Goal: Information Seeking & Learning: Learn about a topic

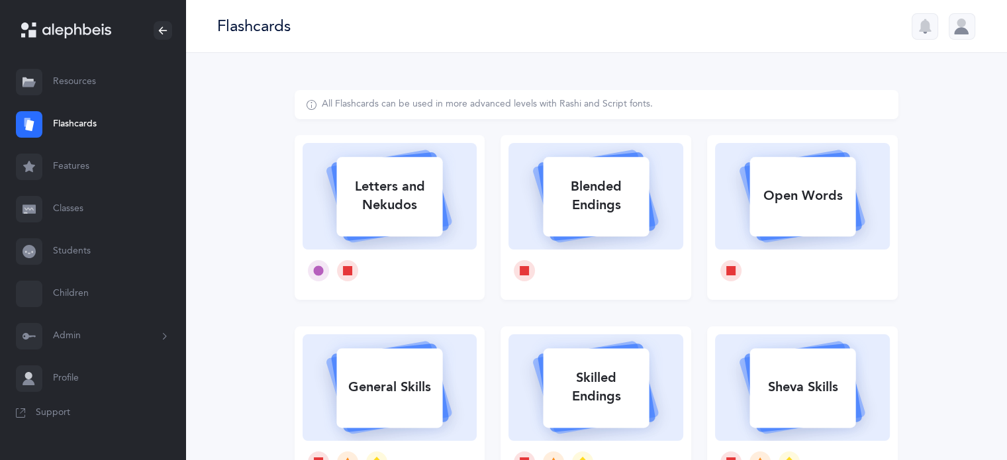
select select
select select "single"
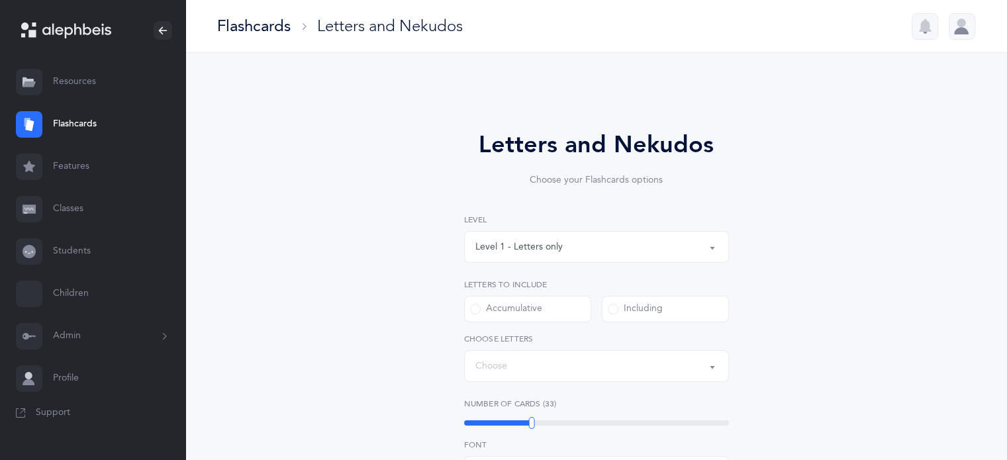
select select "27"
click at [712, 249] on button "Level 1 - Letters only" at bounding box center [596, 247] width 265 height 32
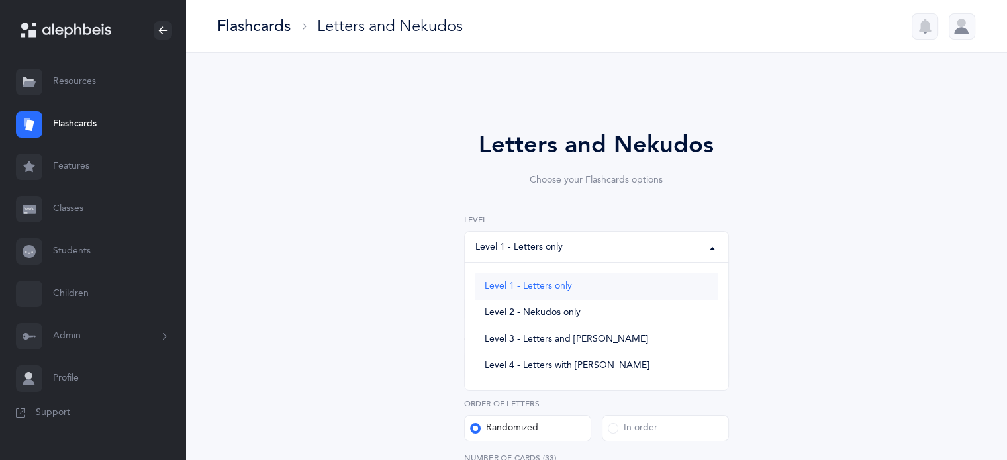
click at [595, 295] on link "Level 1 - Letters only" at bounding box center [596, 286] width 242 height 26
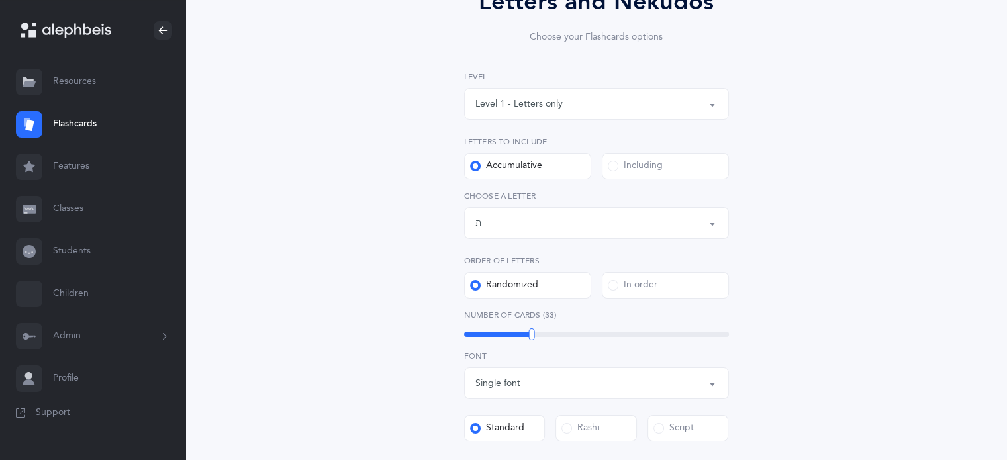
scroll to position [199, 0]
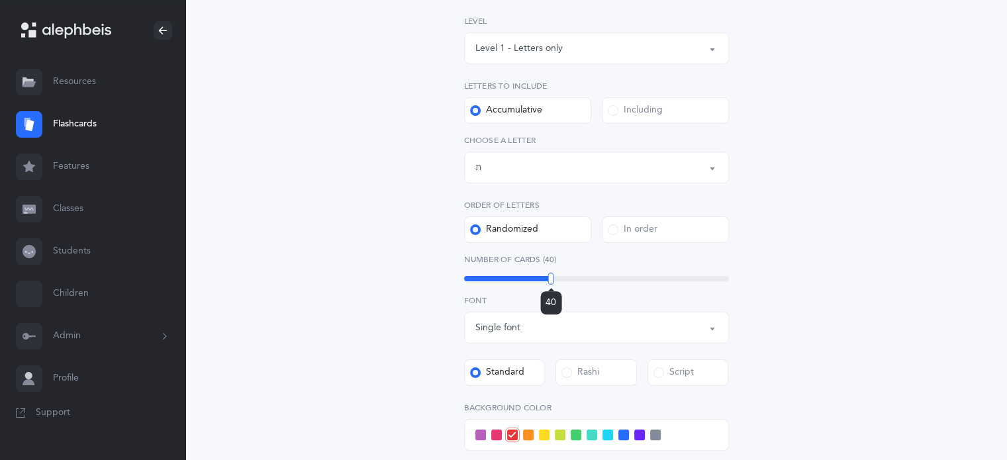
drag, startPoint x: 532, startPoint y: 277, endPoint x: 551, endPoint y: 283, distance: 20.1
click at [551, 283] on div at bounding box center [551, 279] width 6 height 12
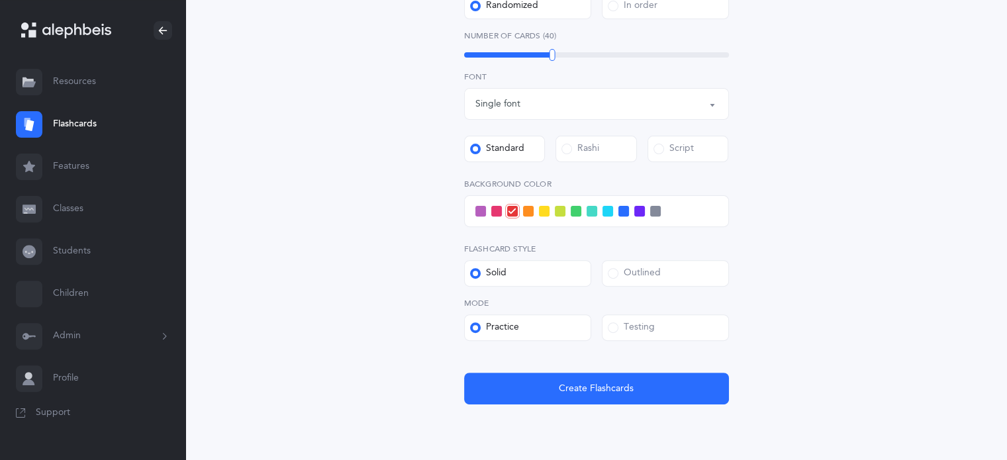
scroll to position [463, 0]
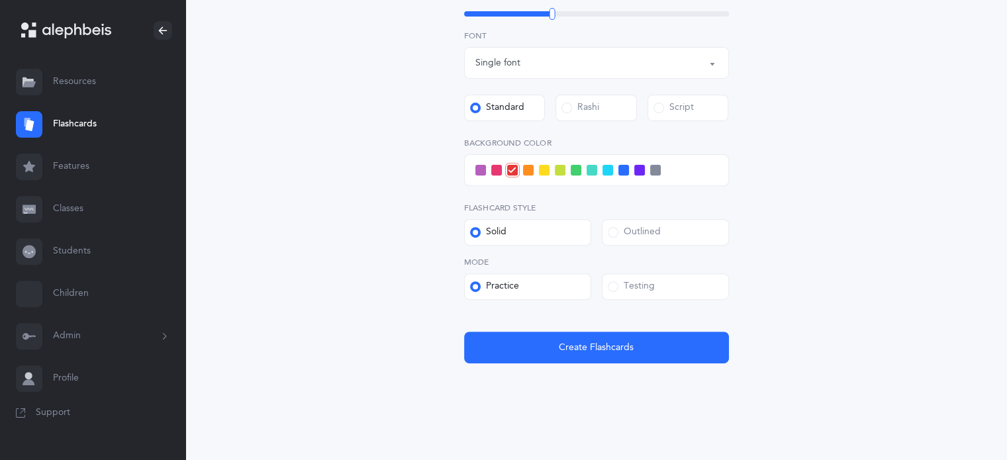
click at [614, 289] on span at bounding box center [613, 286] width 11 height 11
click at [0, 0] on input "Testing" at bounding box center [0, 0] width 0 height 0
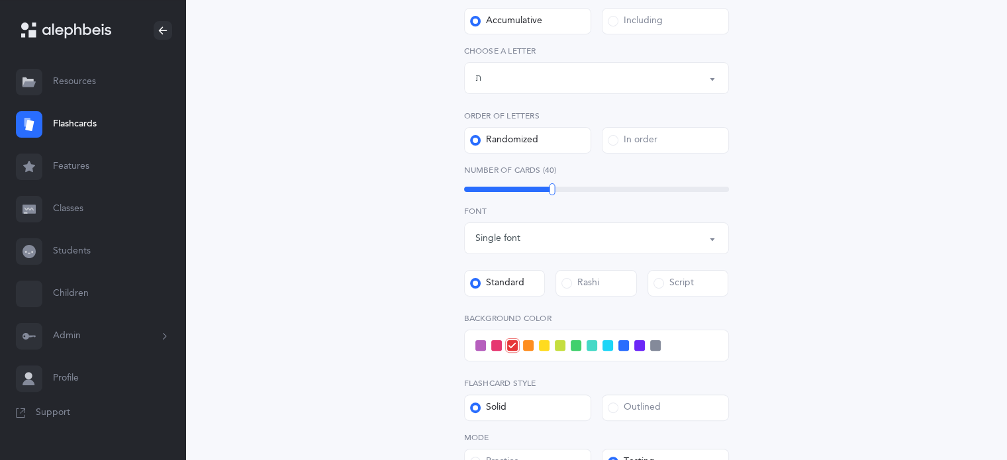
scroll to position [265, 0]
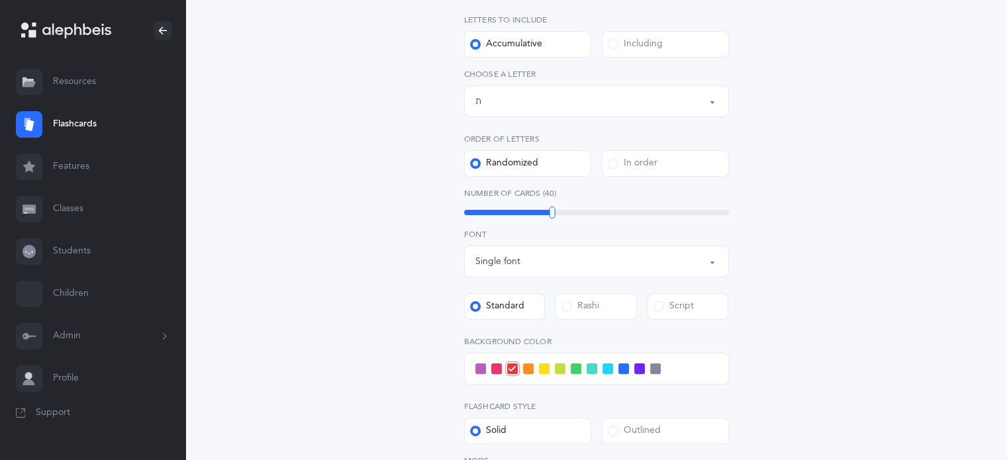
click at [618, 46] on div "Including" at bounding box center [635, 44] width 55 height 13
click at [0, 0] on input "Including" at bounding box center [0, 0] width 0 height 0
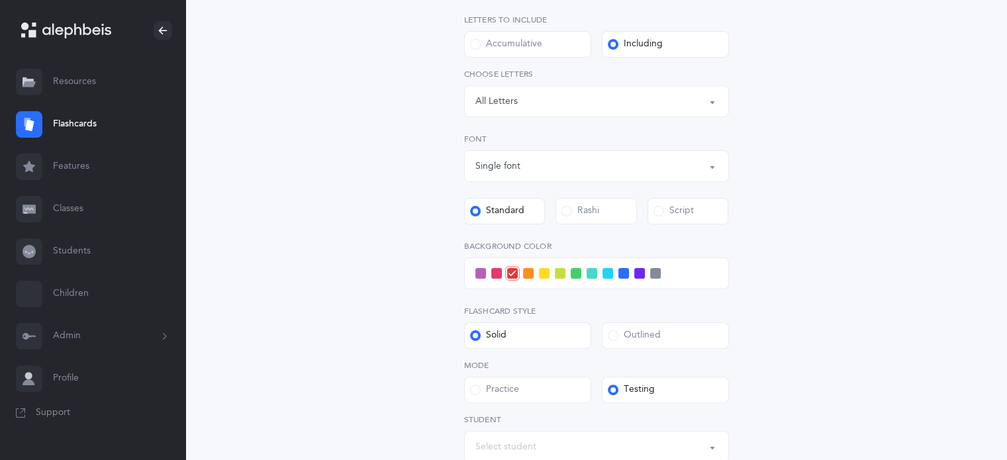
click at [707, 99] on button "Letters: All Letters" at bounding box center [596, 101] width 265 height 32
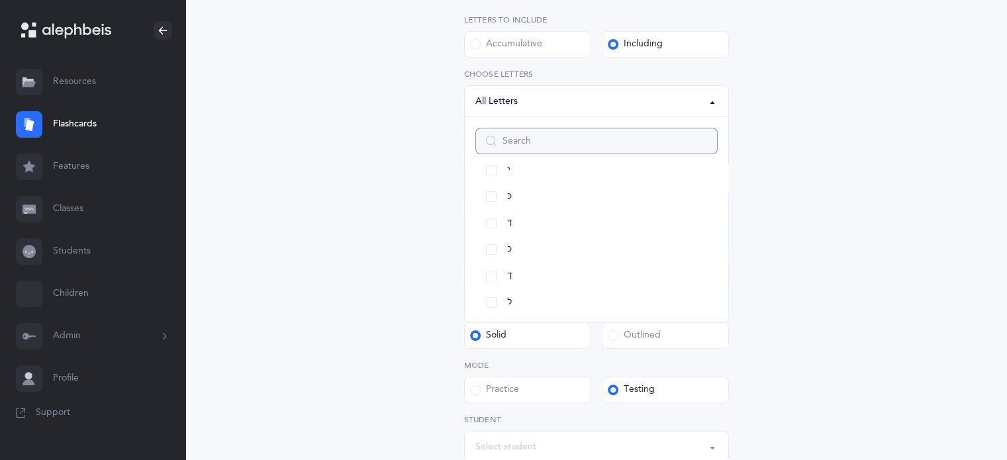
scroll to position [331, 0]
click at [494, 178] on link "כּ" at bounding box center [596, 175] width 242 height 26
select select "82"
click at [489, 198] on link "ךּ" at bounding box center [596, 202] width 242 height 26
click at [494, 232] on link "כ" at bounding box center [596, 228] width 242 height 26
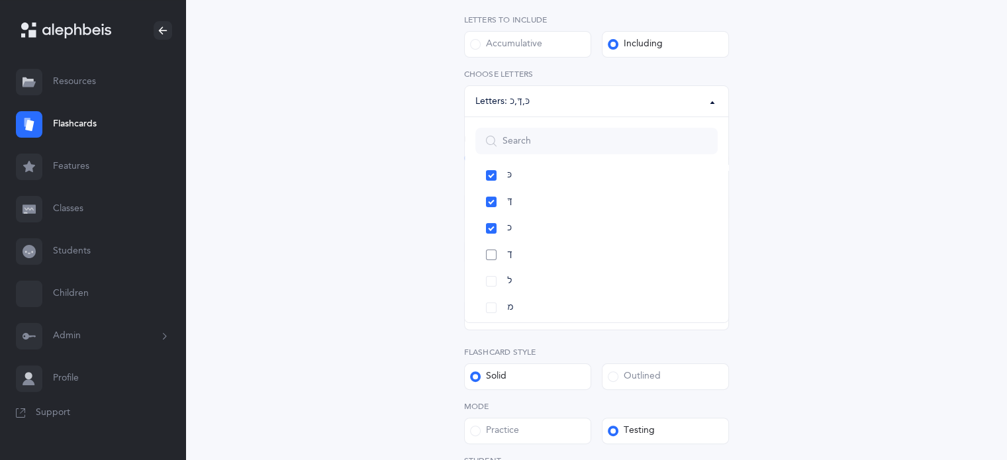
click at [490, 254] on link "ך" at bounding box center [596, 255] width 242 height 26
click at [485, 254] on link "ף" at bounding box center [596, 255] width 242 height 26
click at [485, 277] on link "שׂ" at bounding box center [596, 281] width 242 height 26
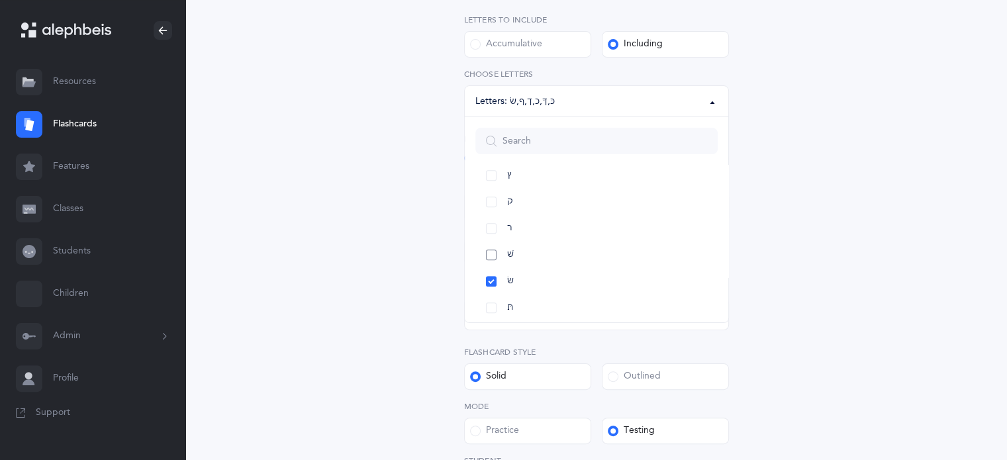
click at [494, 256] on link "שׁ" at bounding box center [596, 255] width 242 height 26
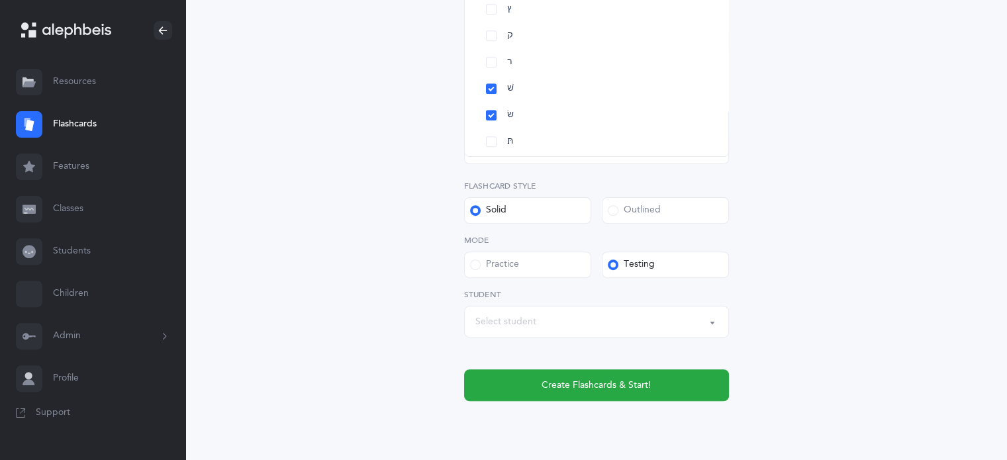
scroll to position [463, 0]
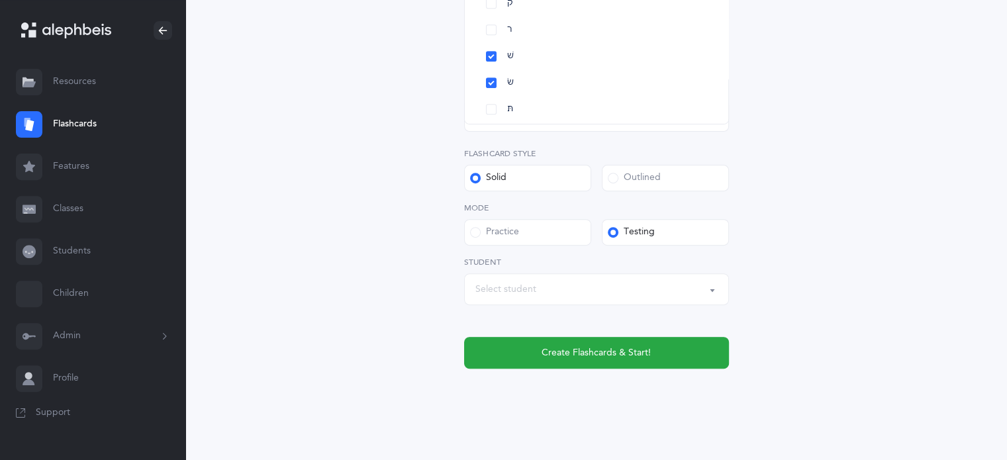
click at [708, 283] on button "Select student" at bounding box center [596, 289] width 265 height 32
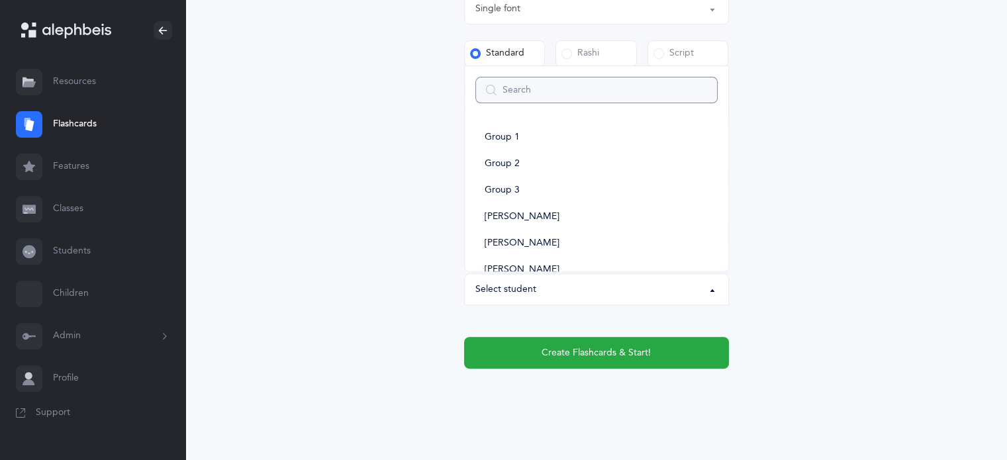
click at [500, 91] on input "Search" at bounding box center [596, 90] width 242 height 26
type input "yo"
select select
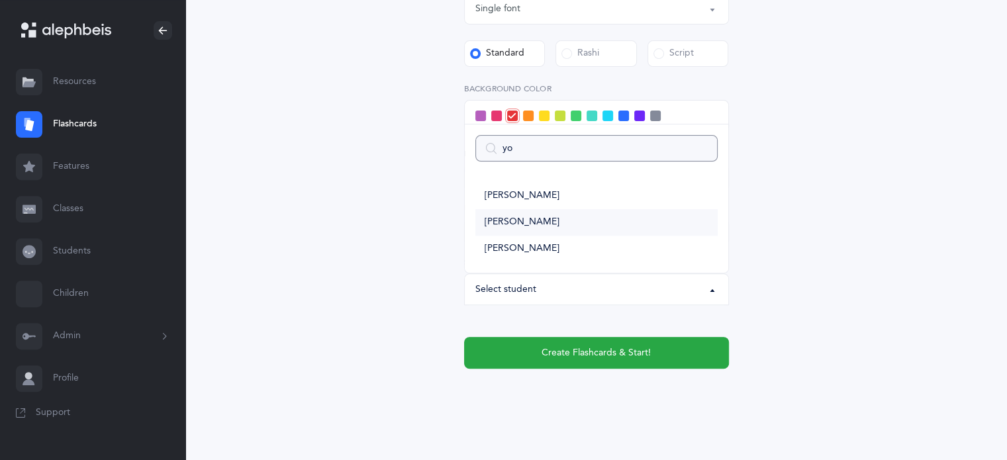
type input "yo"
click at [522, 222] on span "[PERSON_NAME]" at bounding box center [522, 222] width 75 height 12
select select "14285"
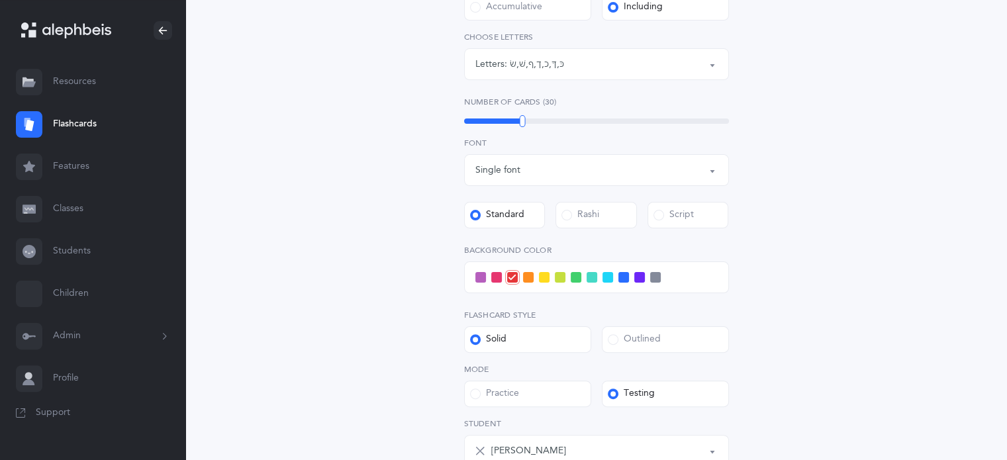
scroll to position [279, 0]
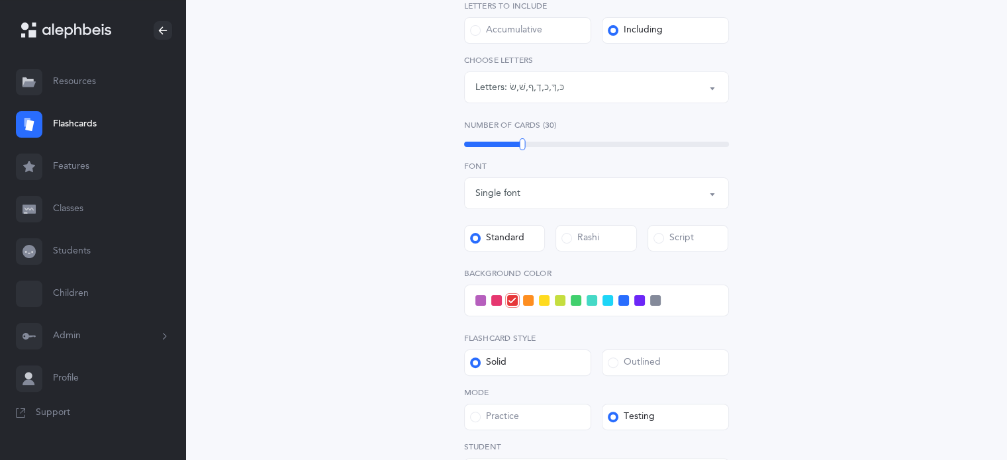
click at [653, 299] on span at bounding box center [655, 300] width 11 height 11
click at [0, 0] on input "checkbox" at bounding box center [0, 0] width 0 height 0
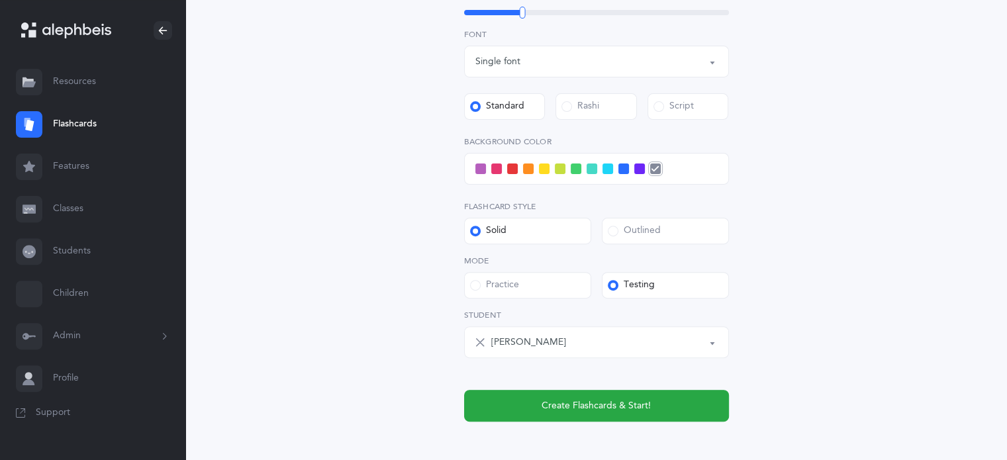
scroll to position [477, 0]
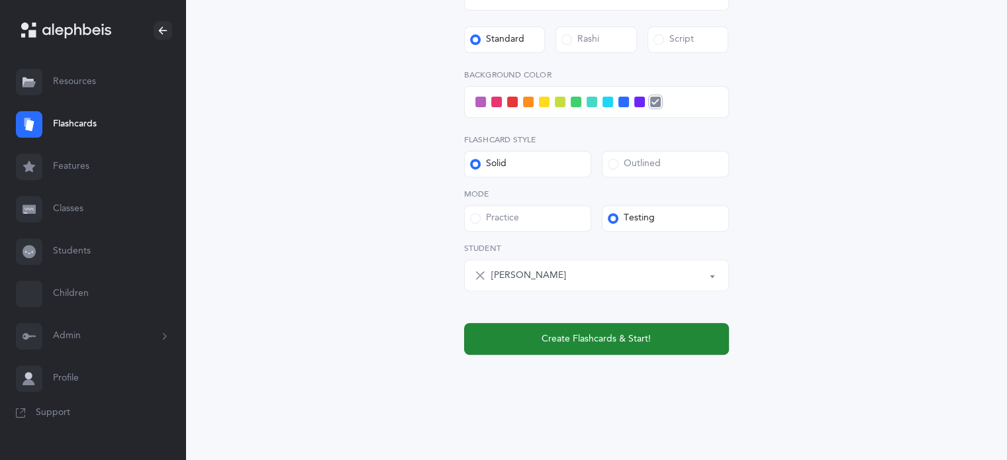
click at [613, 349] on button "Create Flashcards & Start!" at bounding box center [596, 339] width 265 height 32
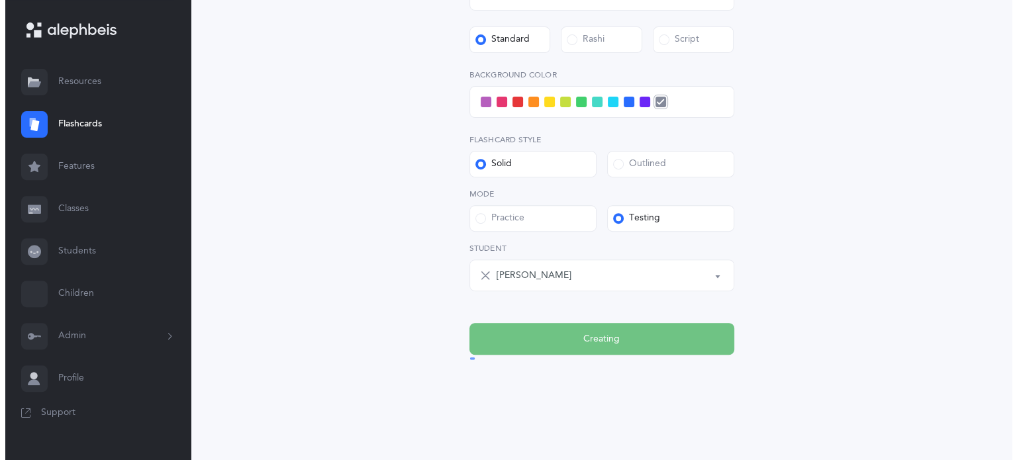
scroll to position [0, 0]
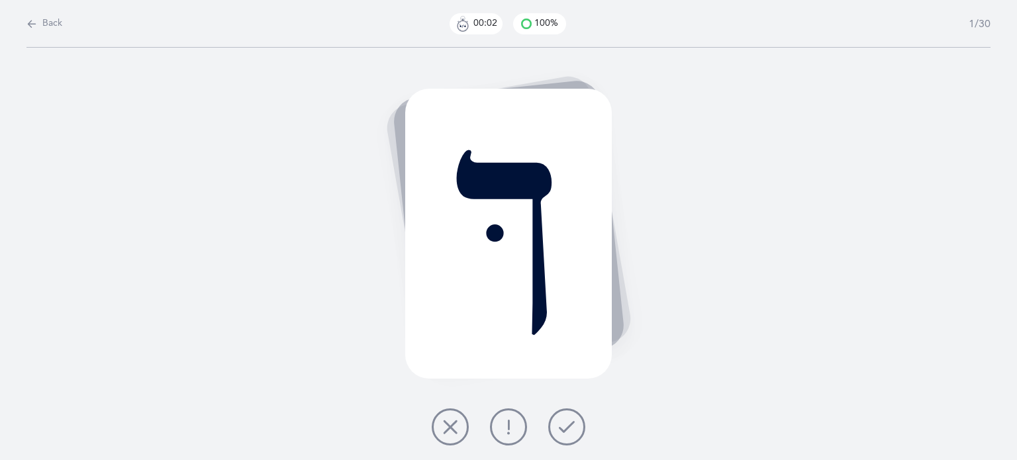
click at [564, 426] on icon at bounding box center [567, 427] width 16 height 16
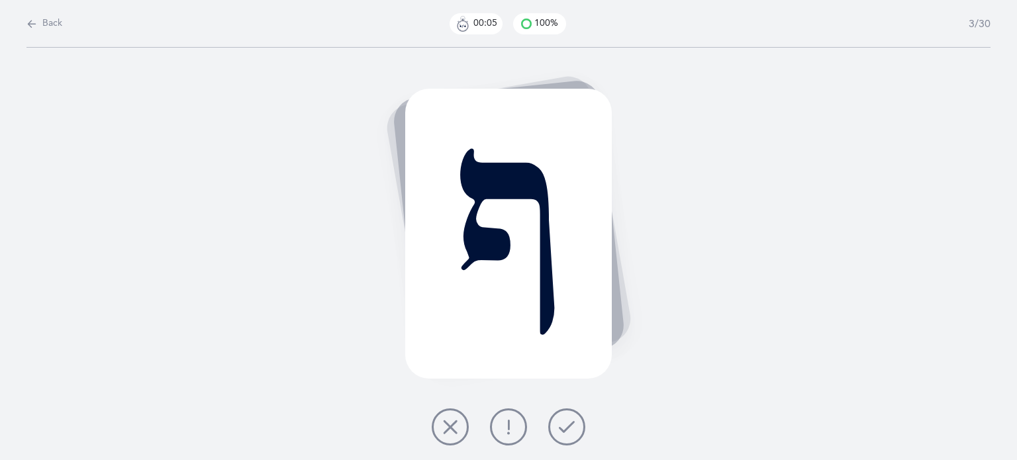
click at [566, 427] on icon at bounding box center [567, 427] width 16 height 16
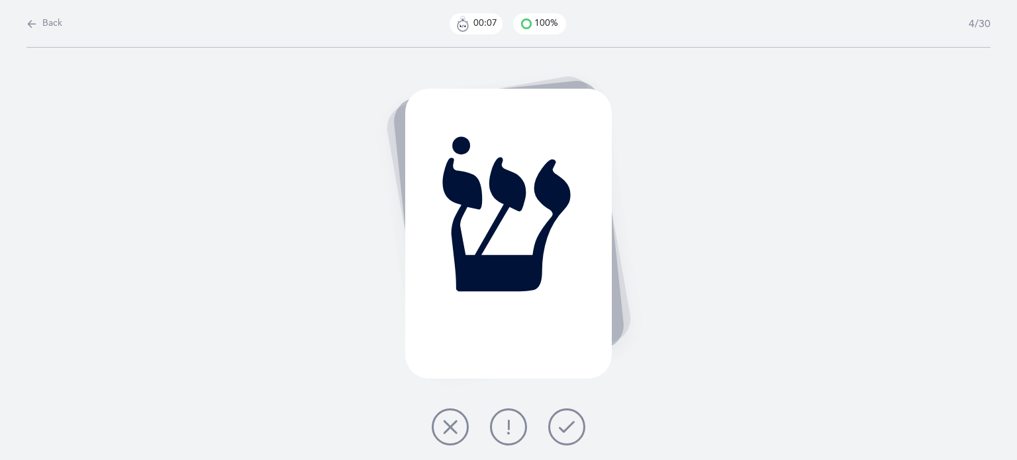
click at [566, 428] on icon at bounding box center [567, 427] width 16 height 16
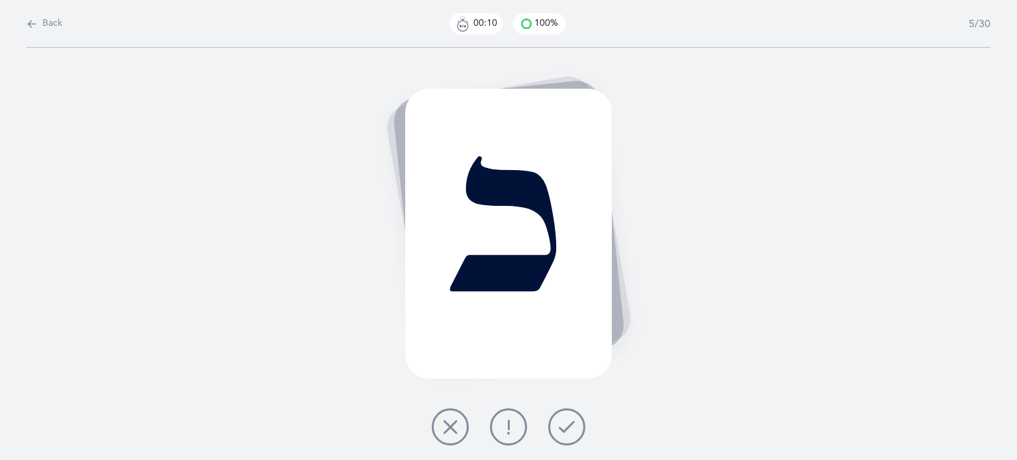
click at [566, 428] on icon at bounding box center [567, 427] width 16 height 16
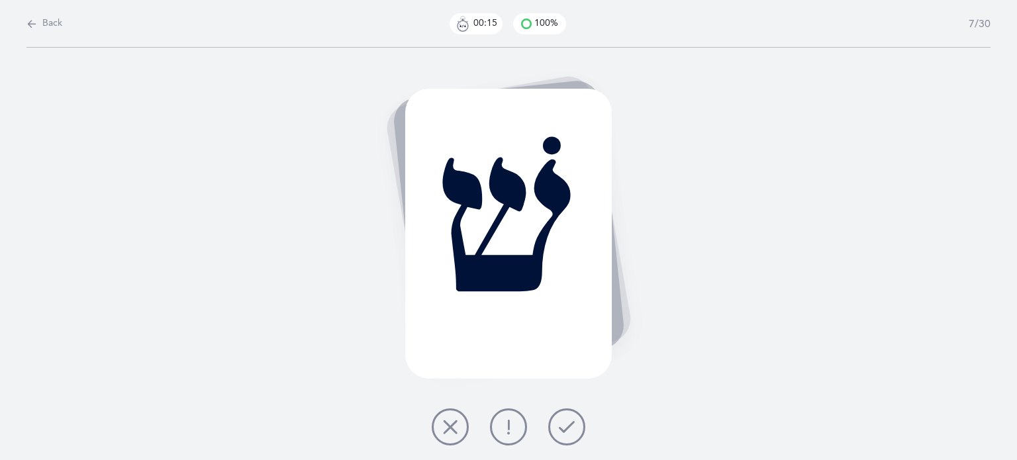
click at [566, 428] on icon at bounding box center [567, 427] width 16 height 16
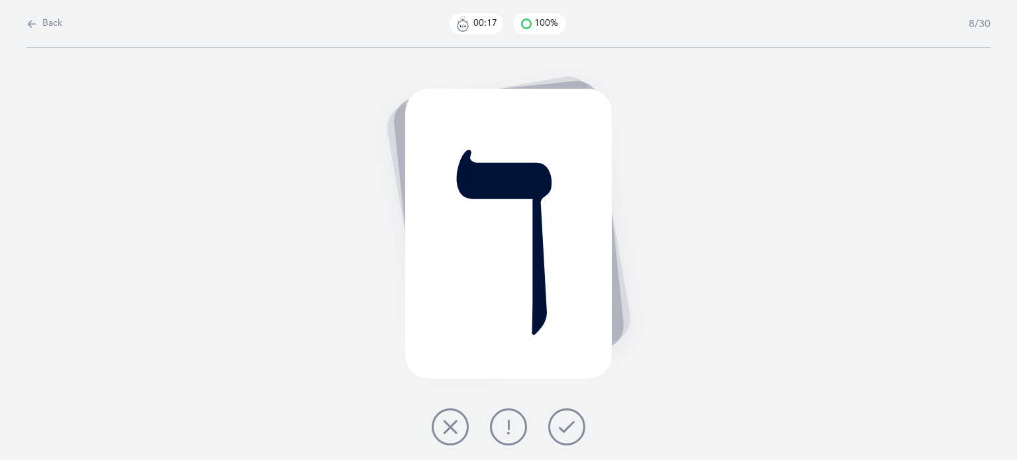
click at [566, 429] on icon at bounding box center [567, 427] width 16 height 16
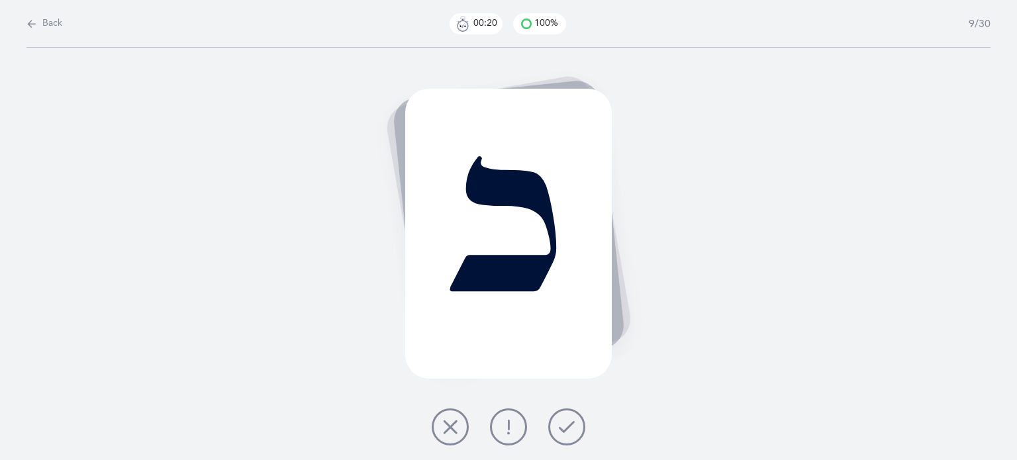
click at [567, 429] on icon at bounding box center [567, 427] width 16 height 16
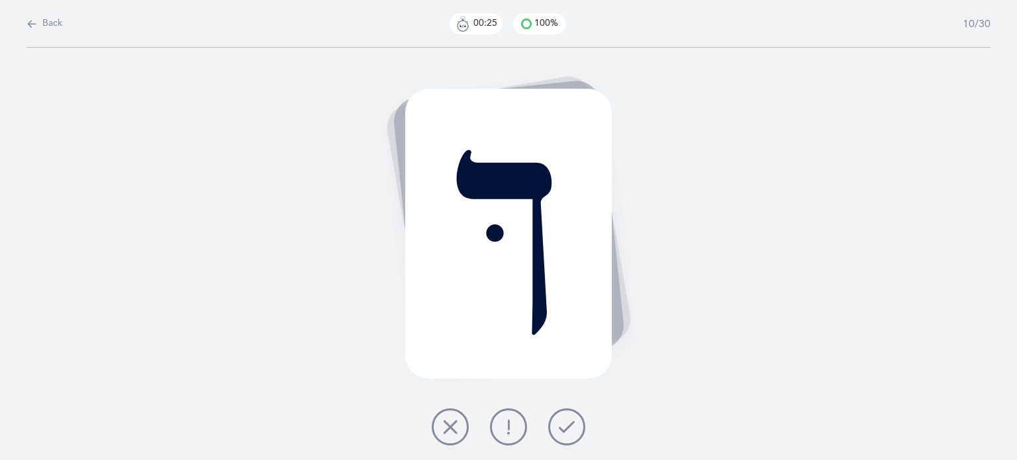
click at [568, 429] on icon at bounding box center [567, 427] width 16 height 16
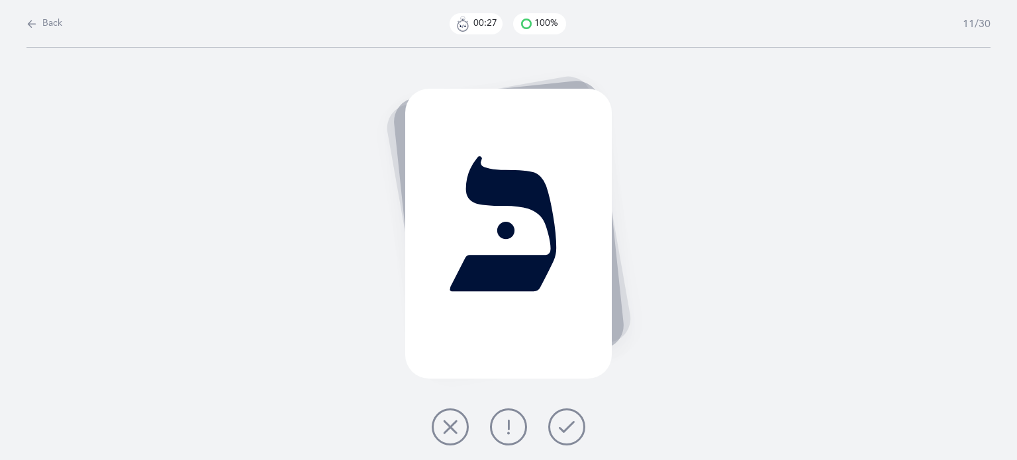
click at [568, 429] on icon at bounding box center [567, 427] width 16 height 16
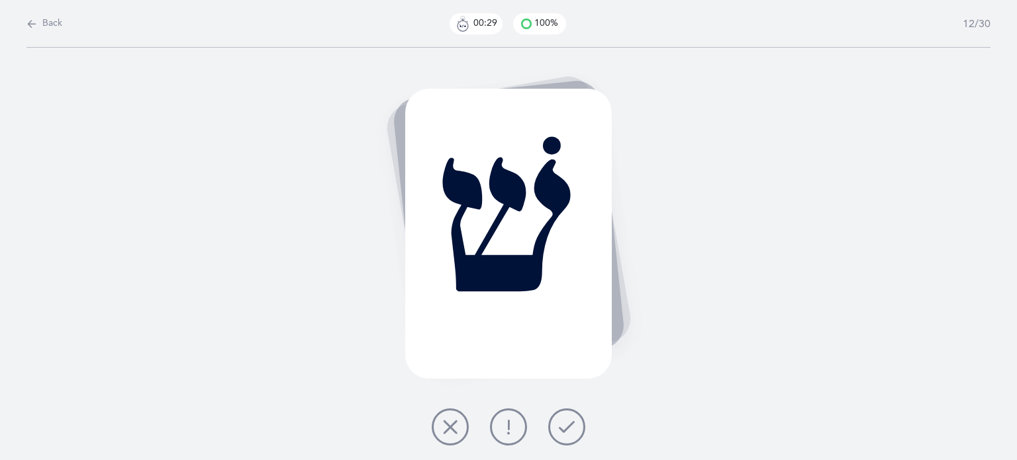
click at [569, 428] on icon at bounding box center [567, 427] width 16 height 16
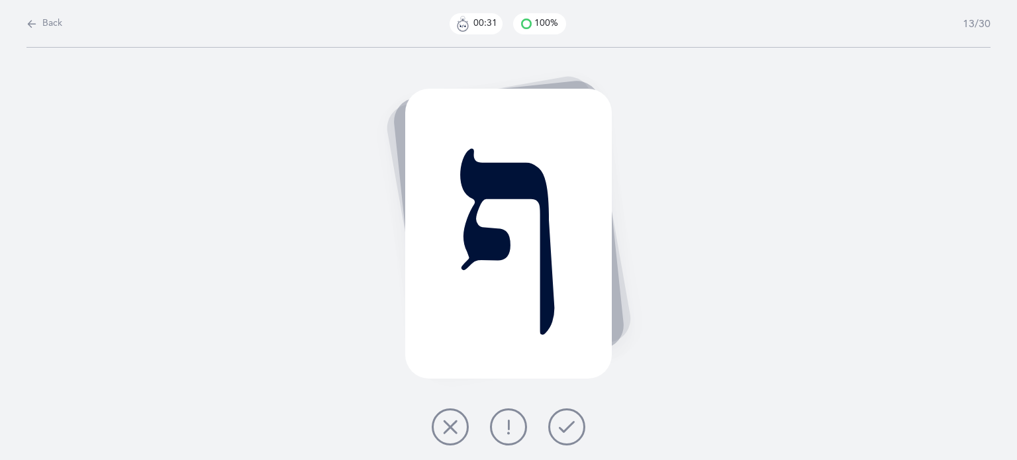
click at [570, 427] on icon at bounding box center [567, 427] width 16 height 16
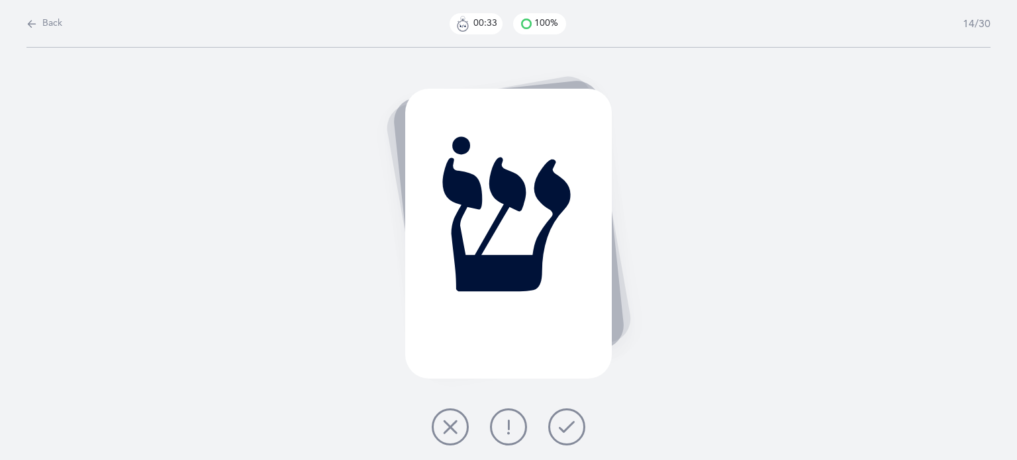
click at [564, 429] on icon at bounding box center [567, 427] width 16 height 16
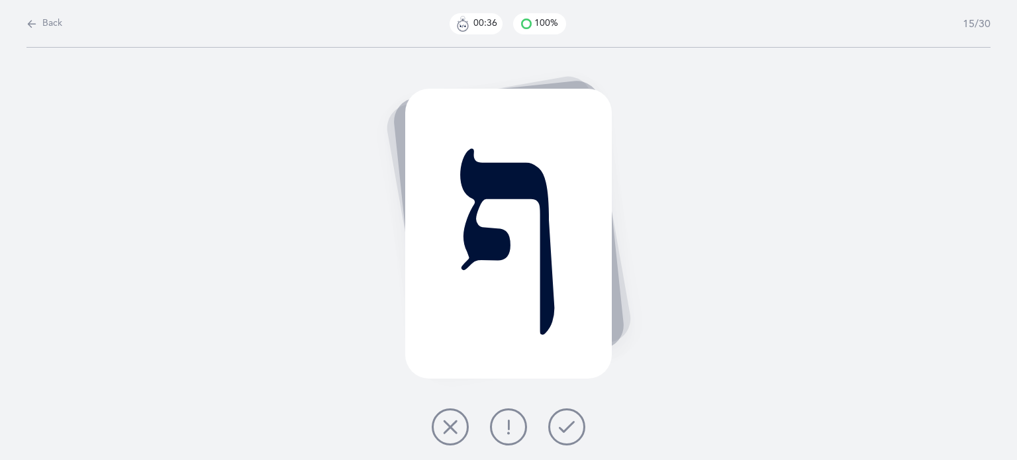
click at [564, 422] on icon at bounding box center [567, 427] width 16 height 16
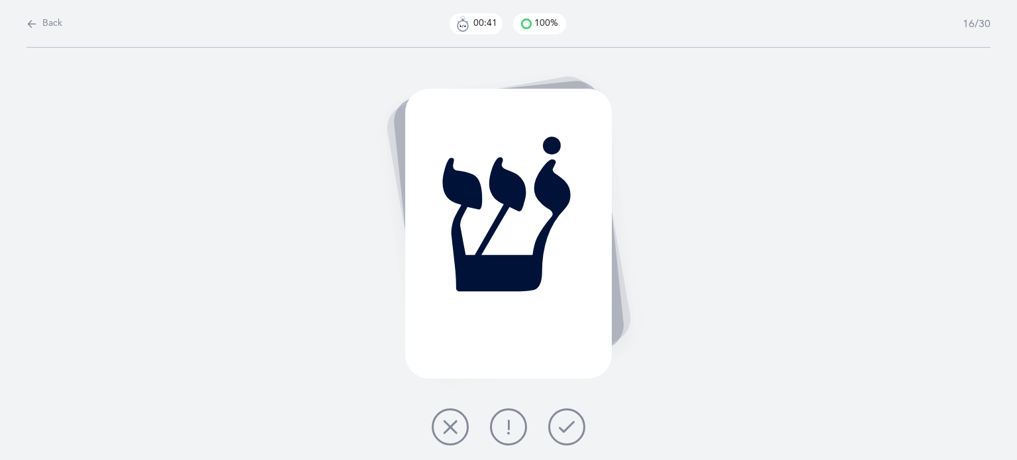
click at [561, 431] on icon at bounding box center [567, 427] width 16 height 16
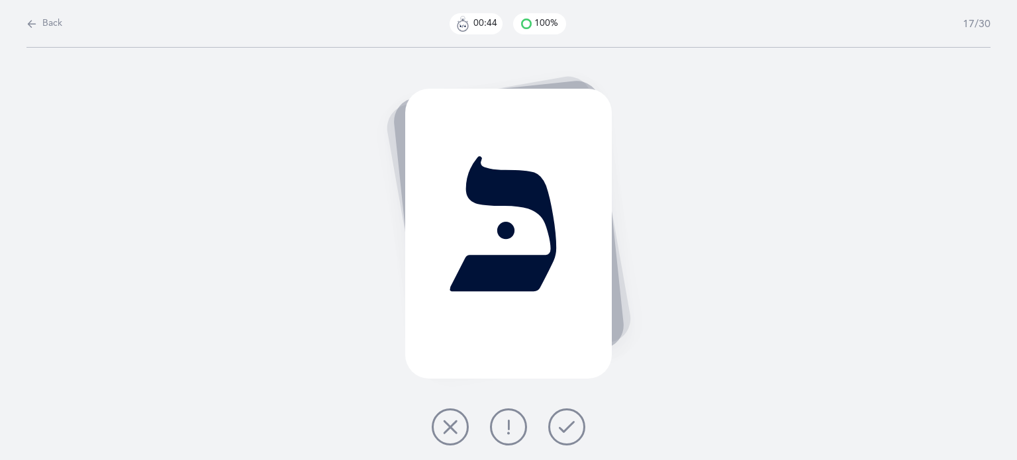
click at [576, 434] on button at bounding box center [566, 426] width 37 height 37
click at [564, 429] on icon at bounding box center [567, 427] width 16 height 16
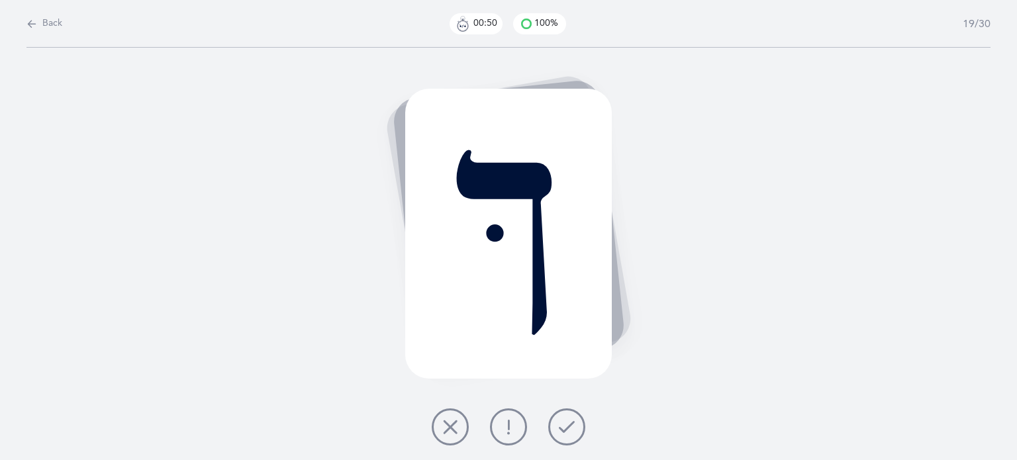
click at [572, 430] on icon at bounding box center [567, 427] width 16 height 16
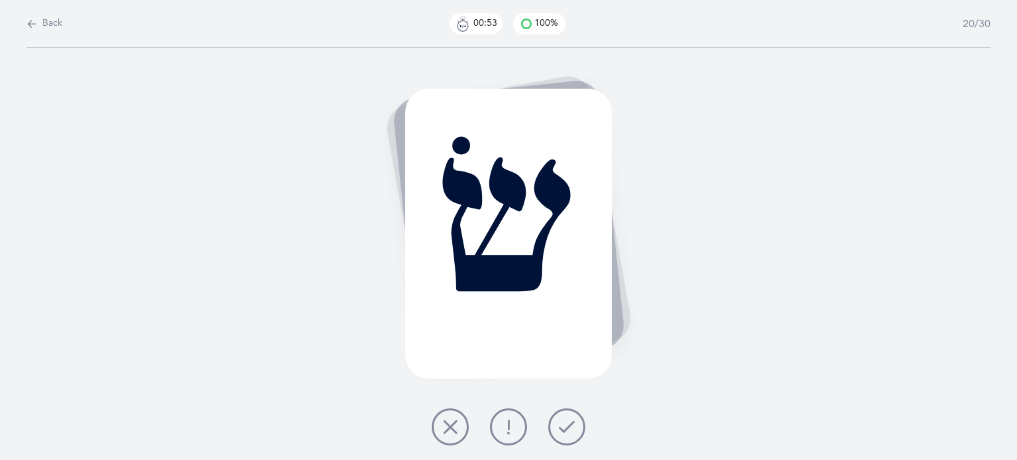
click at [567, 428] on icon at bounding box center [567, 427] width 16 height 16
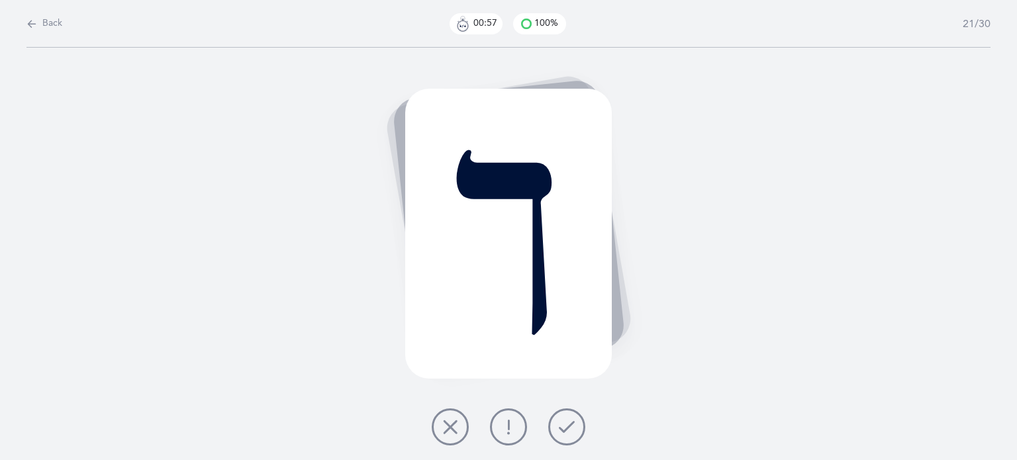
click at [440, 428] on button at bounding box center [450, 426] width 37 height 37
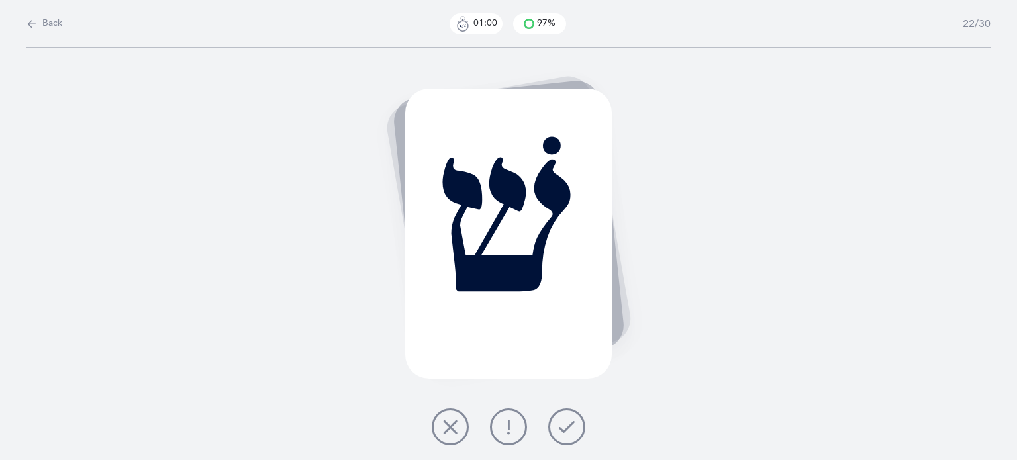
click at [588, 424] on div at bounding box center [508, 426] width 175 height 37
click at [575, 428] on button at bounding box center [566, 426] width 37 height 37
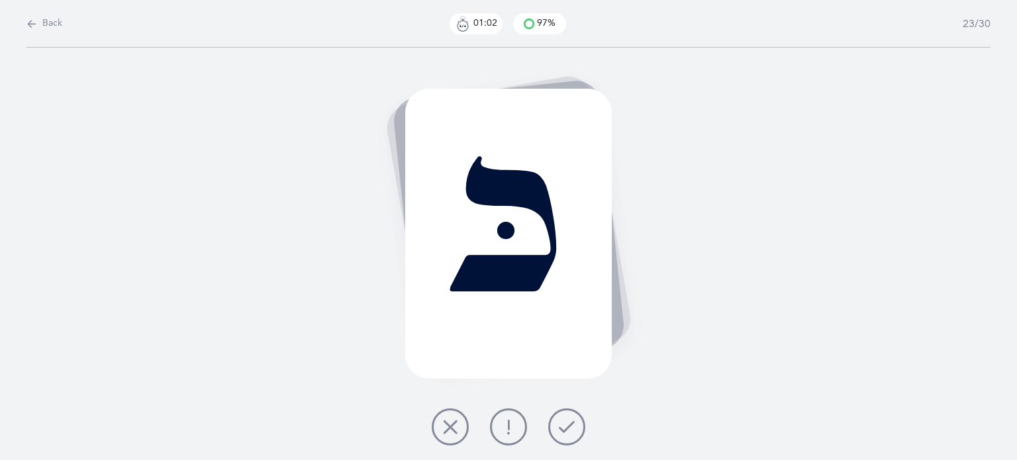
click at [575, 428] on button at bounding box center [566, 426] width 37 height 37
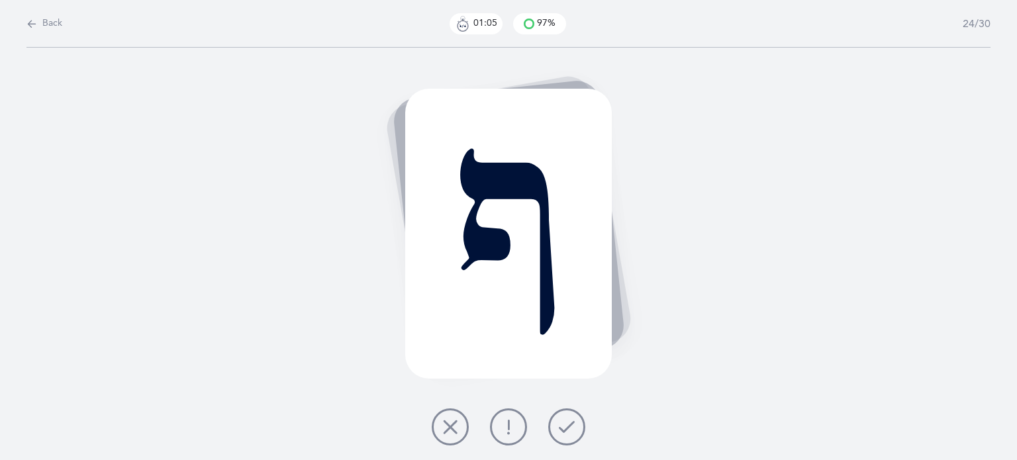
click at [575, 433] on button at bounding box center [566, 426] width 37 height 37
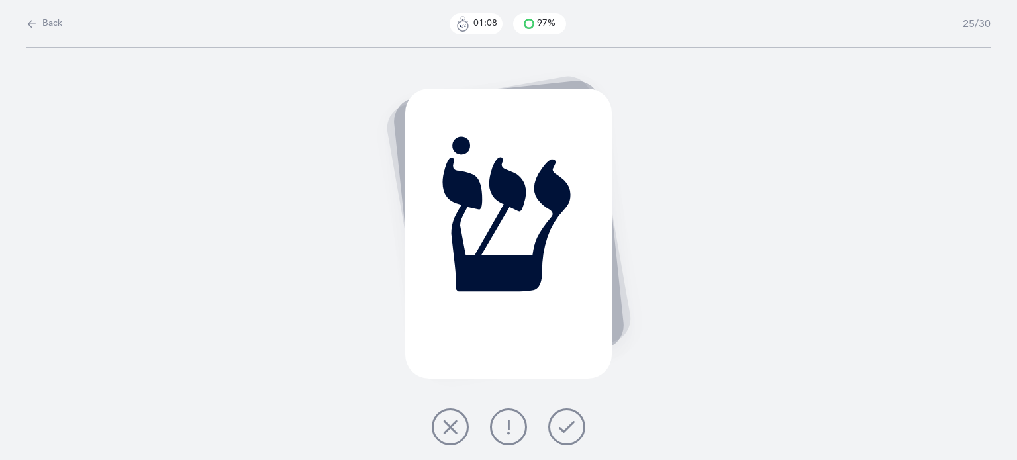
click at [577, 428] on button at bounding box center [566, 426] width 37 height 37
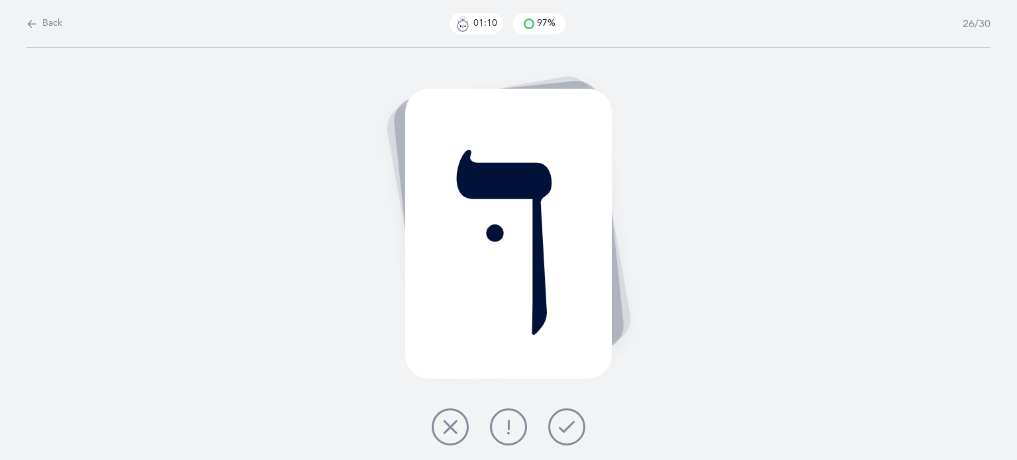
click at [583, 426] on button at bounding box center [566, 426] width 37 height 37
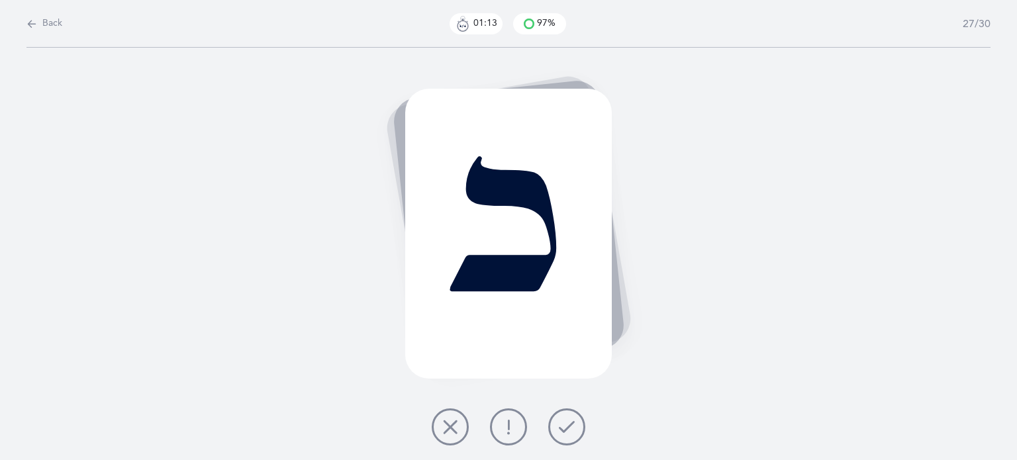
click at [566, 423] on icon at bounding box center [567, 427] width 16 height 16
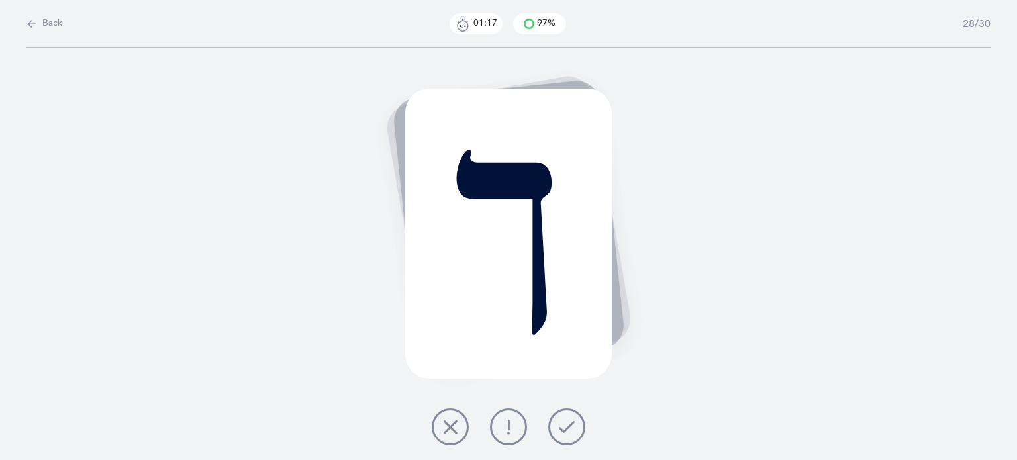
click at [585, 432] on div at bounding box center [508, 426] width 175 height 37
click at [577, 431] on button at bounding box center [566, 426] width 37 height 37
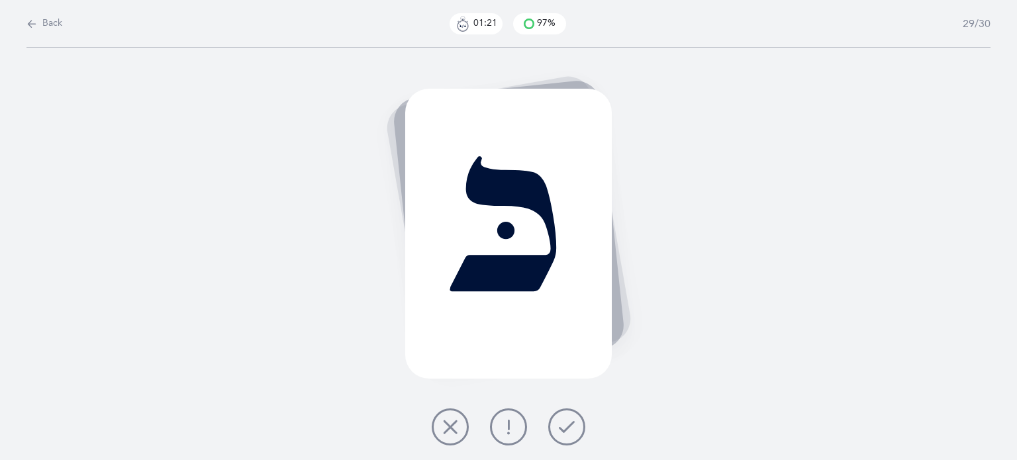
click at [577, 431] on button at bounding box center [566, 426] width 37 height 37
click at [575, 428] on button at bounding box center [566, 426] width 37 height 37
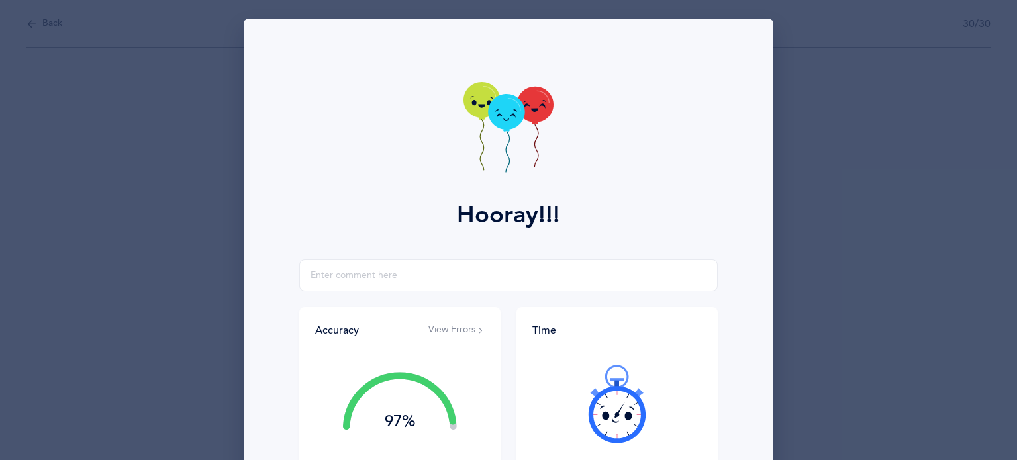
click at [460, 328] on button "View Errors" at bounding box center [456, 330] width 56 height 13
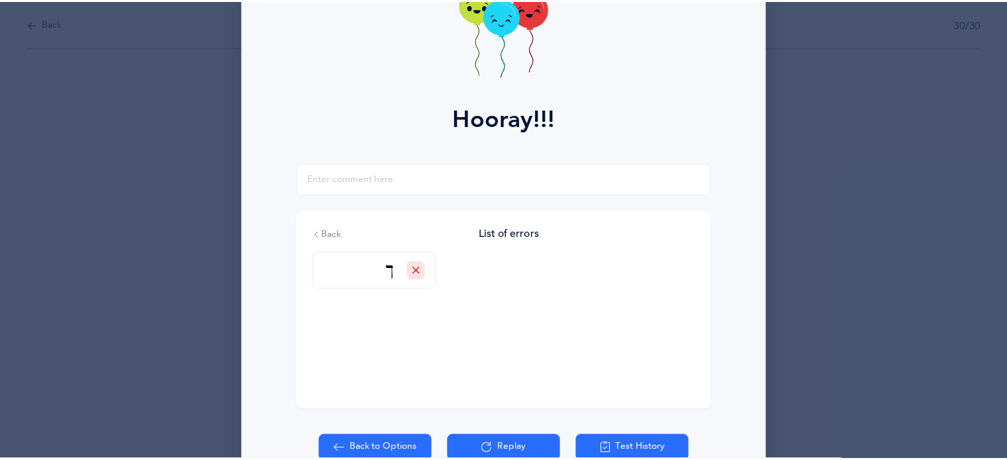
scroll to position [169, 0]
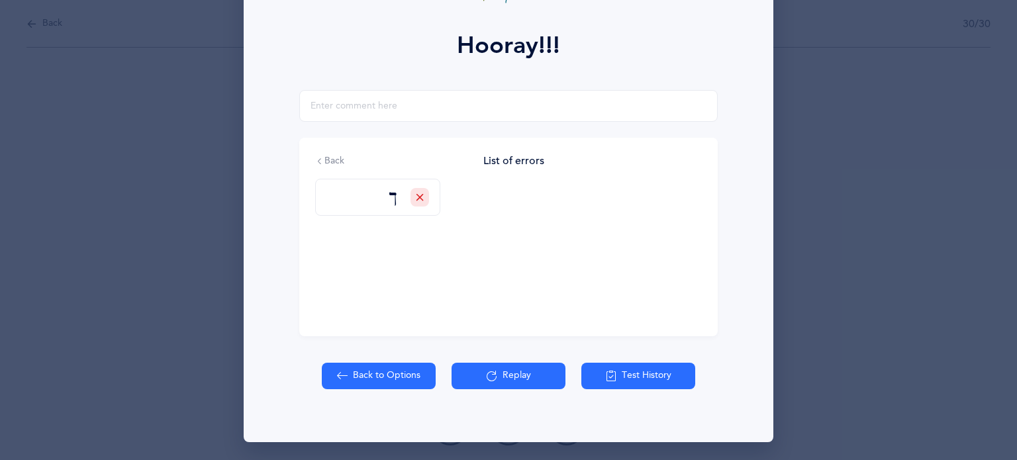
click at [371, 375] on button "Back to Options" at bounding box center [379, 376] width 114 height 26
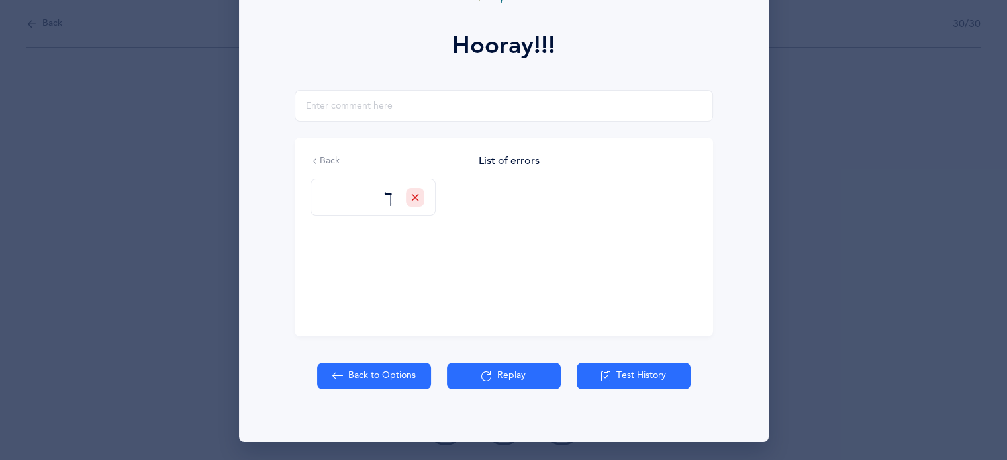
select select "82"
select select "single"
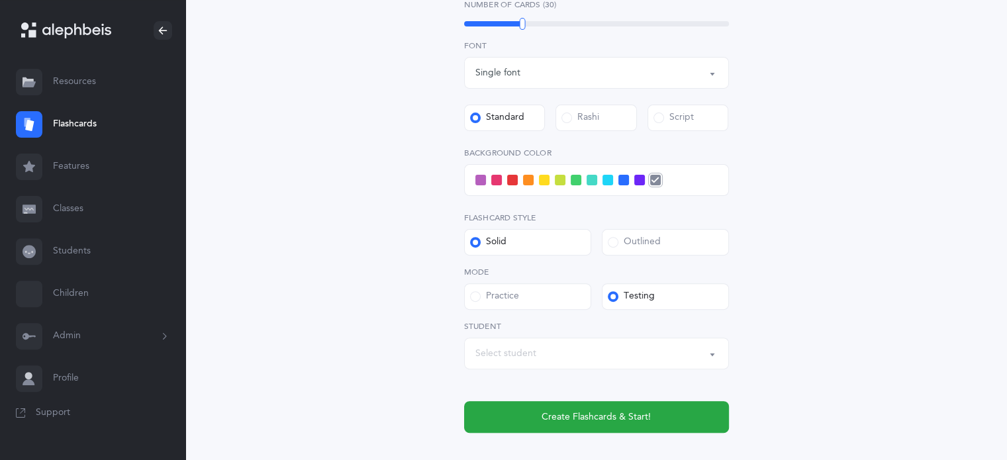
scroll to position [477, 0]
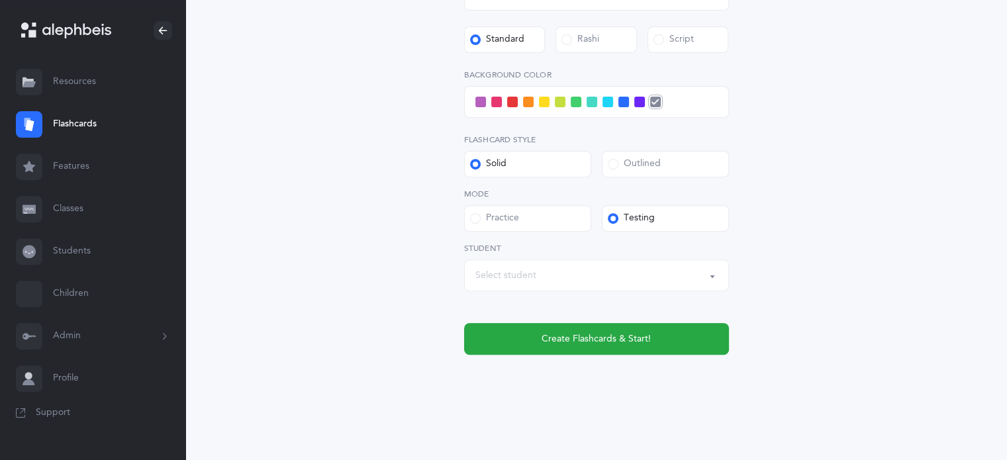
click at [66, 248] on link "Students" at bounding box center [92, 251] width 185 height 42
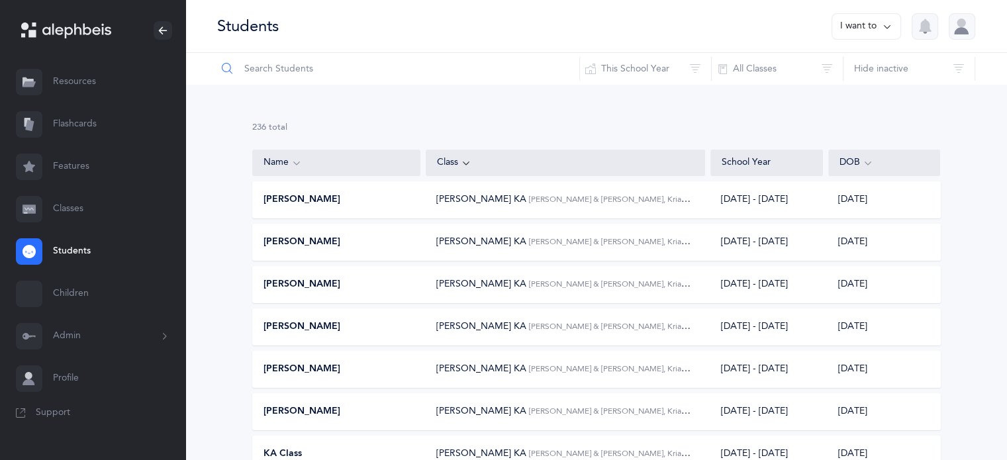
click at [295, 71] on input "text" at bounding box center [397, 69] width 363 height 32
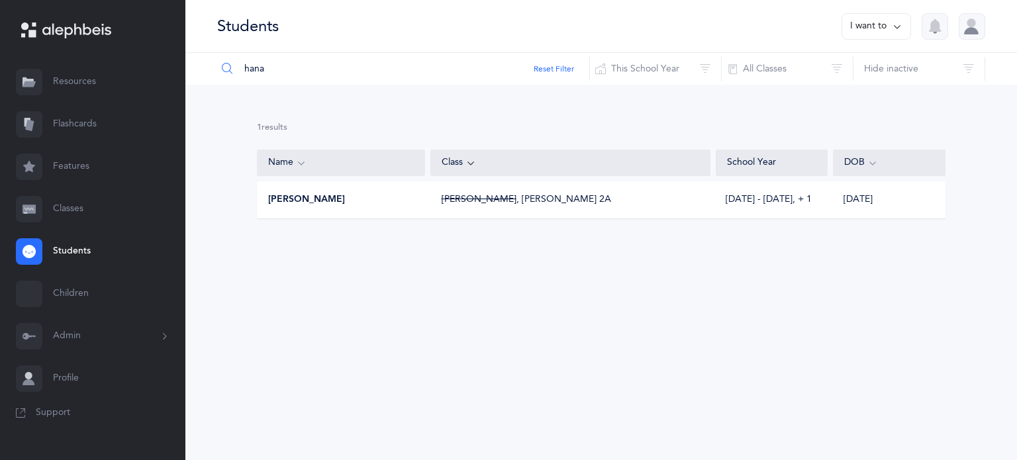
type input "hana"
click at [308, 199] on span "[PERSON_NAME]" at bounding box center [306, 199] width 77 height 13
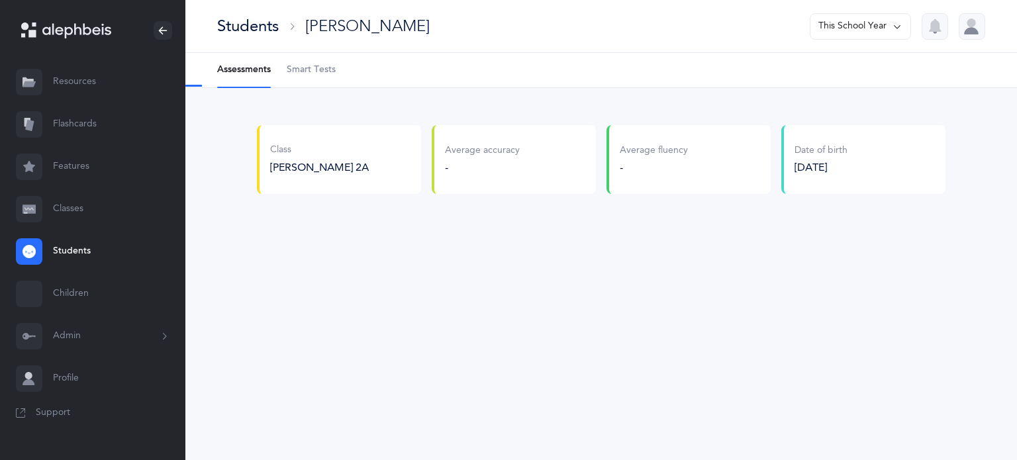
click at [311, 66] on span "Smart Tests" at bounding box center [311, 70] width 49 height 13
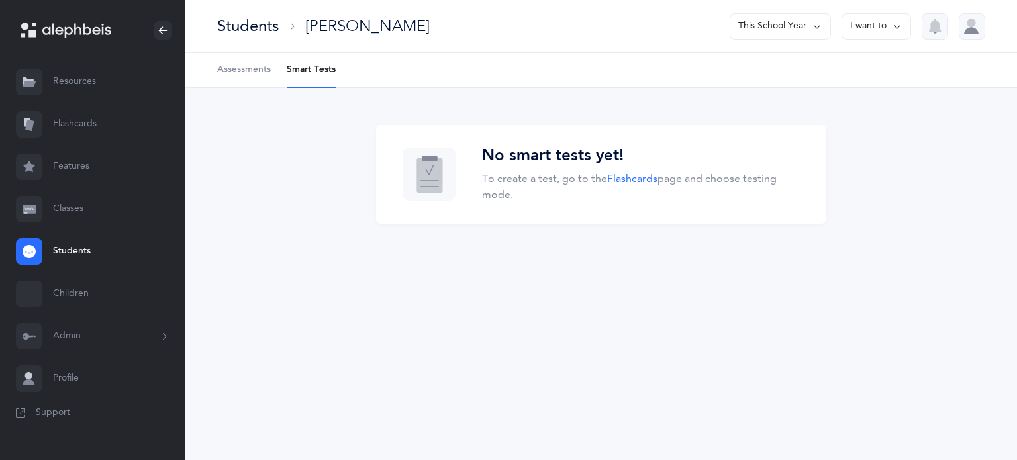
click at [307, 64] on li "Smart Tests" at bounding box center [311, 70] width 49 height 34
click at [527, 182] on p "To create a test, go to the Flashcards page and choose testing mode." at bounding box center [641, 187] width 318 height 32
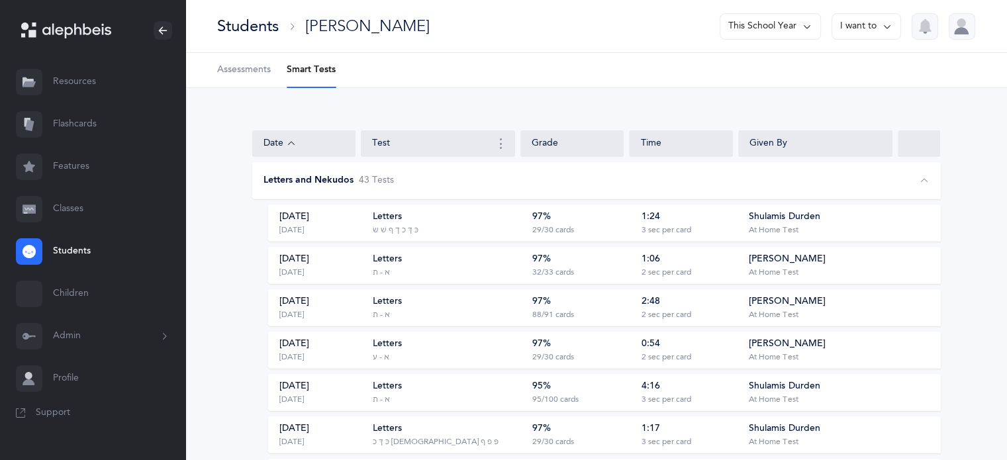
click at [541, 218] on div "97%" at bounding box center [541, 217] width 19 height 13
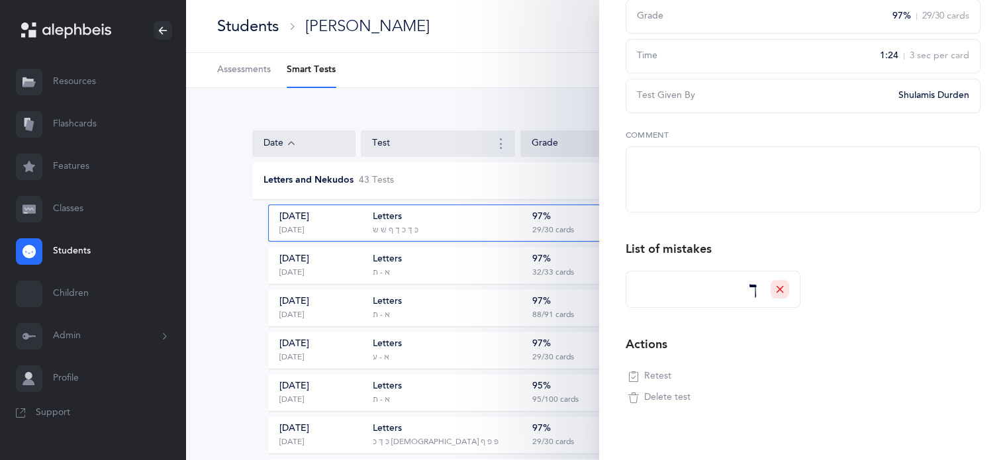
scroll to position [164, 0]
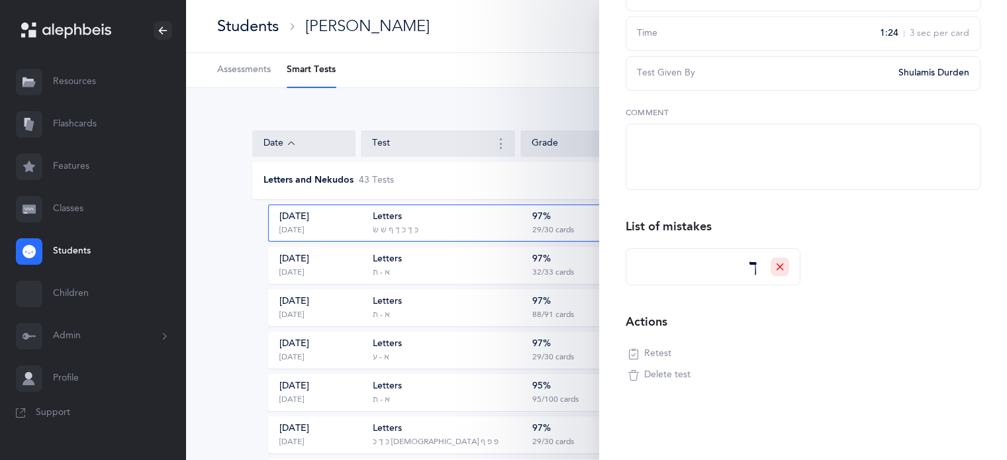
click at [657, 348] on span "Retest" at bounding box center [657, 354] width 27 height 13
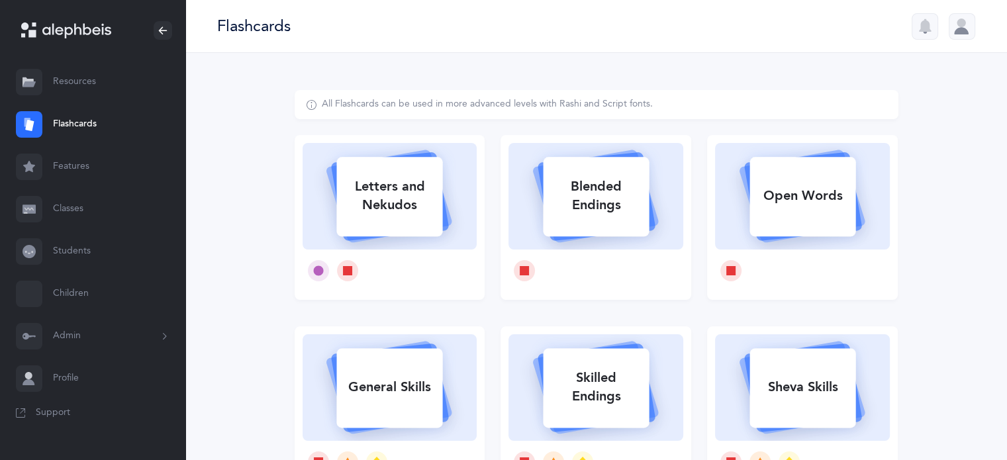
select select
select select "single"
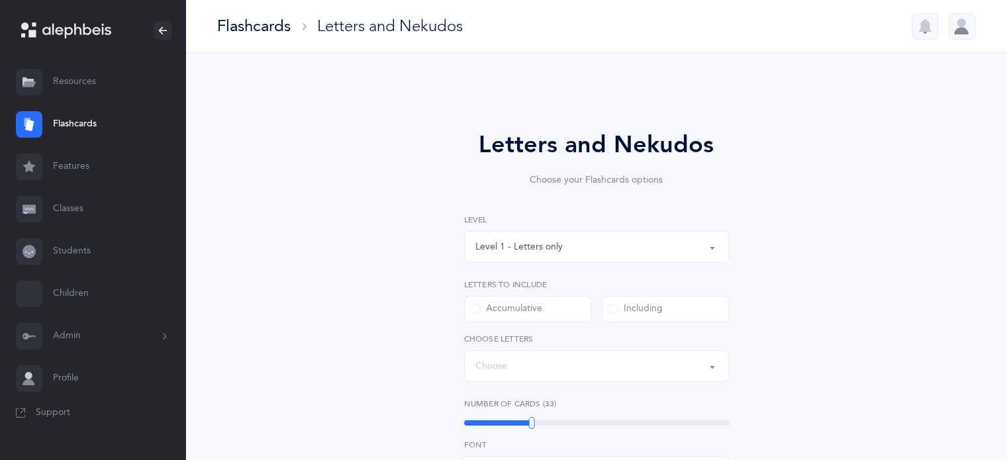
select select "82"
select select "14285"
click at [712, 363] on button "Letters: כּ , ךּ , כ , [DEMOGRAPHIC_DATA] , ף , שׁ , שׂ" at bounding box center [596, 366] width 265 height 32
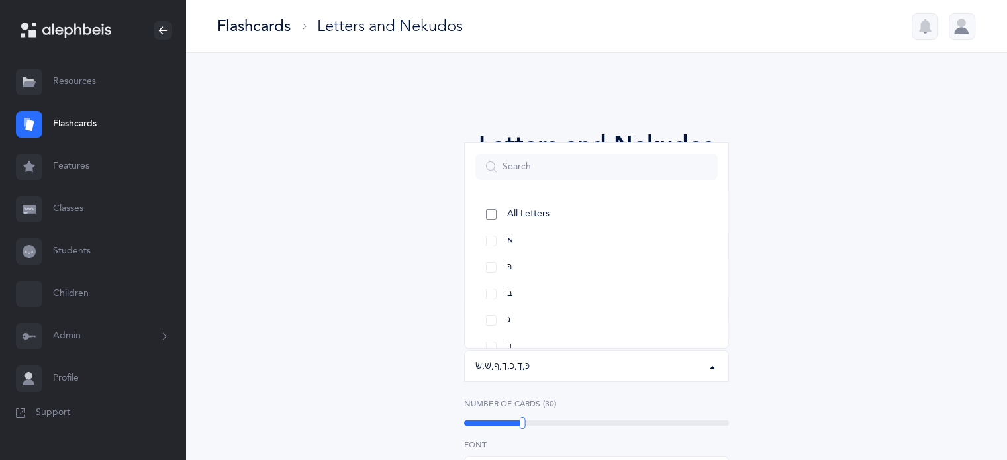
click at [496, 212] on link "All Letters" at bounding box center [596, 214] width 242 height 26
select select "all"
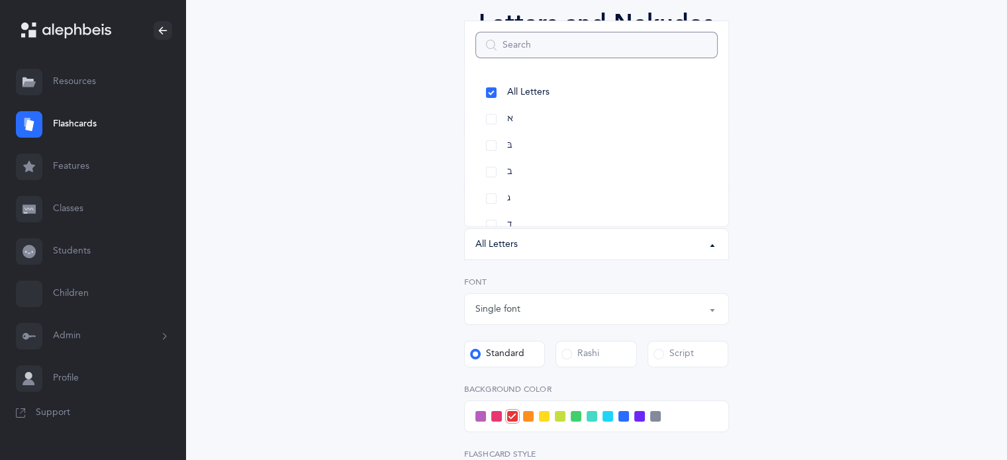
scroll to position [199, 0]
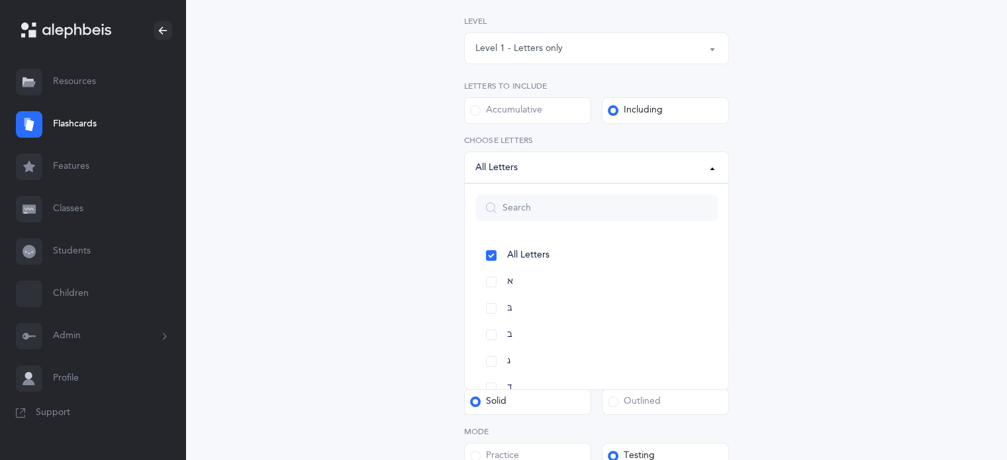
click at [884, 278] on div "Letters and Nekudos Choose your Flashcards options Level 1 - Letters only Level…" at bounding box center [597, 268] width 604 height 754
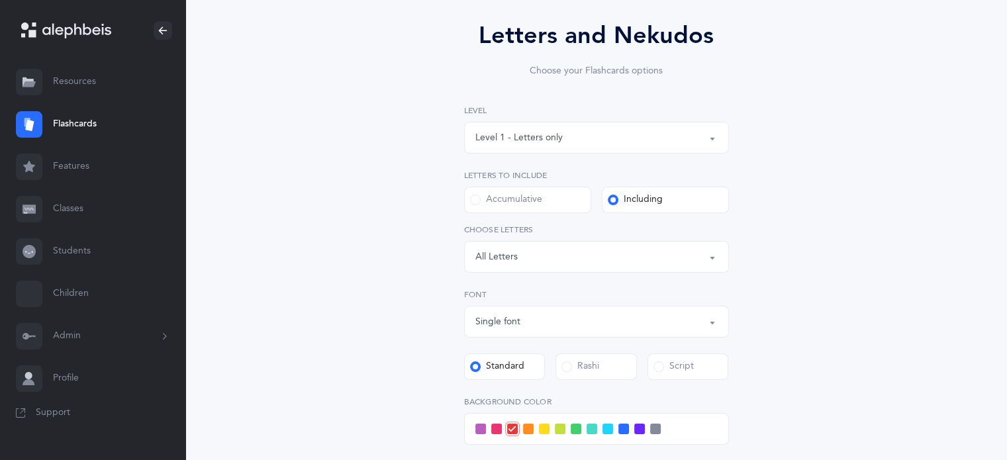
scroll to position [106, 0]
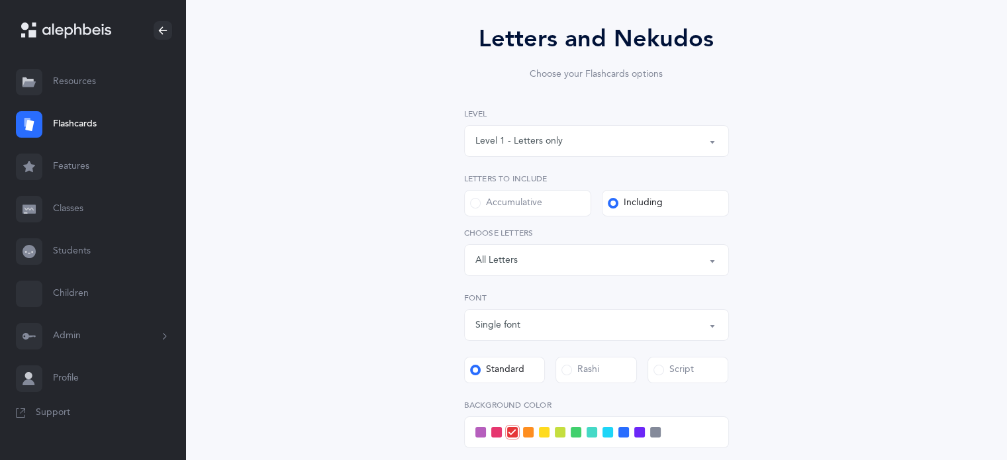
click at [475, 202] on span at bounding box center [475, 203] width 11 height 11
click at [0, 0] on input "Accumulative" at bounding box center [0, 0] width 0 height 0
select select "27"
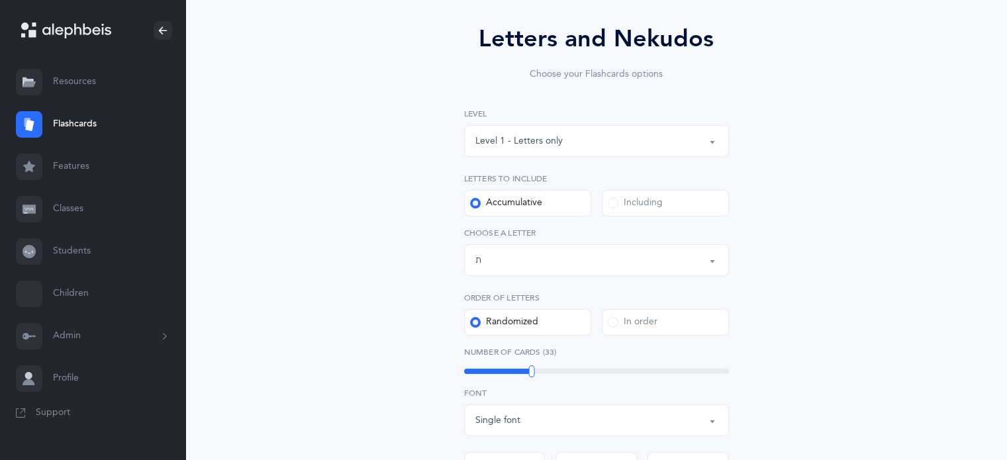
click at [612, 203] on span at bounding box center [613, 203] width 11 height 11
click at [0, 0] on input "Including" at bounding box center [0, 0] width 0 height 0
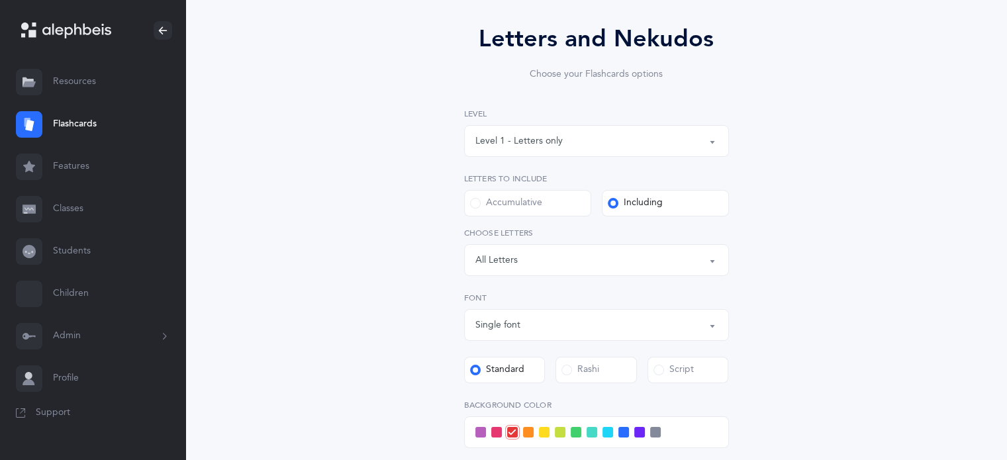
click at [70, 128] on link "Flashcards" at bounding box center [92, 124] width 185 height 42
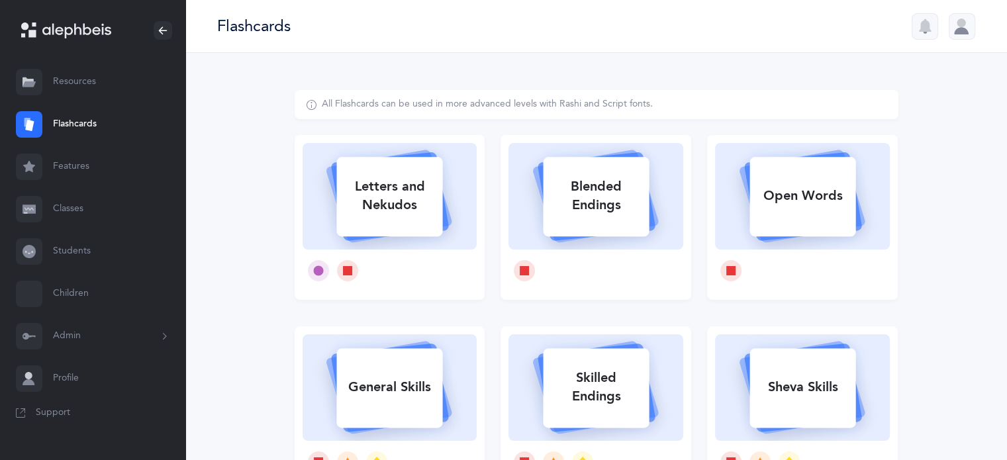
click at [407, 199] on div "Letters and Nekudos" at bounding box center [389, 195] width 106 height 53
select select "single"
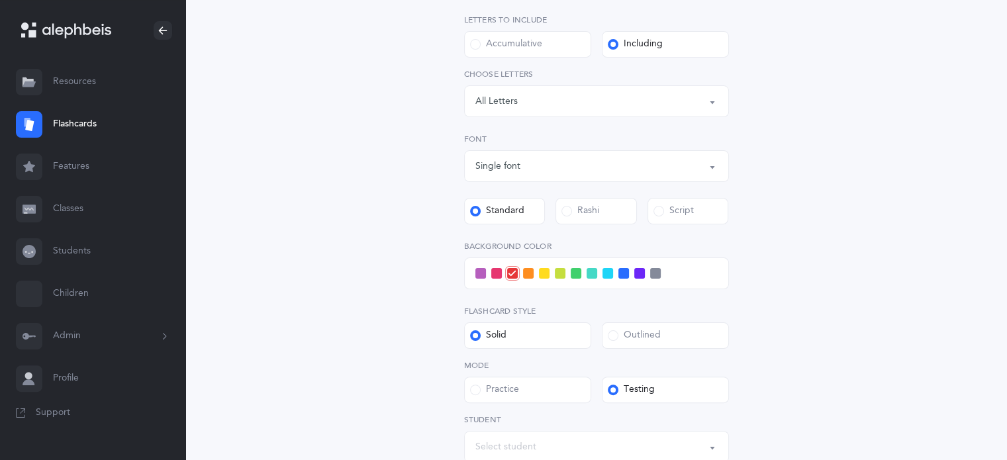
scroll to position [199, 0]
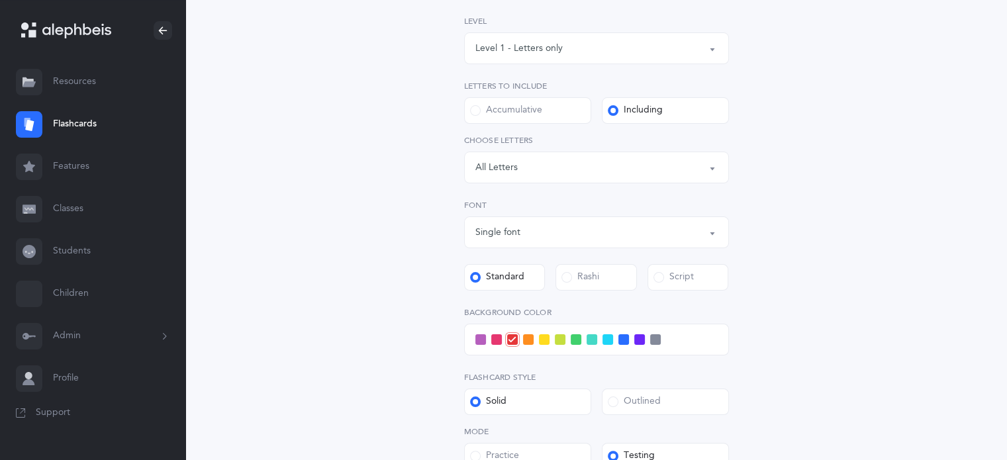
click at [474, 115] on span at bounding box center [475, 110] width 11 height 11
click at [0, 0] on input "Accumulative" at bounding box center [0, 0] width 0 height 0
select select "27"
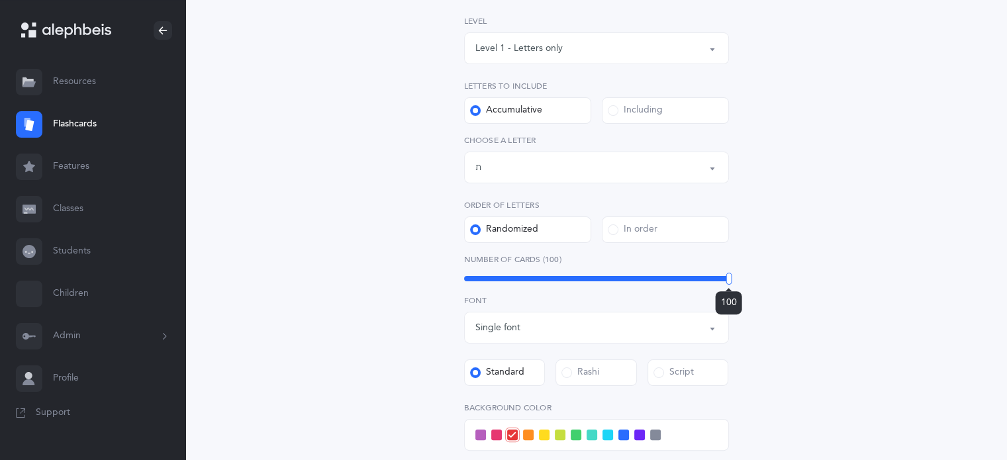
drag, startPoint x: 531, startPoint y: 279, endPoint x: 834, endPoint y: 288, distance: 303.3
click at [834, 288] on div "Letters and Nekudos Choose your Flashcards options Level 1 - Letters only Level…" at bounding box center [597, 315] width 604 height 849
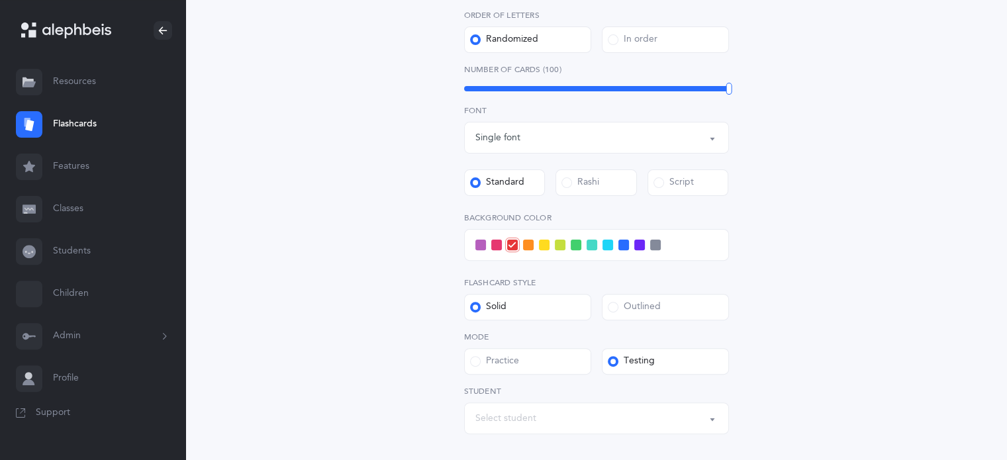
scroll to position [397, 0]
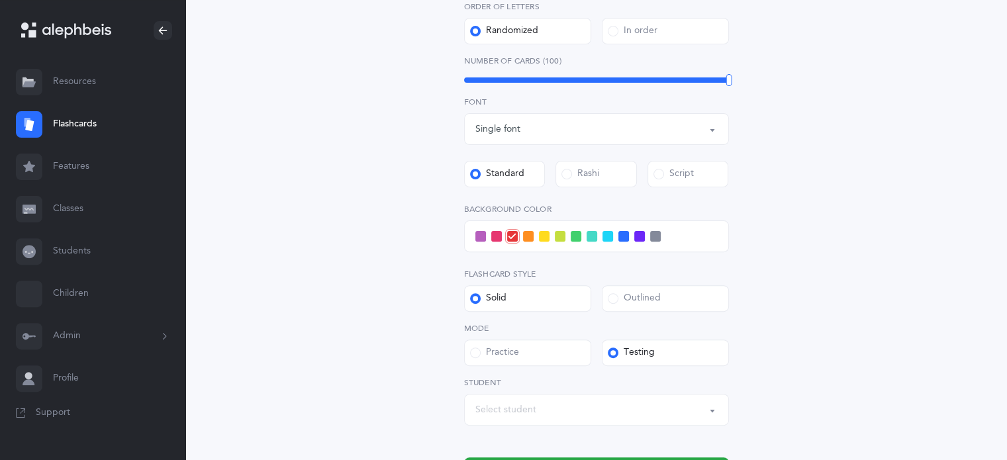
click at [711, 410] on button "Select student" at bounding box center [596, 410] width 265 height 32
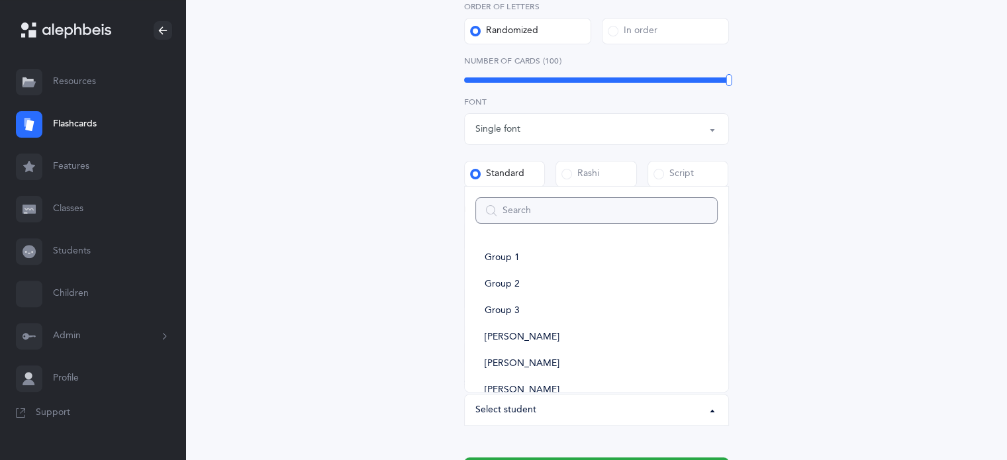
type input "y"
select select
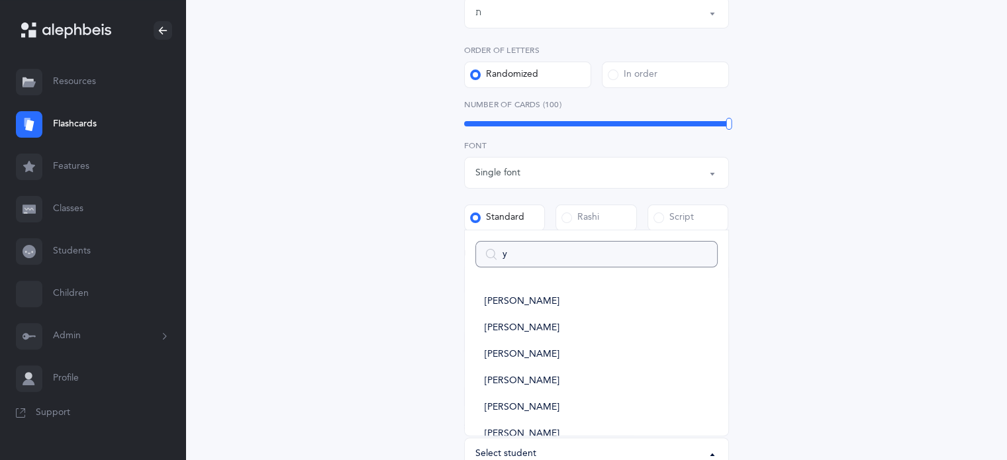
scroll to position [331, 0]
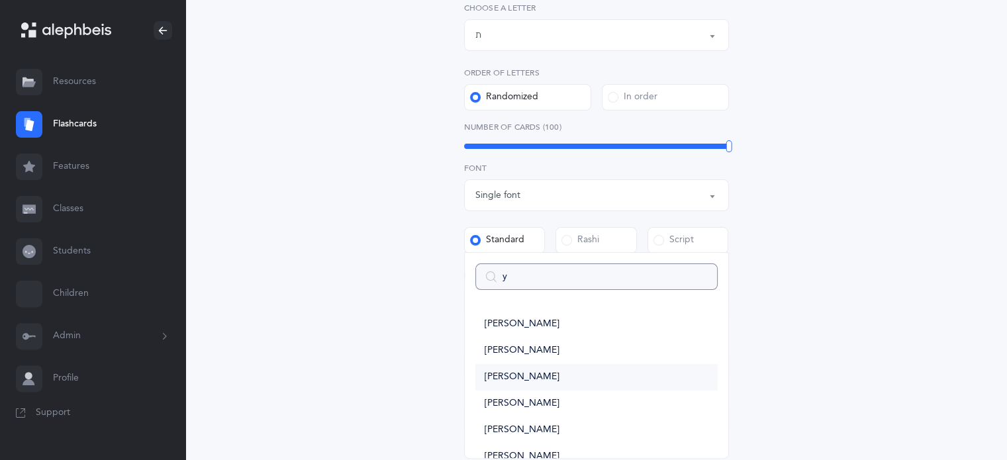
type input "yo"
select select
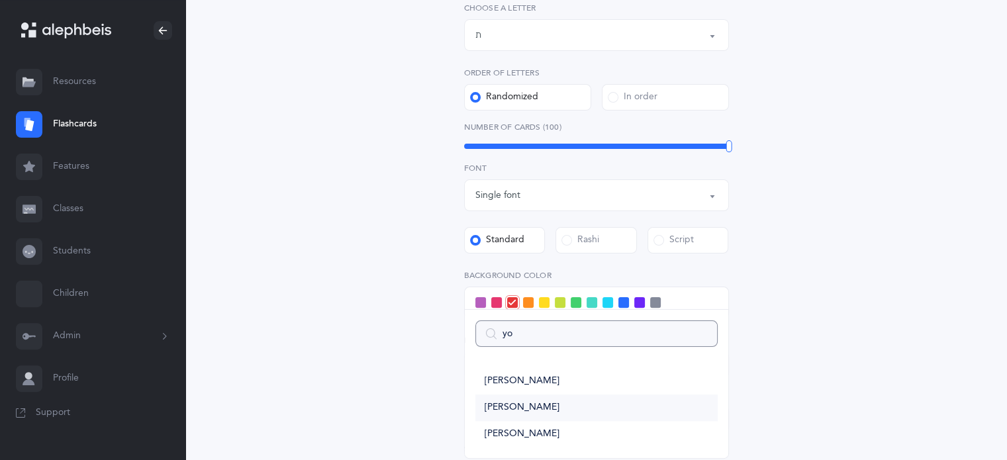
type input "yo"
click at [522, 410] on span "[PERSON_NAME]" at bounding box center [522, 408] width 75 height 12
select select "14285"
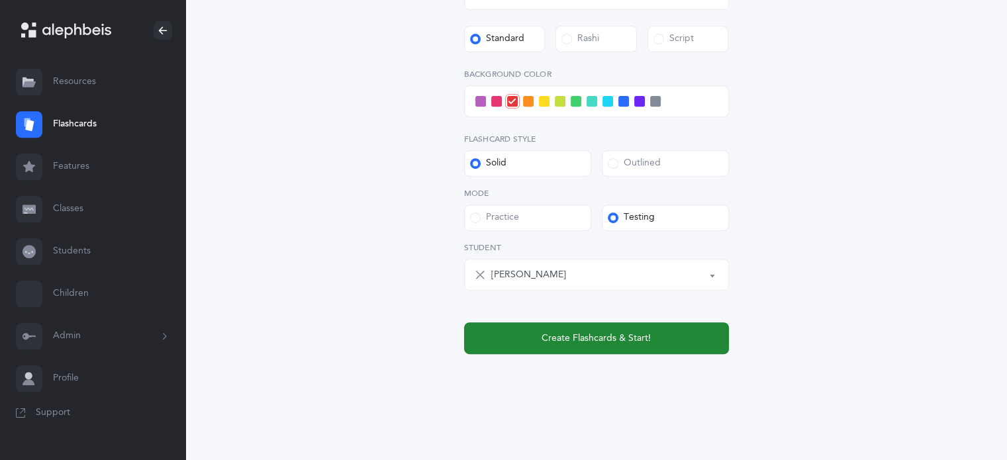
click at [599, 338] on span "Create Flashcards & Start!" at bounding box center [596, 339] width 109 height 14
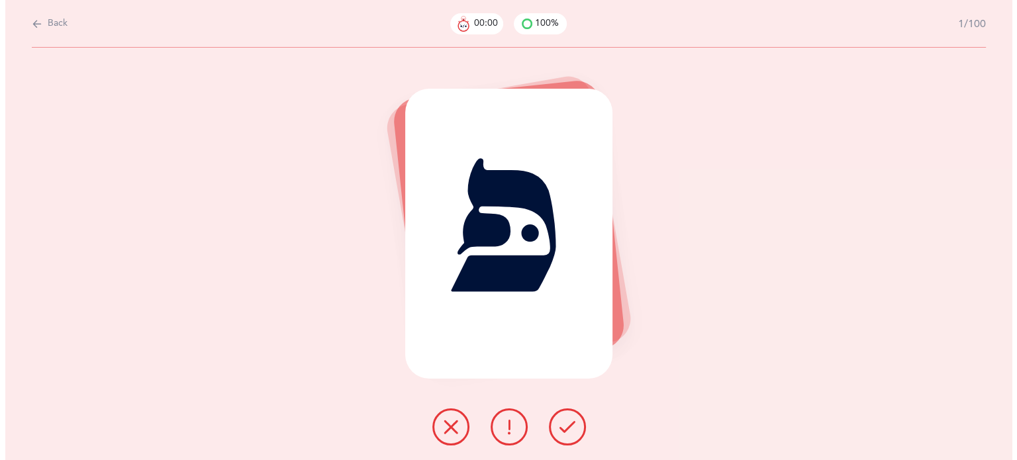
scroll to position [0, 0]
click at [567, 423] on icon at bounding box center [567, 427] width 16 height 16
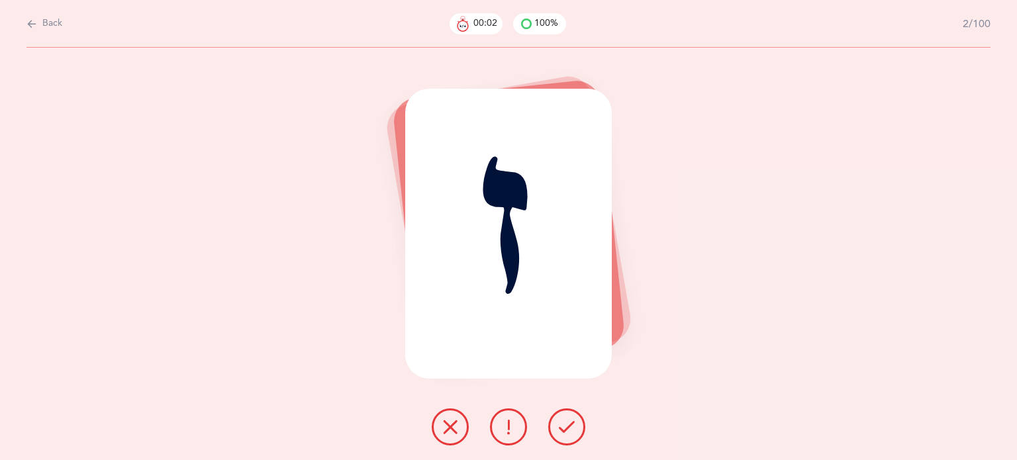
click at [567, 423] on icon at bounding box center [567, 427] width 16 height 16
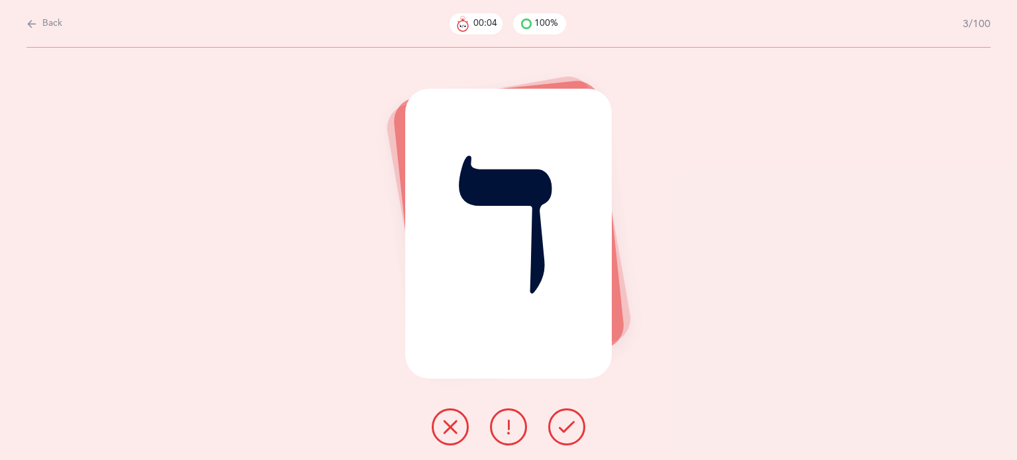
click at [567, 423] on icon at bounding box center [567, 427] width 16 height 16
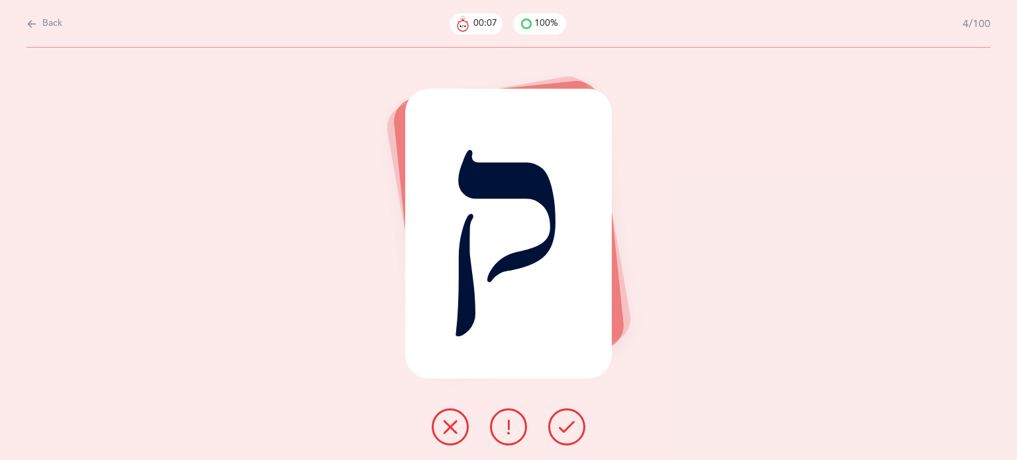
drag, startPoint x: 567, startPoint y: 423, endPoint x: 406, endPoint y: 430, distance: 161.7
click at [403, 430] on div "ק" at bounding box center [508, 254] width 1017 height 412
click at [441, 430] on button at bounding box center [450, 426] width 37 height 37
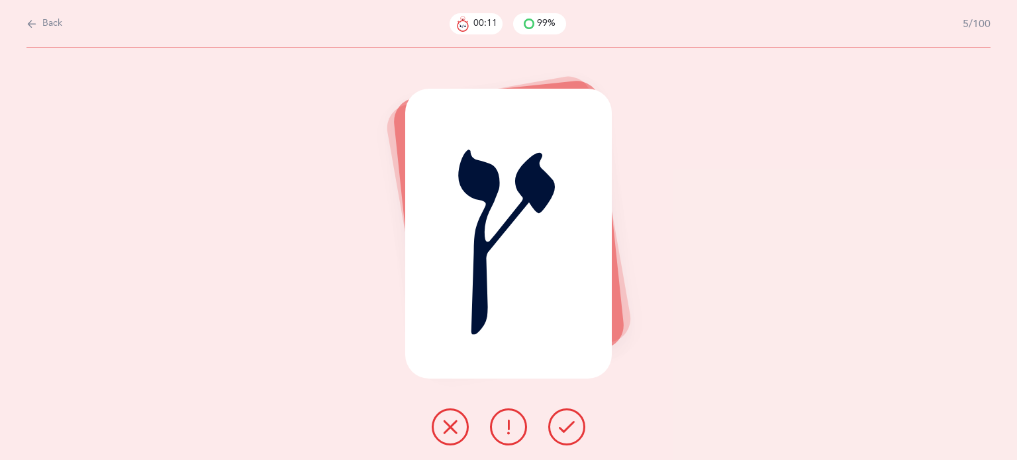
click at [559, 424] on icon at bounding box center [567, 427] width 16 height 16
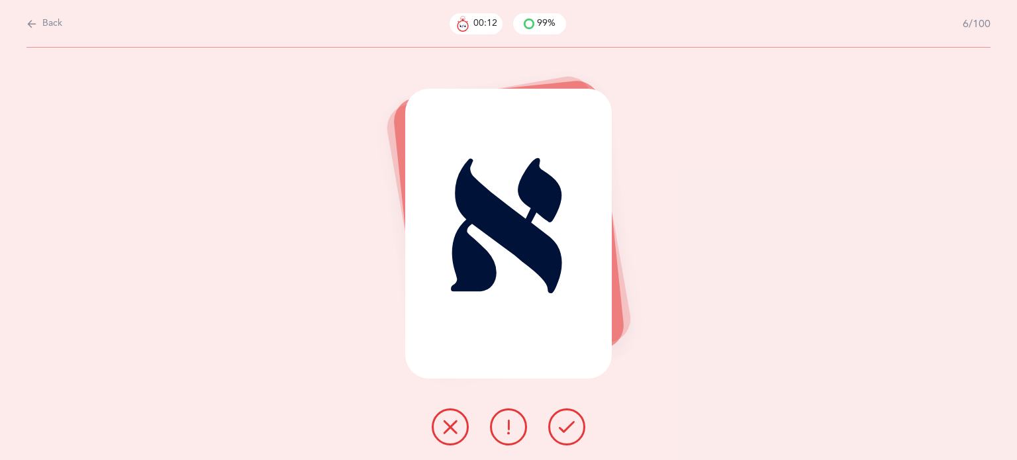
click at [560, 424] on icon at bounding box center [567, 427] width 16 height 16
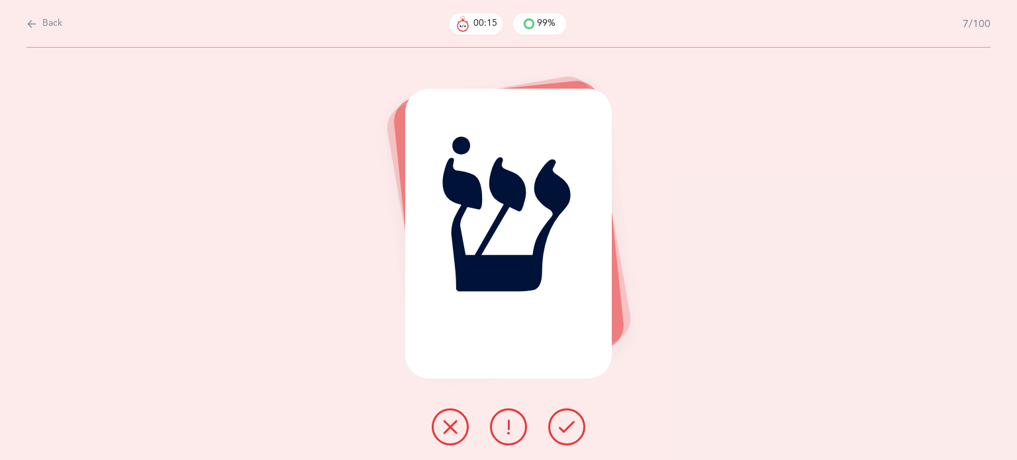
click at [569, 427] on icon at bounding box center [567, 427] width 16 height 16
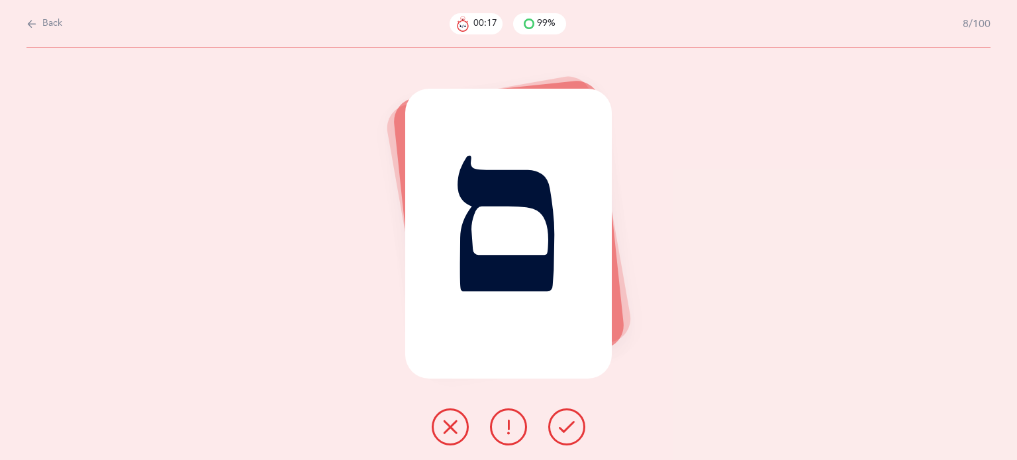
click at [574, 428] on icon at bounding box center [567, 427] width 16 height 16
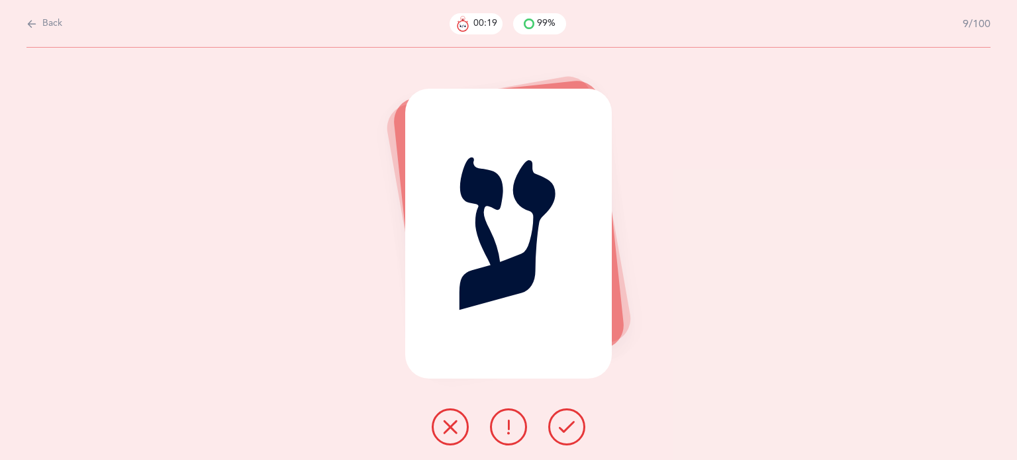
click at [574, 428] on icon at bounding box center [567, 427] width 16 height 16
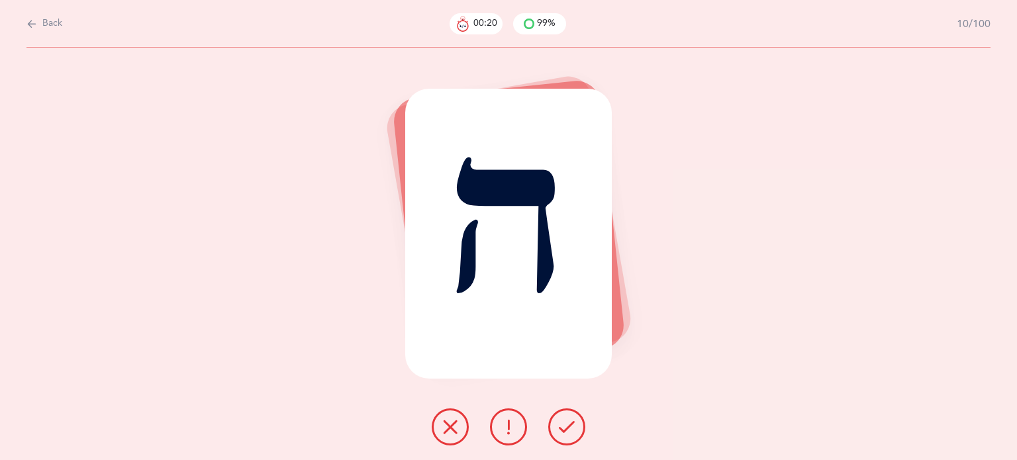
click at [574, 428] on icon at bounding box center [567, 427] width 16 height 16
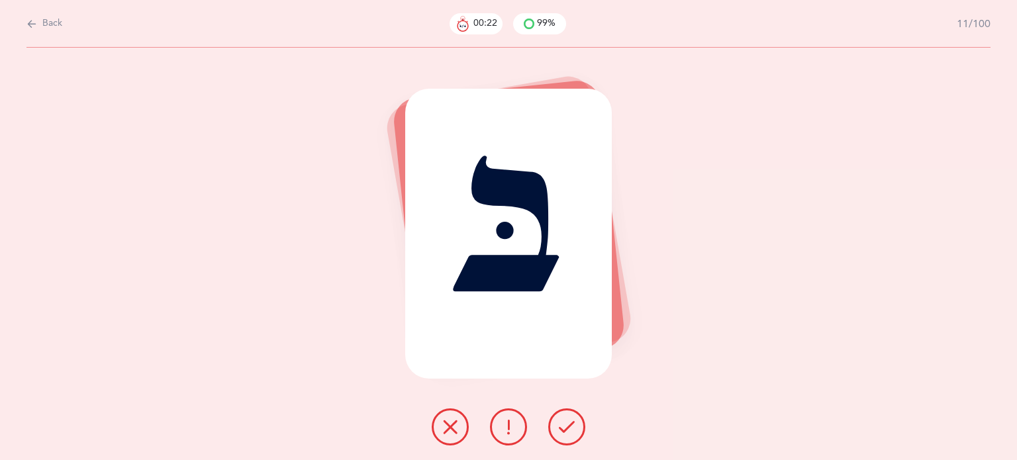
click at [572, 428] on icon at bounding box center [567, 427] width 16 height 16
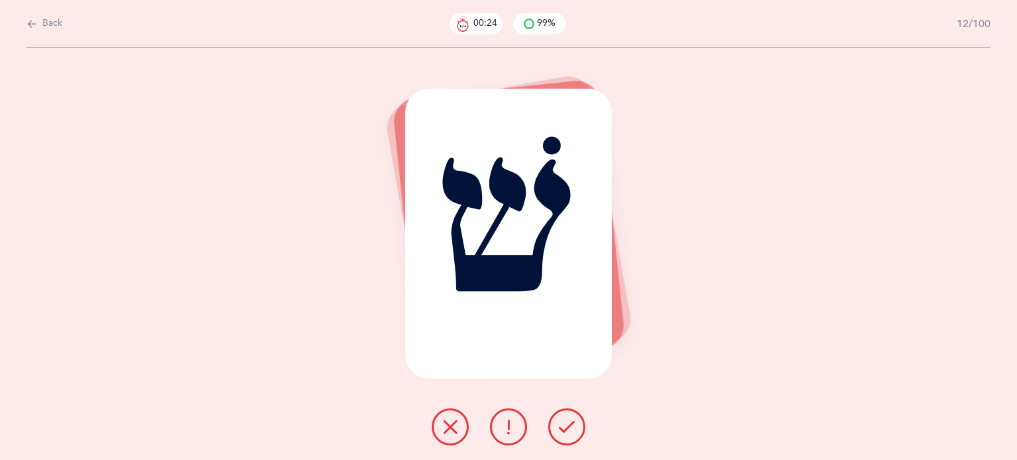
click at [564, 431] on icon at bounding box center [567, 427] width 16 height 16
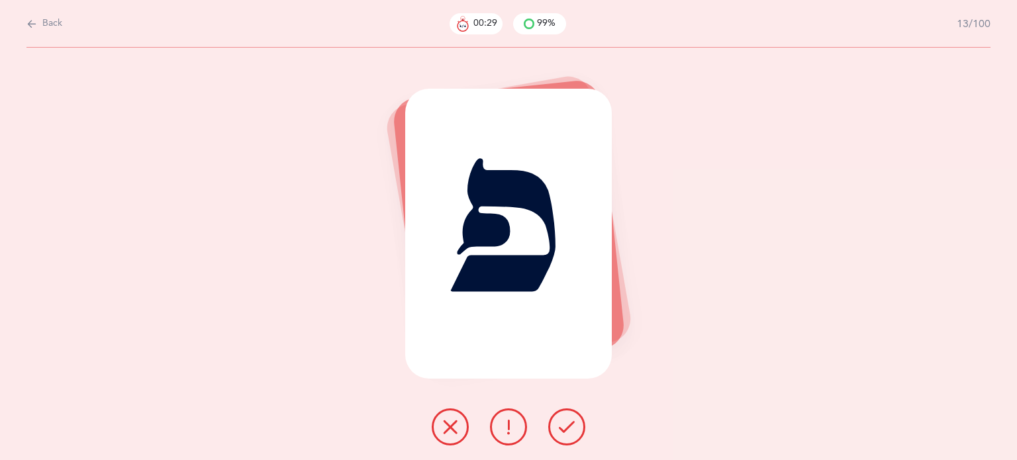
click at [569, 428] on icon at bounding box center [567, 427] width 16 height 16
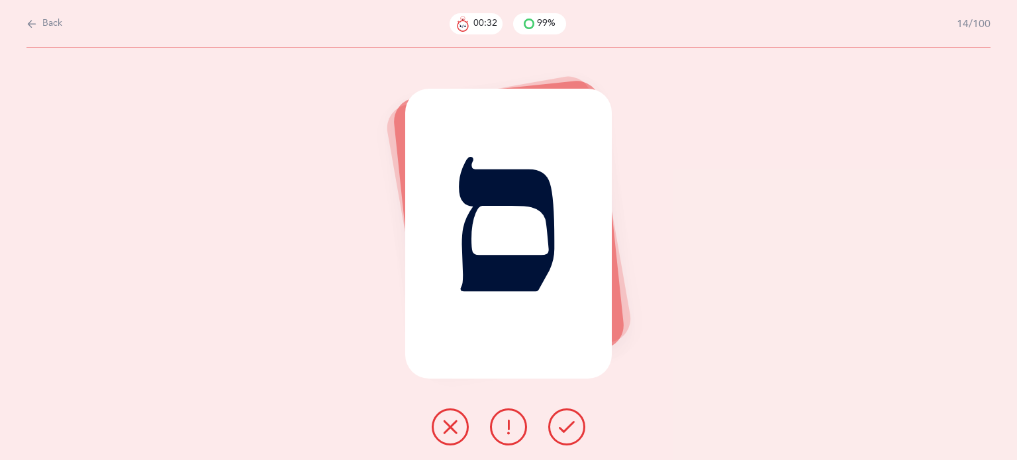
click at [564, 421] on icon at bounding box center [567, 427] width 16 height 16
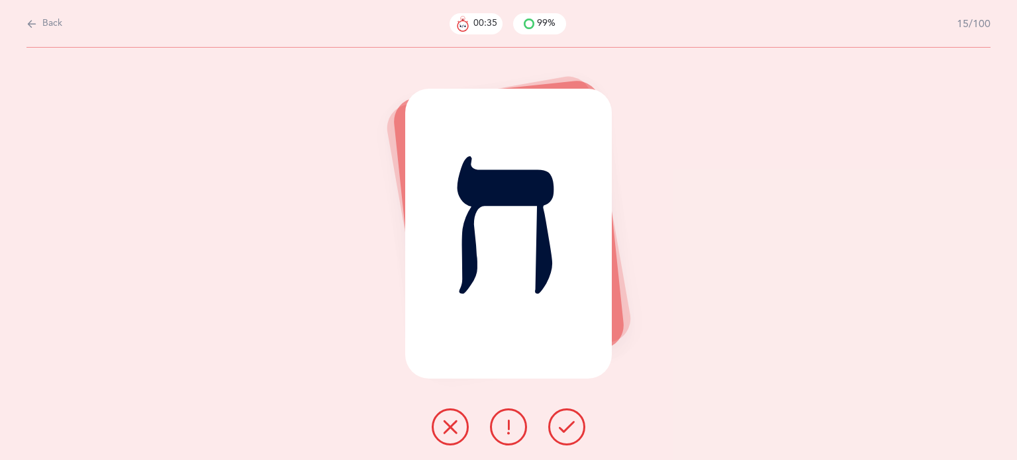
click at [559, 418] on button at bounding box center [566, 426] width 37 height 37
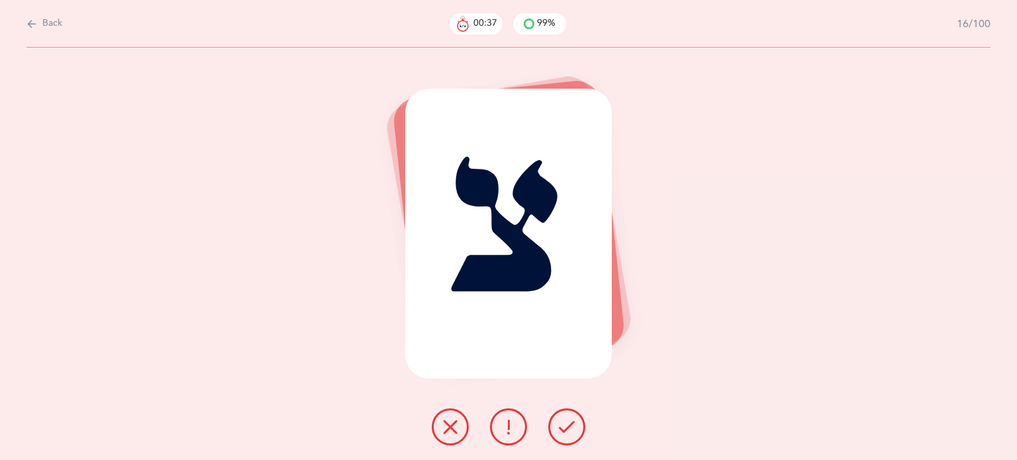
click at [564, 415] on button at bounding box center [566, 426] width 37 height 37
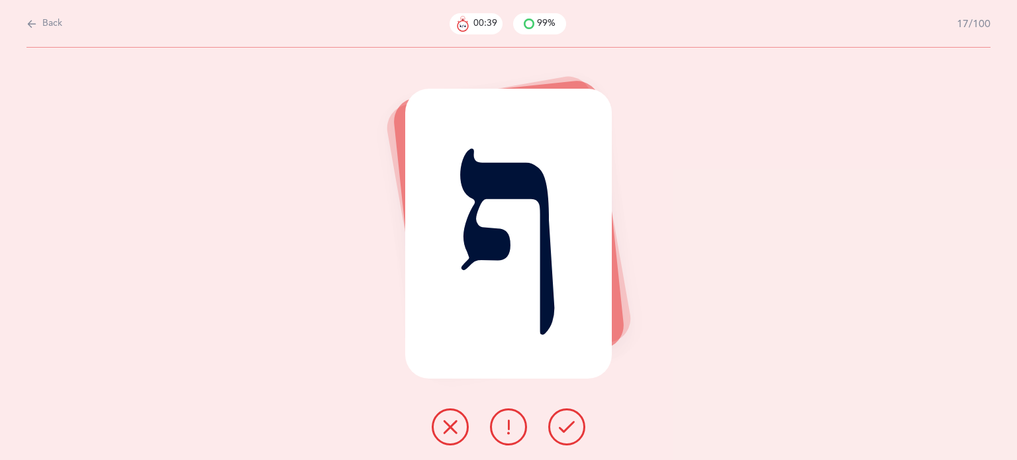
click at [566, 427] on icon at bounding box center [567, 427] width 16 height 16
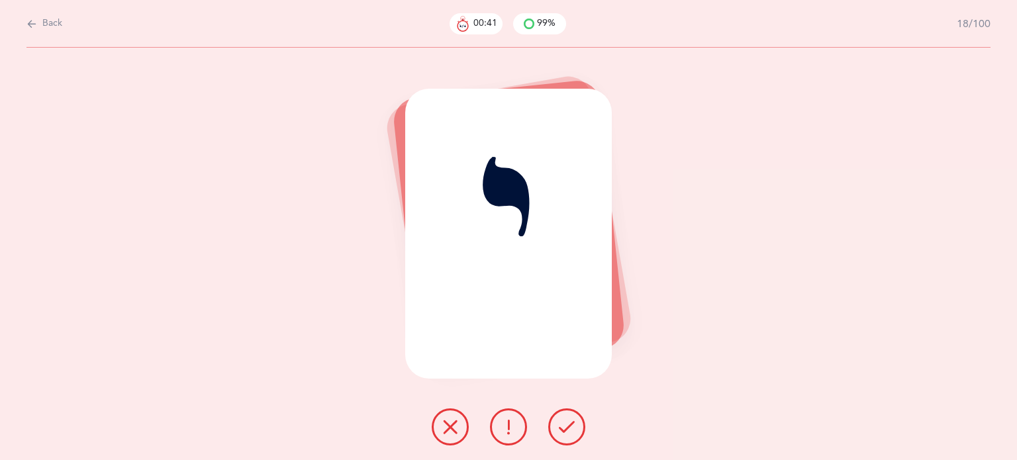
click at [572, 426] on icon at bounding box center [567, 427] width 16 height 16
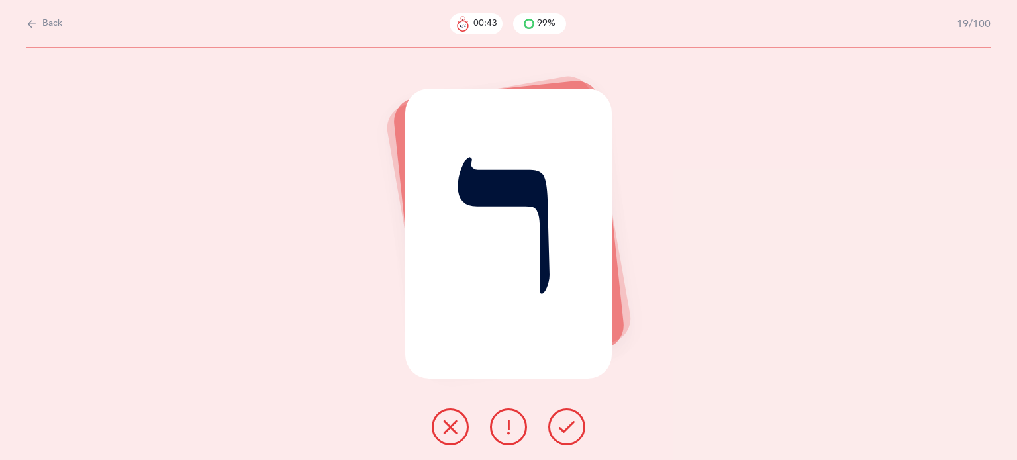
click at [572, 426] on icon at bounding box center [567, 427] width 16 height 16
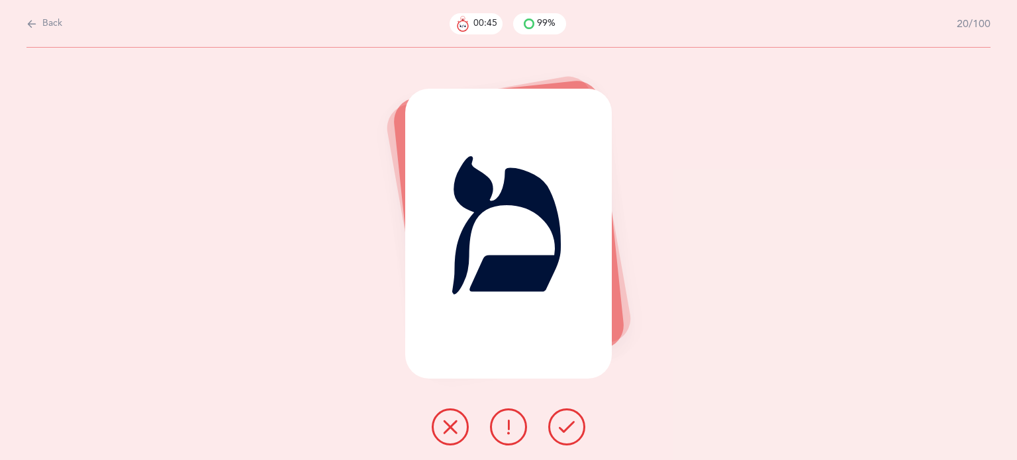
click at [568, 424] on icon at bounding box center [567, 427] width 16 height 16
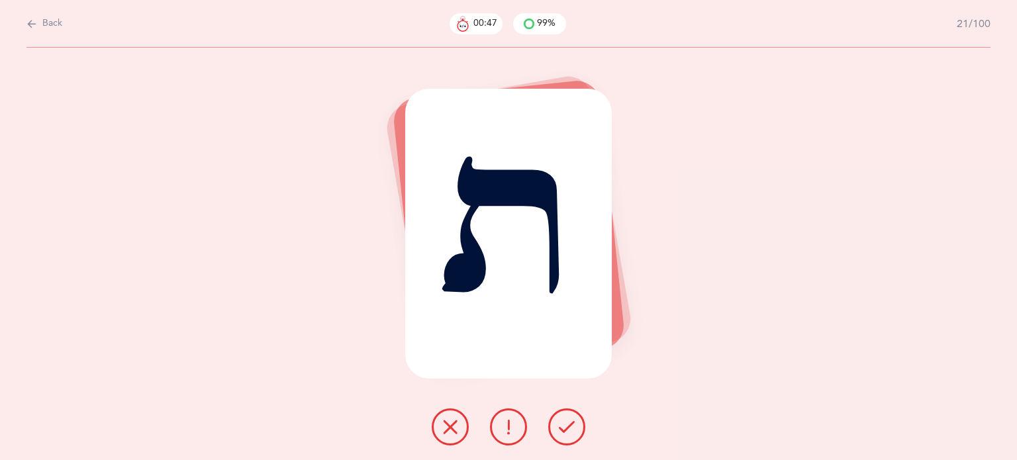
click at [568, 424] on icon at bounding box center [567, 427] width 16 height 16
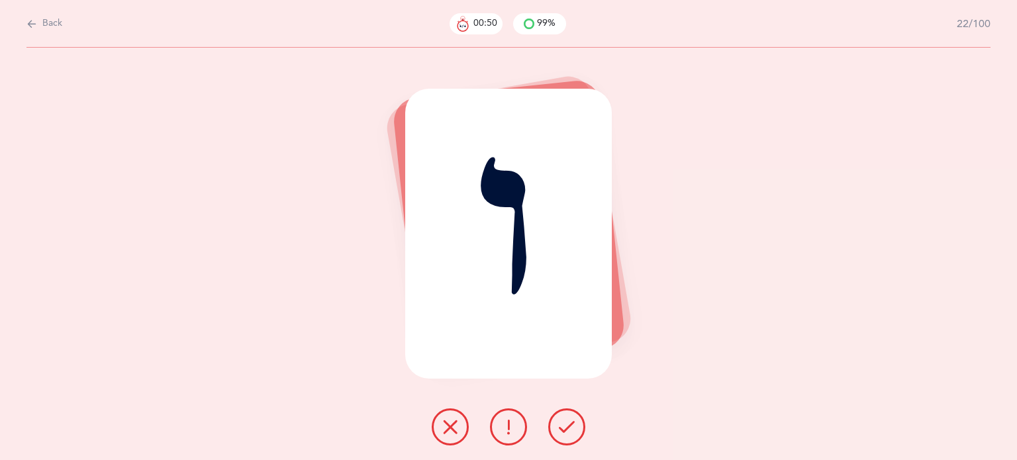
click at [568, 423] on icon at bounding box center [567, 427] width 16 height 16
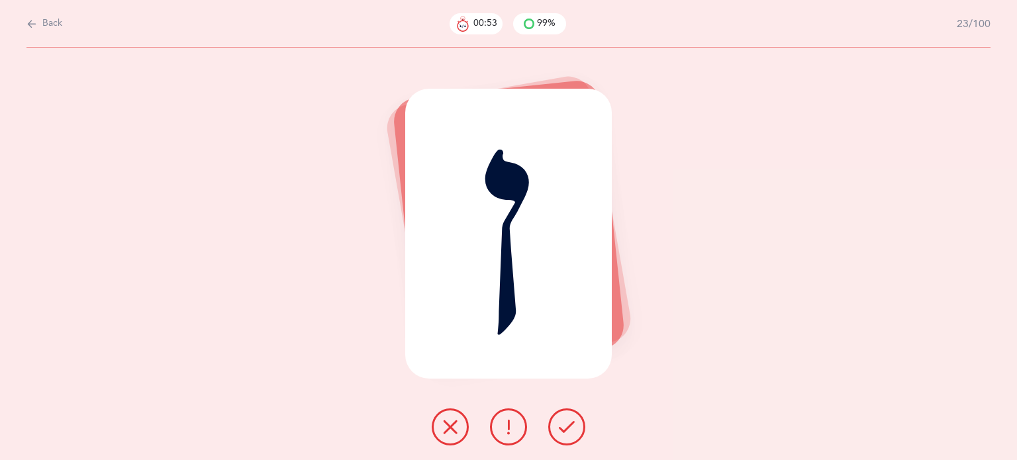
click at [568, 423] on icon at bounding box center [567, 427] width 16 height 16
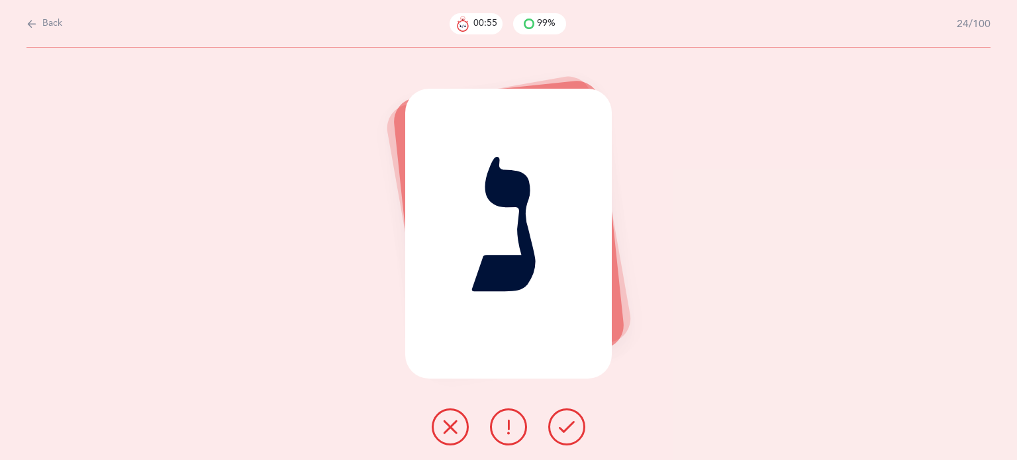
click at [567, 425] on icon at bounding box center [567, 427] width 16 height 16
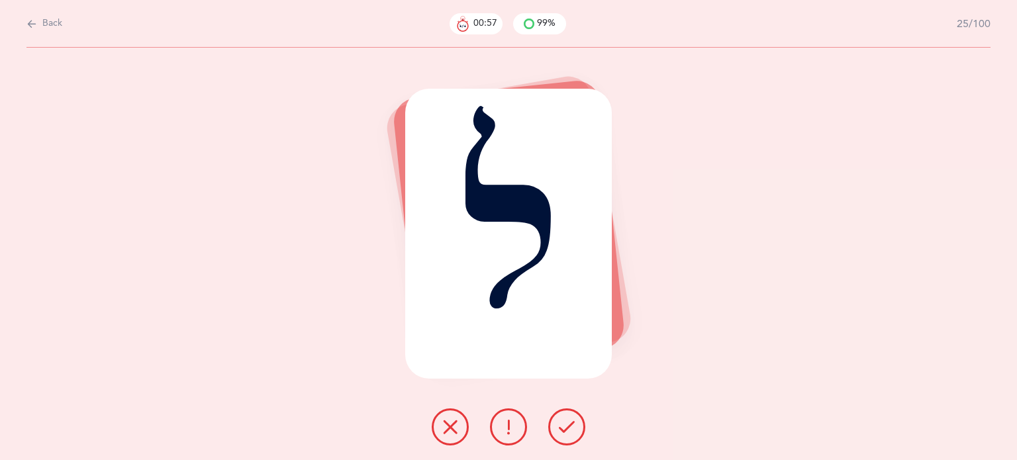
click at [565, 424] on icon at bounding box center [567, 427] width 16 height 16
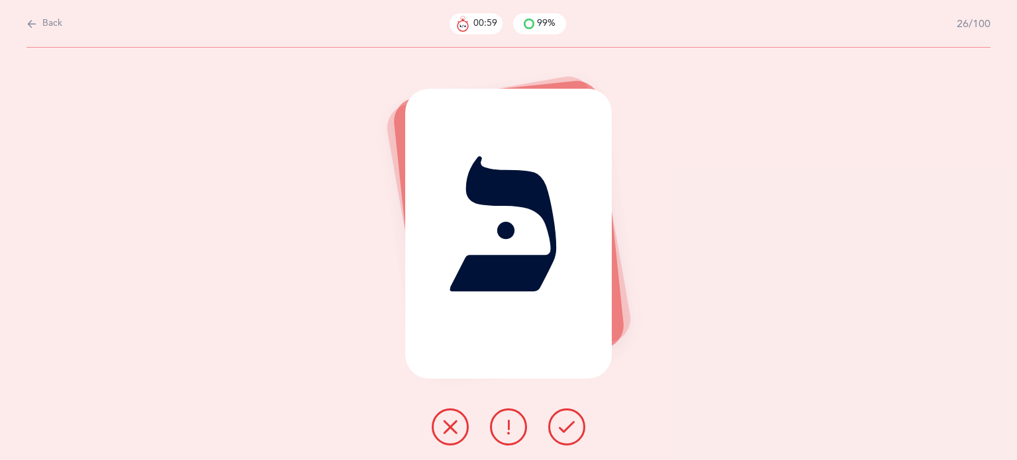
click at [565, 424] on icon at bounding box center [567, 427] width 16 height 16
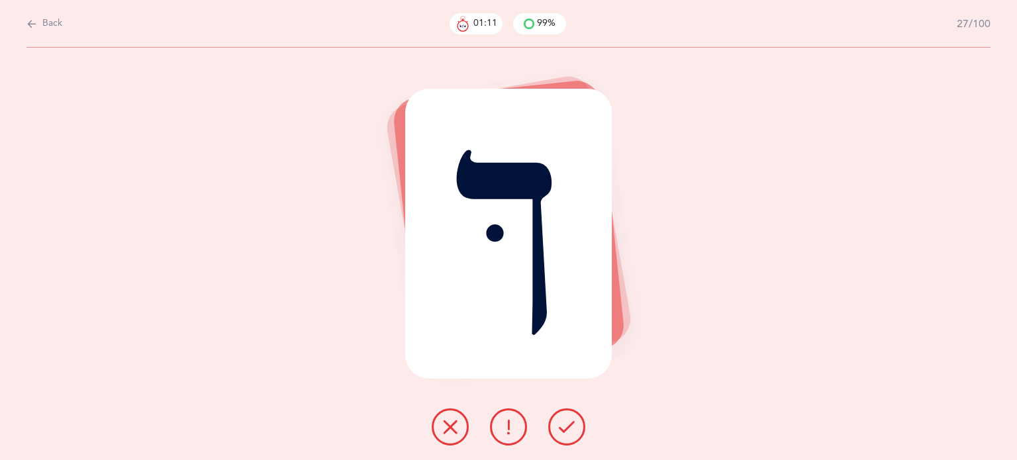
click at [446, 421] on icon at bounding box center [450, 427] width 16 height 16
click at [565, 423] on icon at bounding box center [567, 427] width 16 height 16
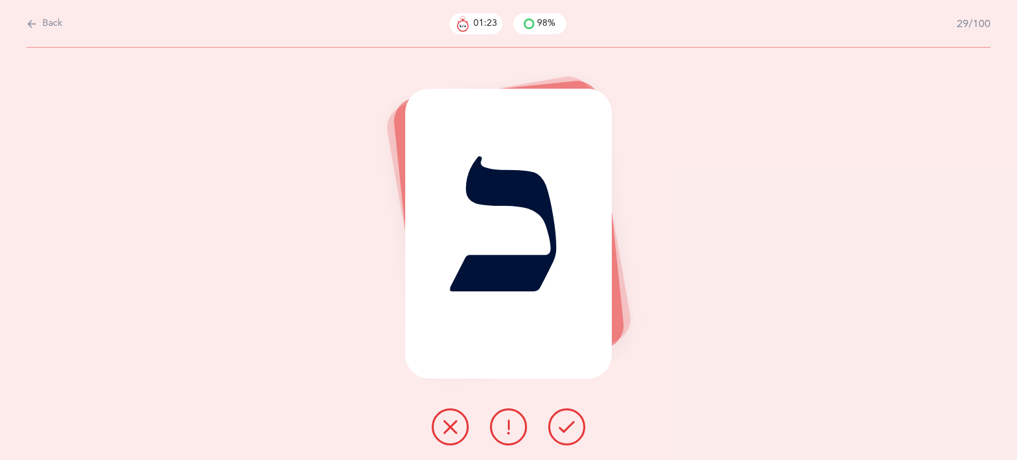
click at [566, 423] on icon at bounding box center [567, 427] width 16 height 16
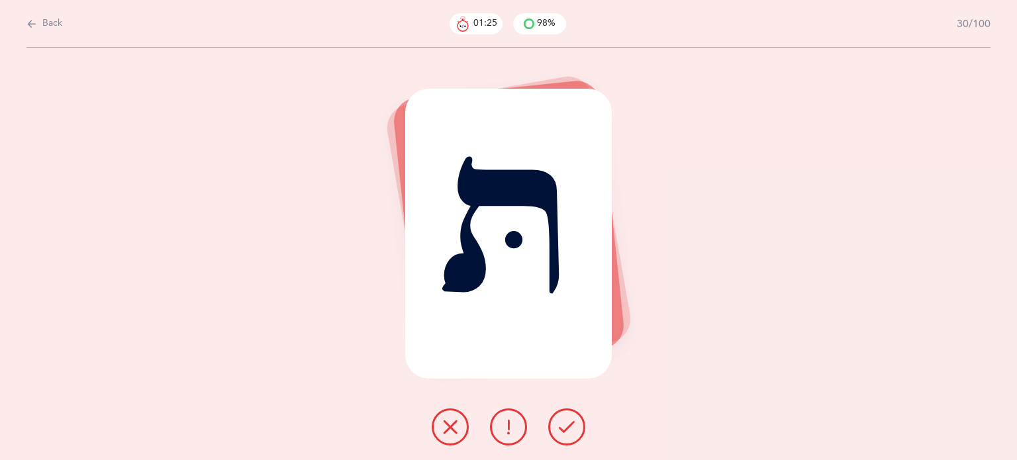
click at [566, 423] on icon at bounding box center [567, 427] width 16 height 16
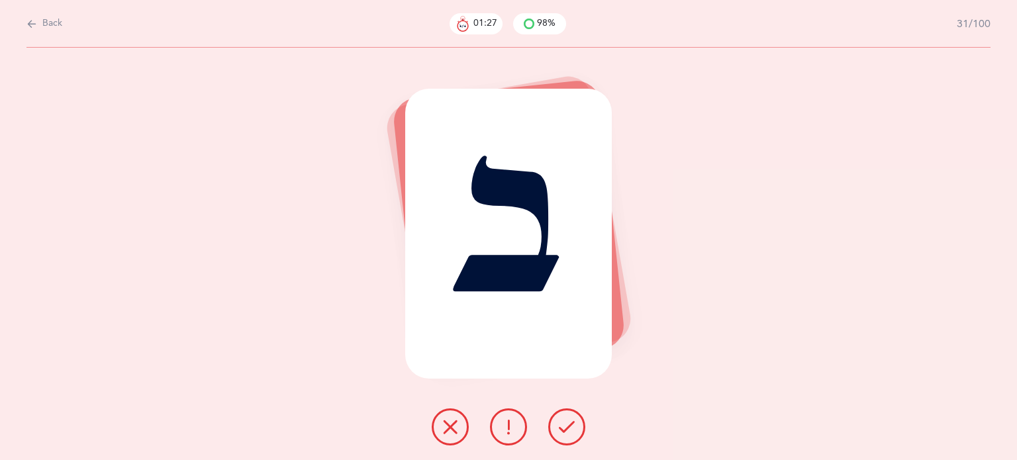
click at [566, 423] on icon at bounding box center [567, 427] width 16 height 16
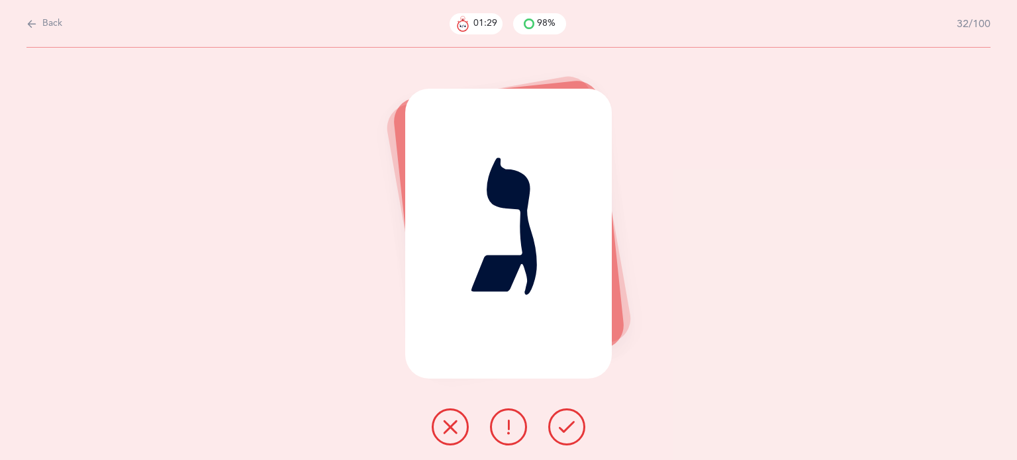
click at [566, 423] on icon at bounding box center [567, 427] width 16 height 16
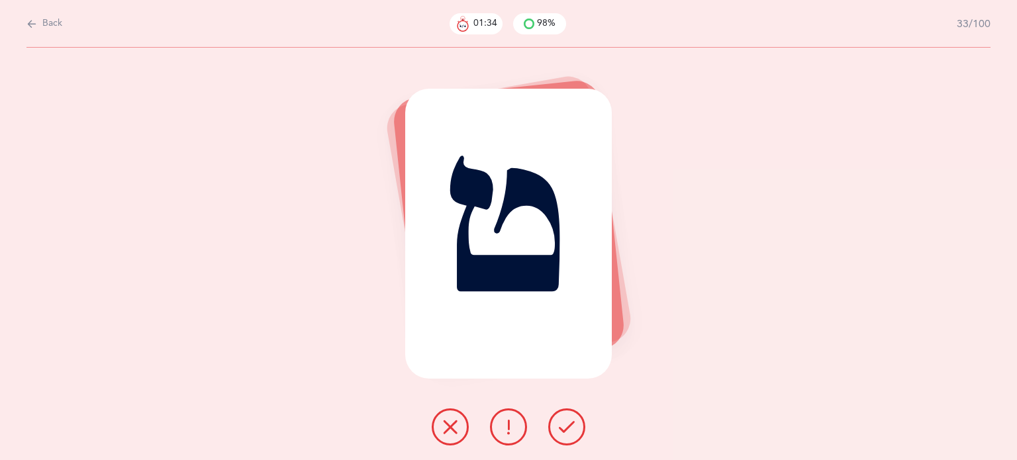
click at [566, 422] on icon at bounding box center [567, 427] width 16 height 16
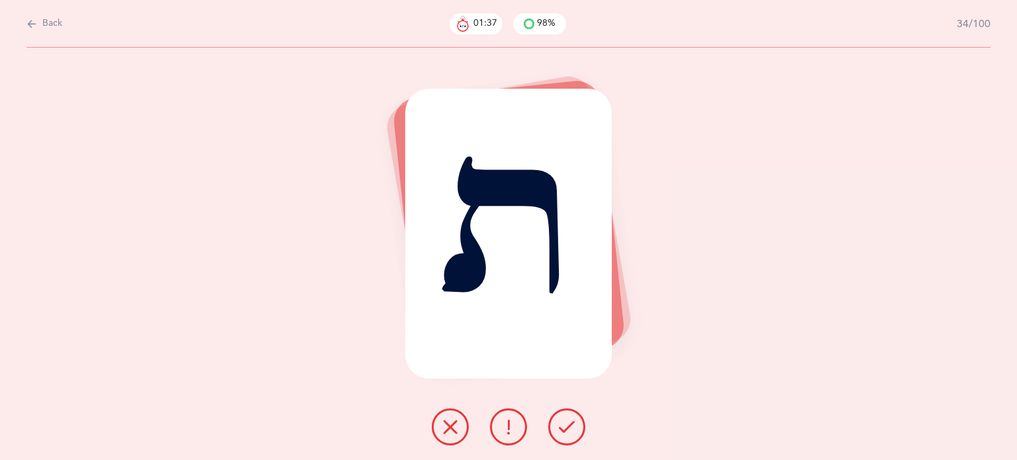
click at [583, 431] on button at bounding box center [566, 426] width 37 height 37
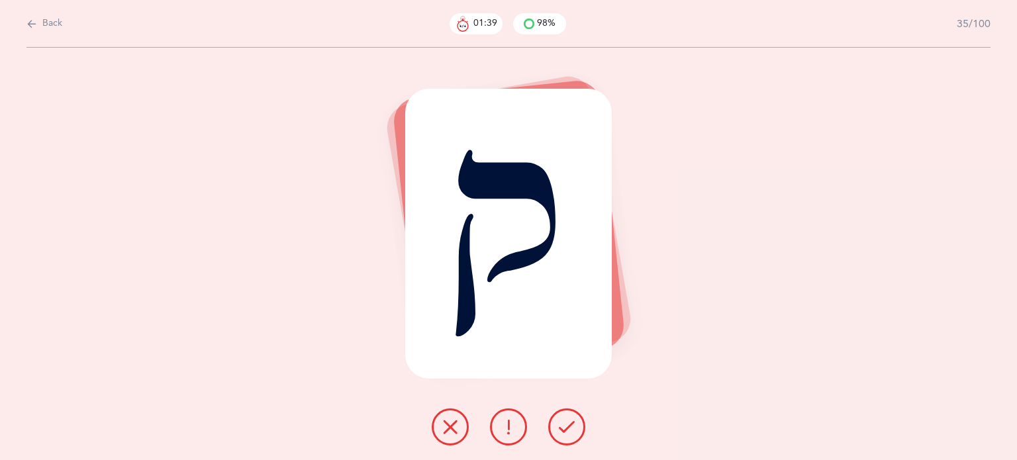
click at [573, 420] on icon at bounding box center [567, 427] width 16 height 16
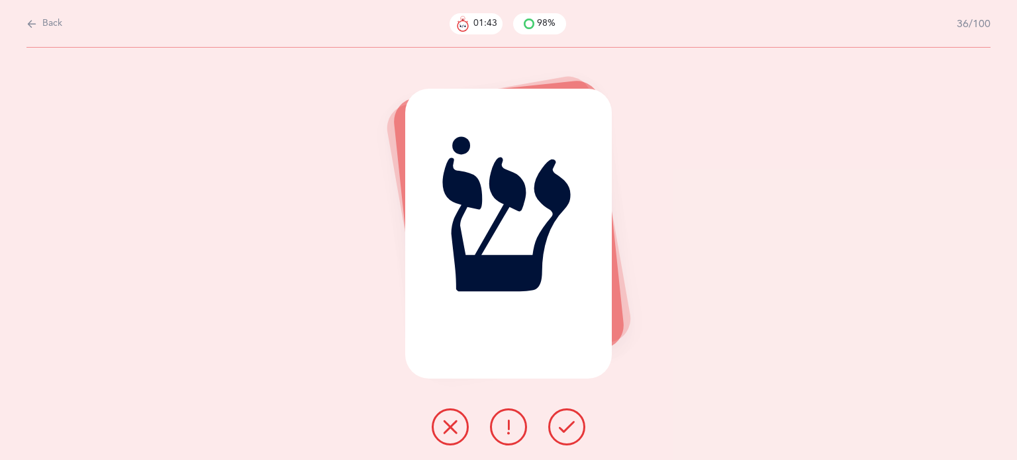
click at [573, 420] on icon at bounding box center [567, 427] width 16 height 16
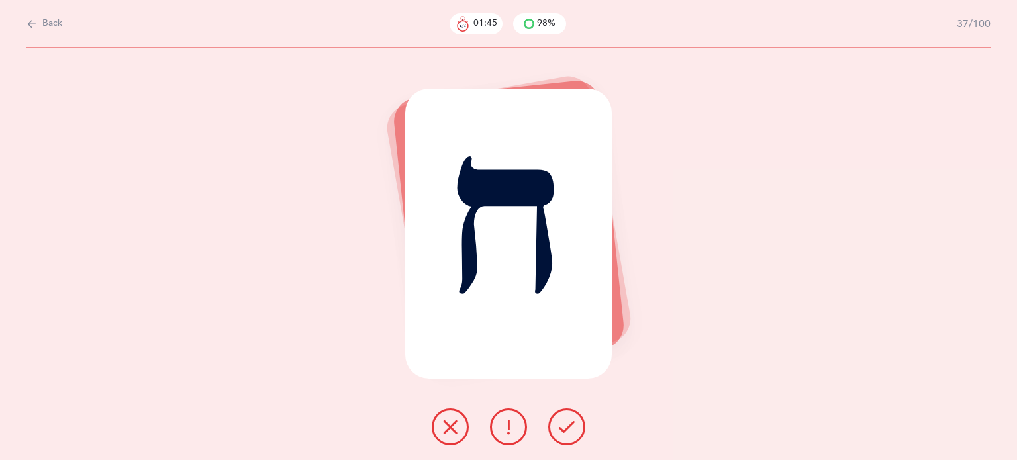
click at [571, 424] on icon at bounding box center [567, 427] width 16 height 16
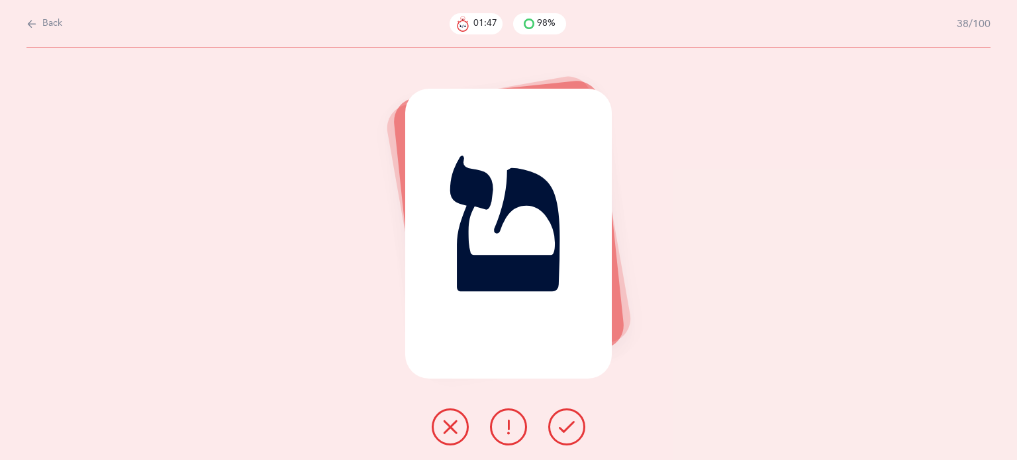
click at [563, 426] on icon at bounding box center [567, 427] width 16 height 16
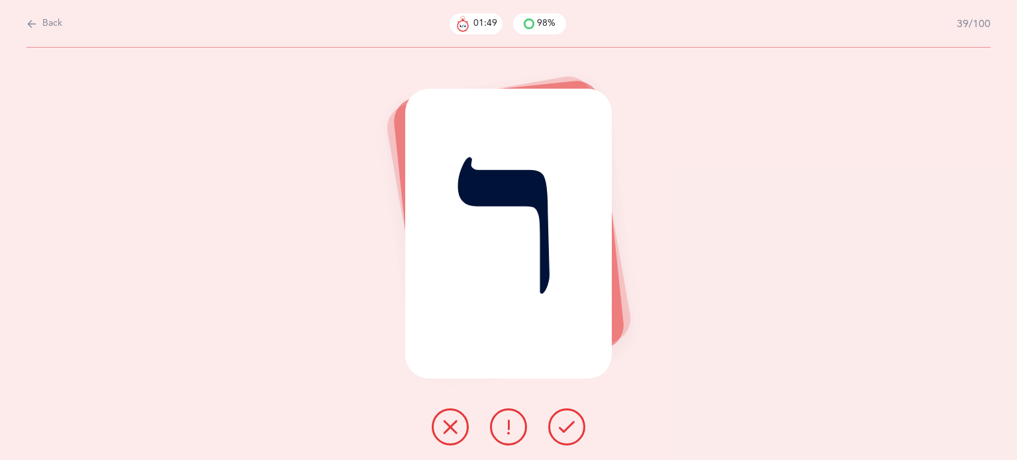
click at [564, 424] on icon at bounding box center [567, 427] width 16 height 16
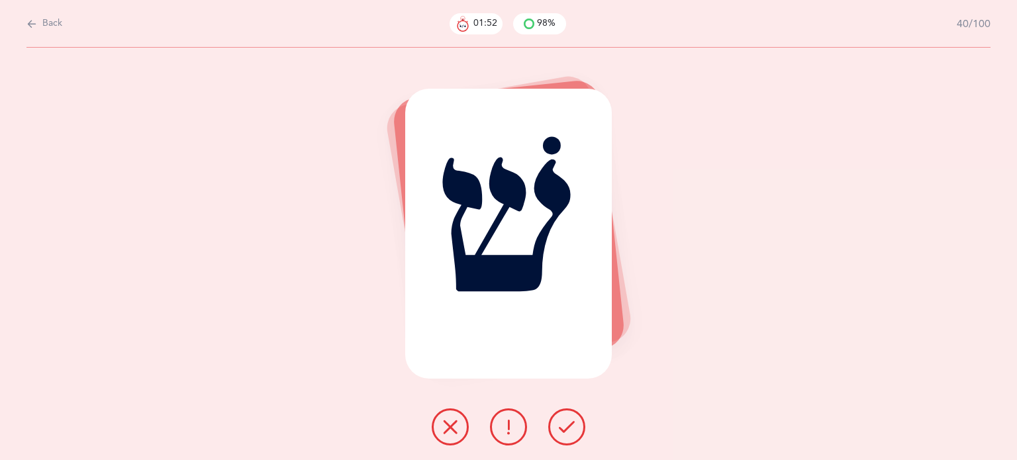
click at [568, 422] on icon at bounding box center [567, 427] width 16 height 16
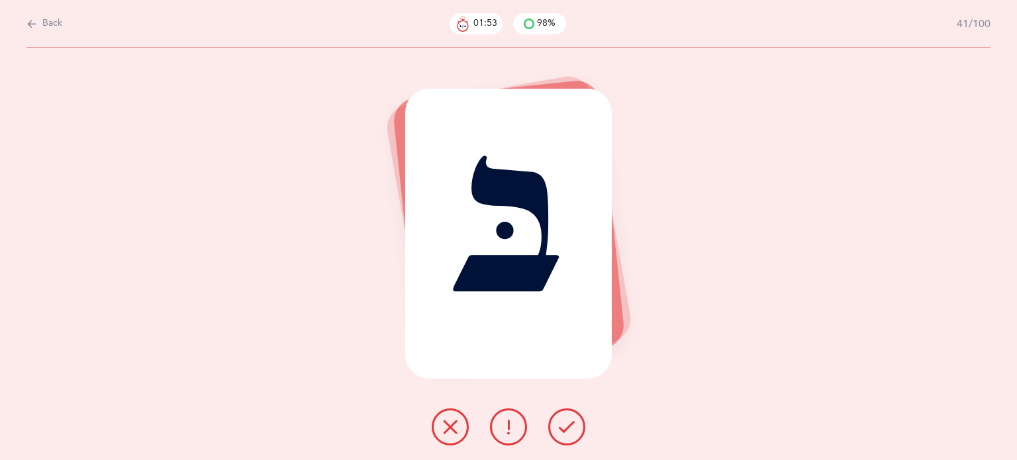
click at [567, 419] on icon at bounding box center [567, 427] width 16 height 16
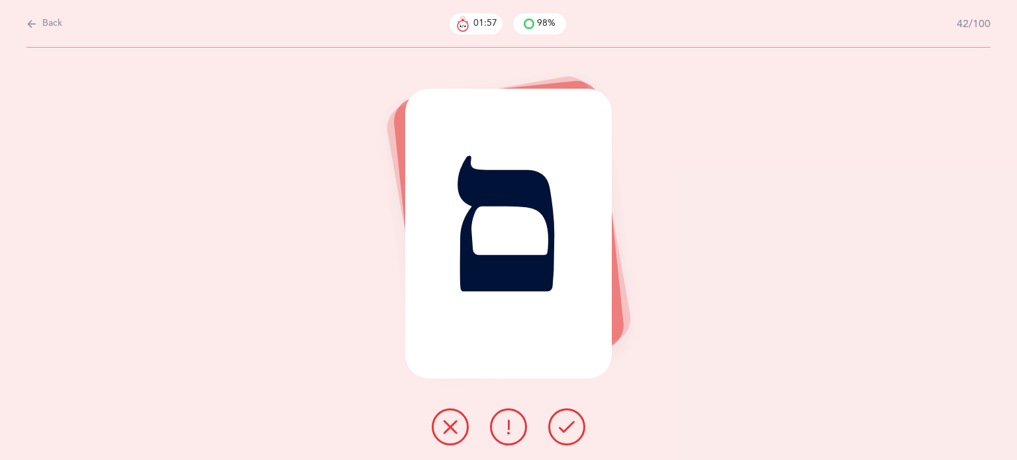
click at [569, 428] on icon at bounding box center [567, 427] width 16 height 16
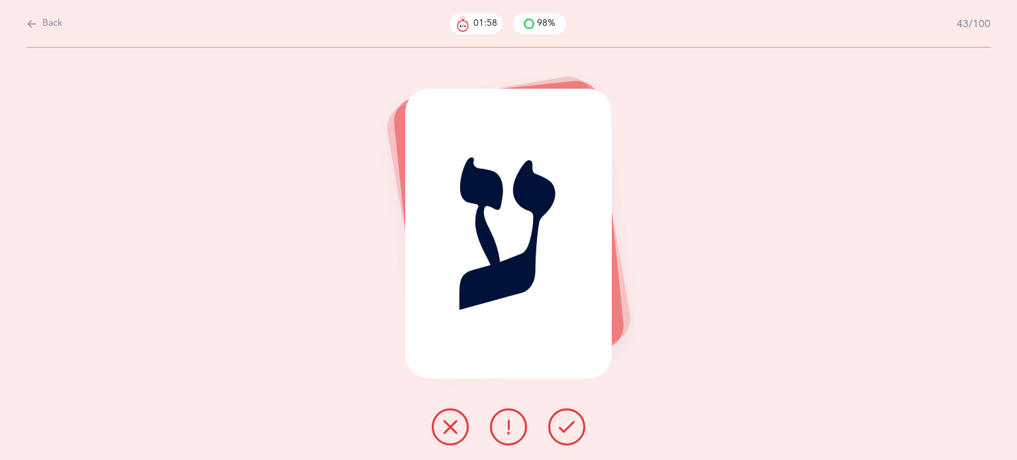
click at [569, 428] on icon at bounding box center [567, 427] width 16 height 16
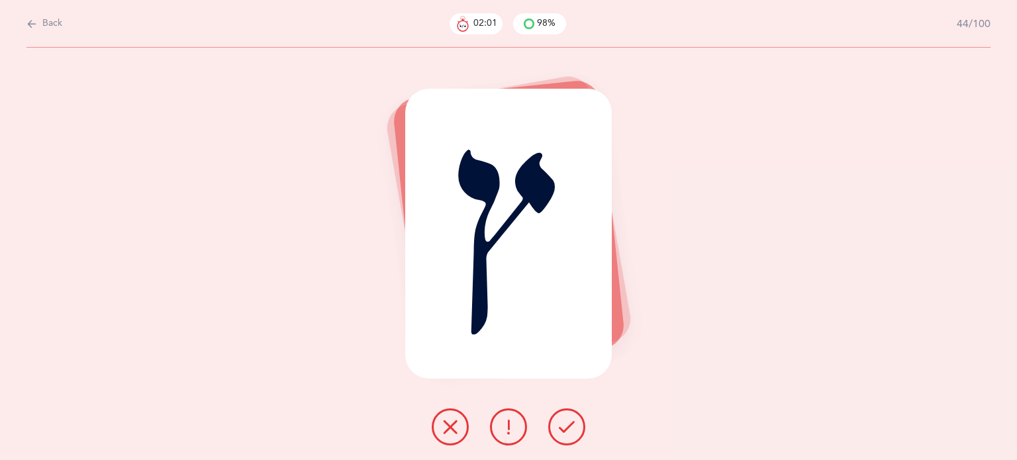
click at [568, 424] on icon at bounding box center [567, 427] width 16 height 16
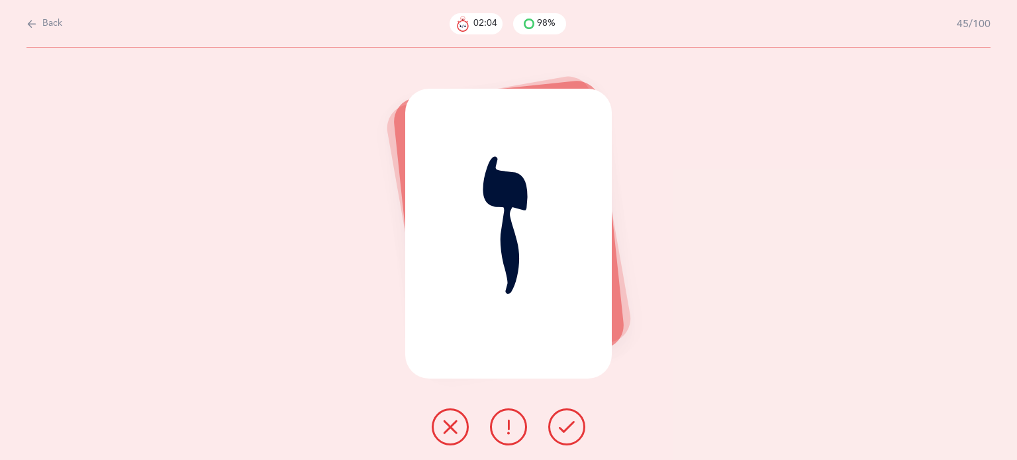
click at [568, 424] on icon at bounding box center [567, 427] width 16 height 16
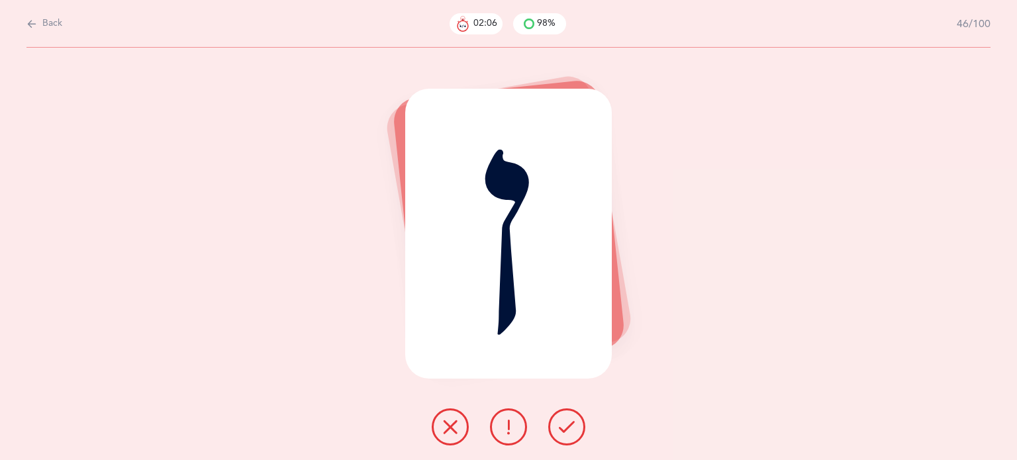
click at [567, 424] on icon at bounding box center [567, 427] width 16 height 16
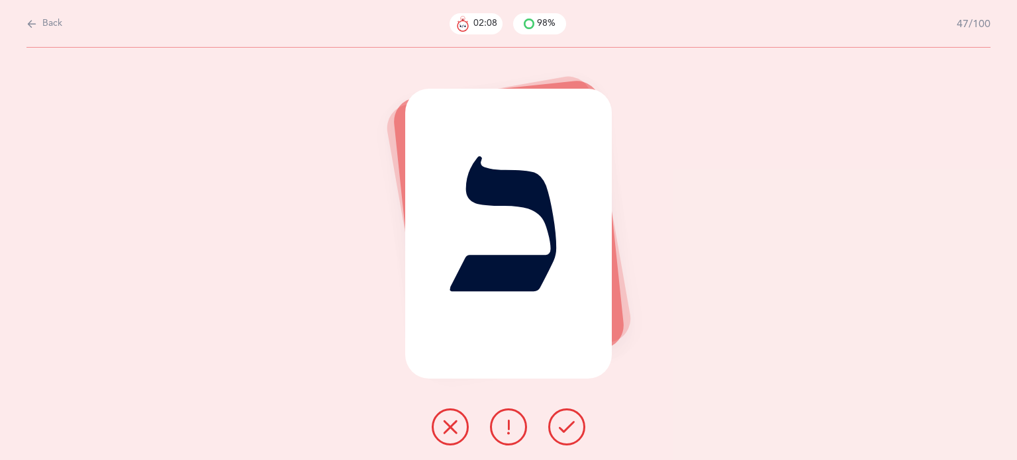
click at [566, 412] on button at bounding box center [566, 426] width 37 height 37
click at [565, 415] on button at bounding box center [566, 426] width 37 height 37
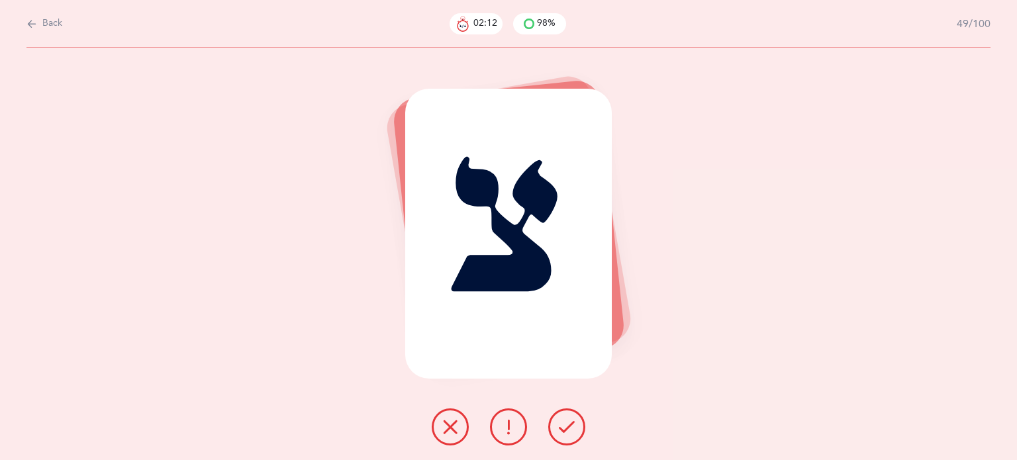
click at [563, 422] on icon at bounding box center [567, 427] width 16 height 16
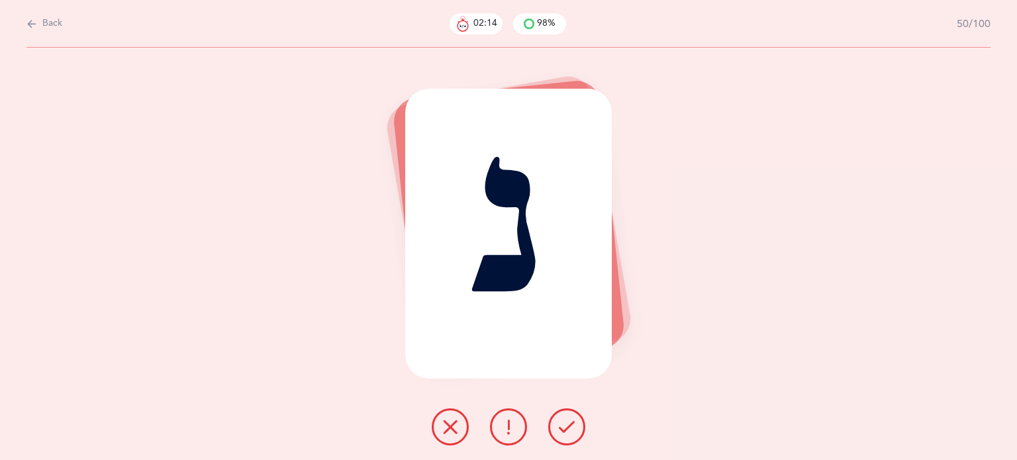
click at [563, 422] on icon at bounding box center [567, 427] width 16 height 16
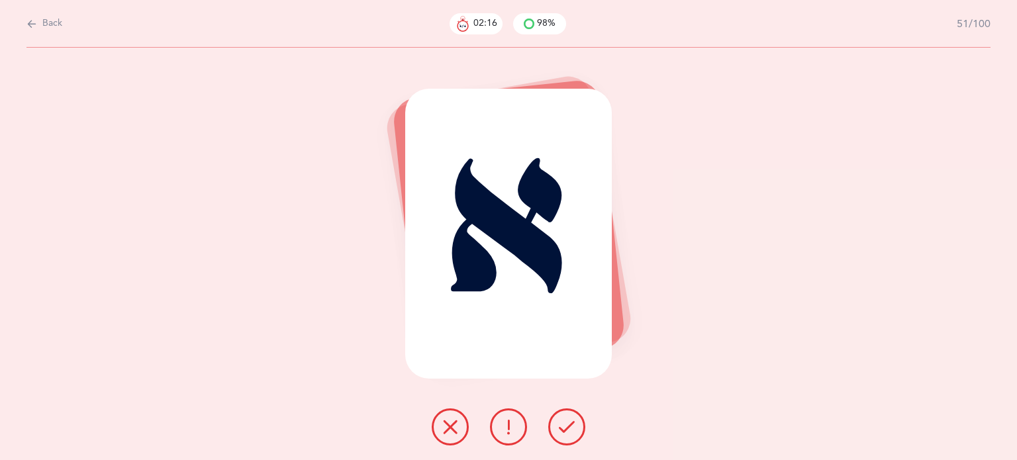
click at [563, 420] on icon at bounding box center [567, 427] width 16 height 16
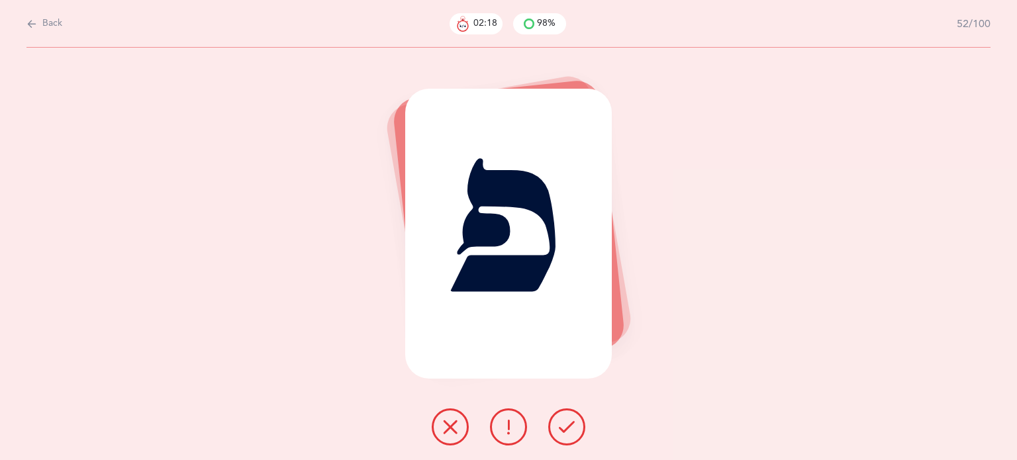
click at [563, 425] on icon at bounding box center [567, 427] width 16 height 16
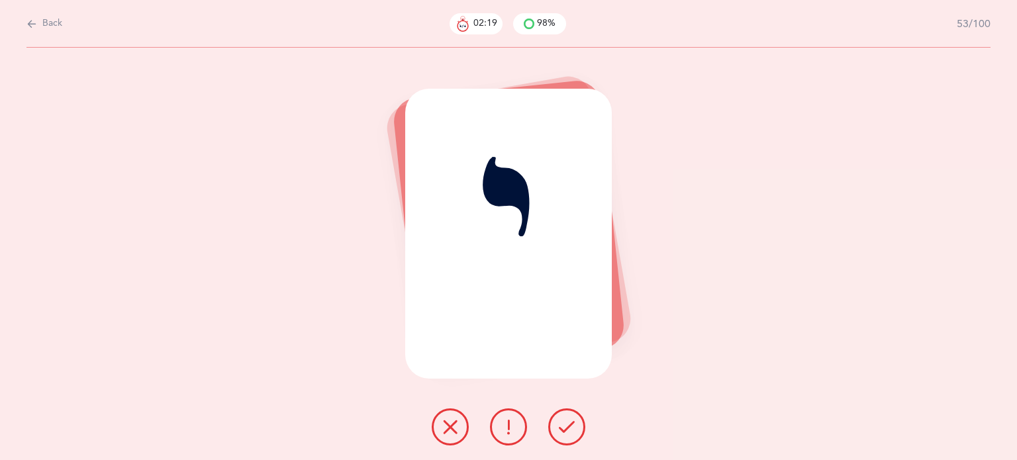
click at [563, 424] on icon at bounding box center [567, 427] width 16 height 16
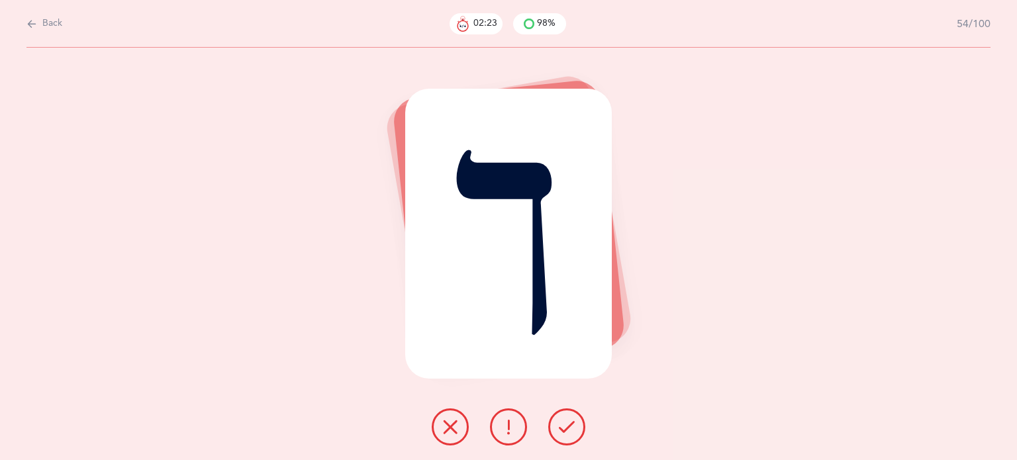
click at [564, 424] on icon at bounding box center [567, 427] width 16 height 16
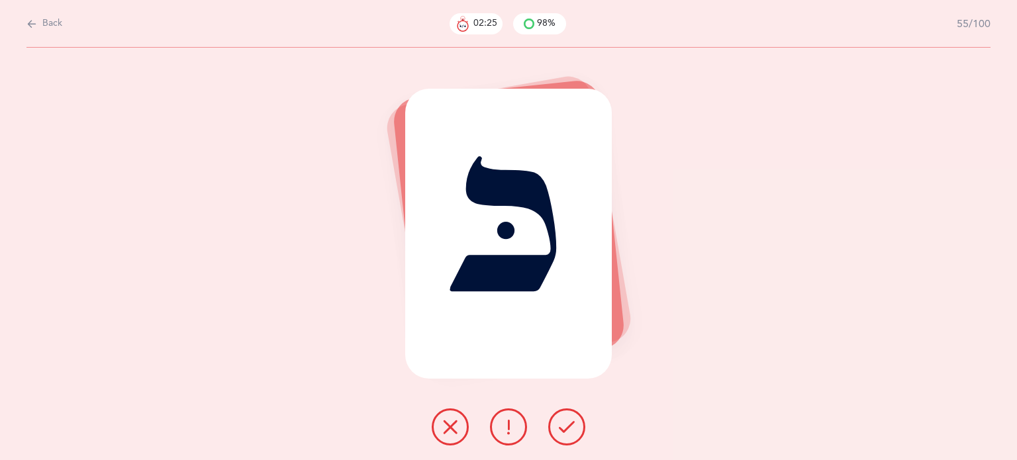
click at [563, 424] on icon at bounding box center [567, 427] width 16 height 16
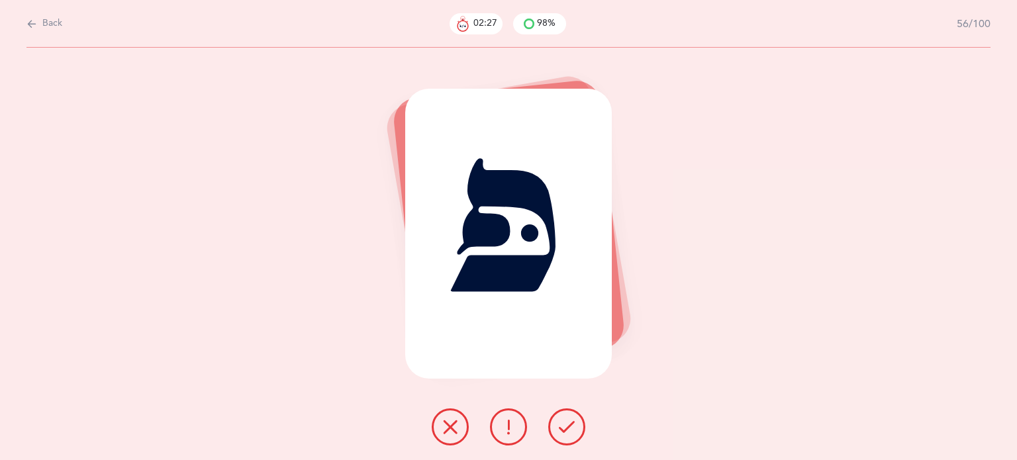
click at [563, 424] on icon at bounding box center [567, 427] width 16 height 16
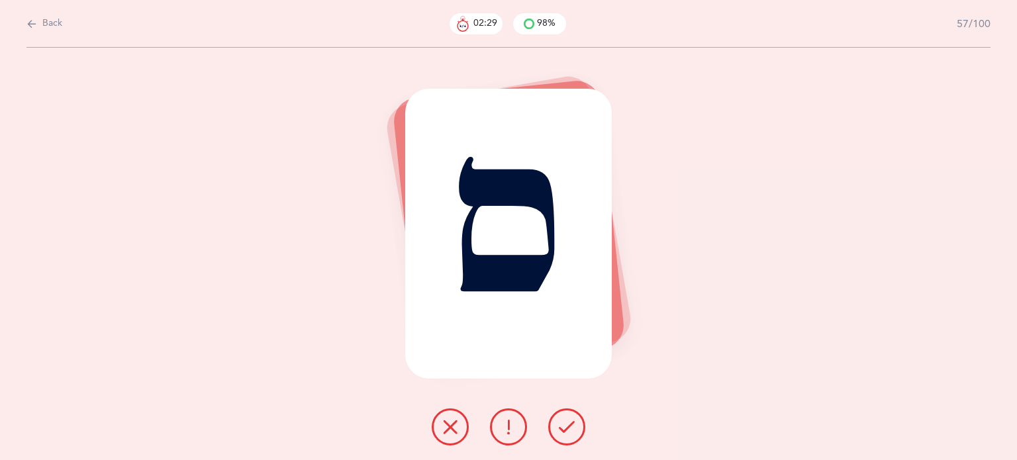
click at [563, 424] on icon at bounding box center [567, 427] width 16 height 16
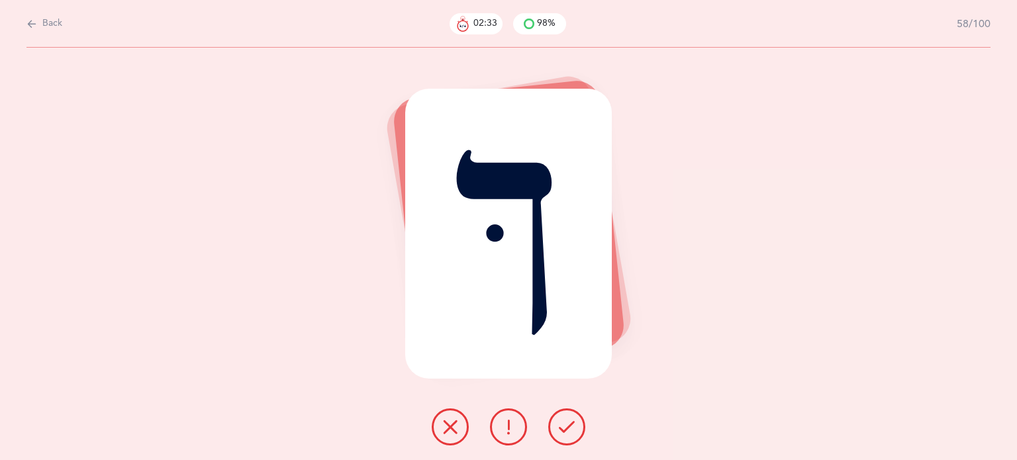
click at [563, 424] on icon at bounding box center [567, 427] width 16 height 16
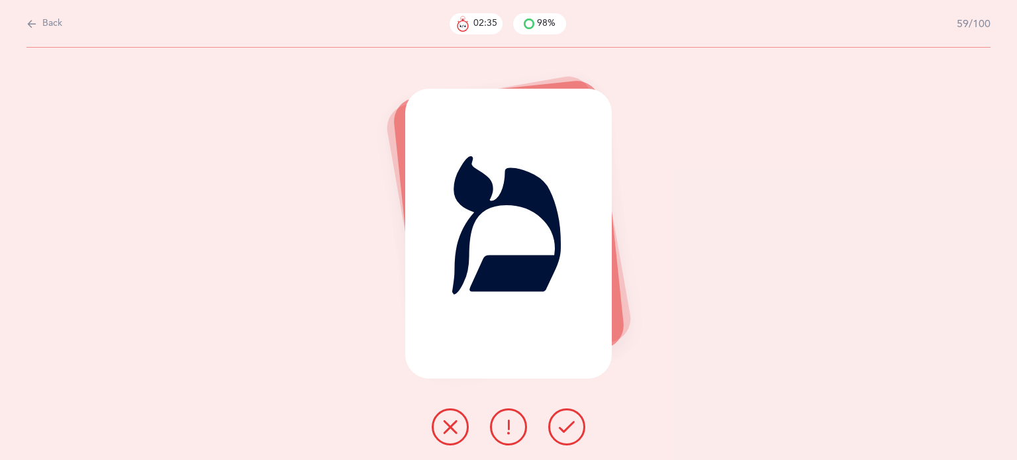
click at [563, 424] on icon at bounding box center [567, 427] width 16 height 16
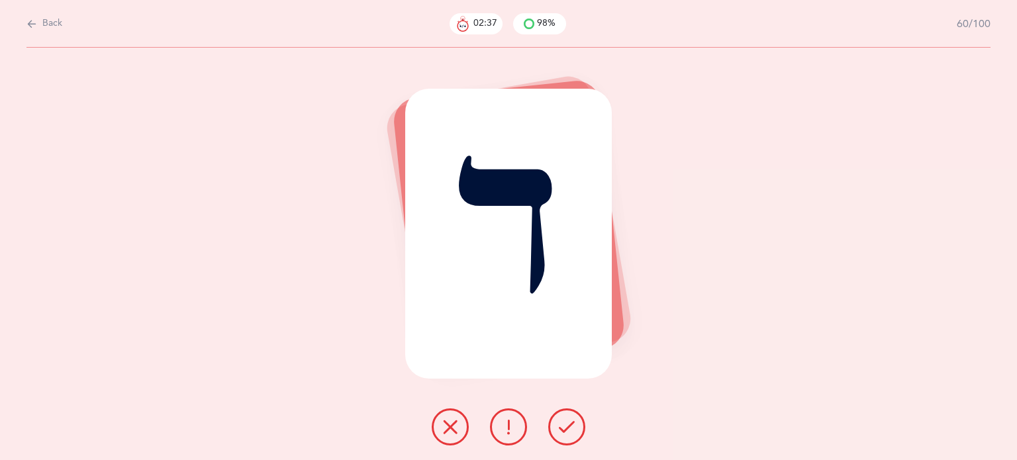
click at [563, 424] on icon at bounding box center [567, 427] width 16 height 16
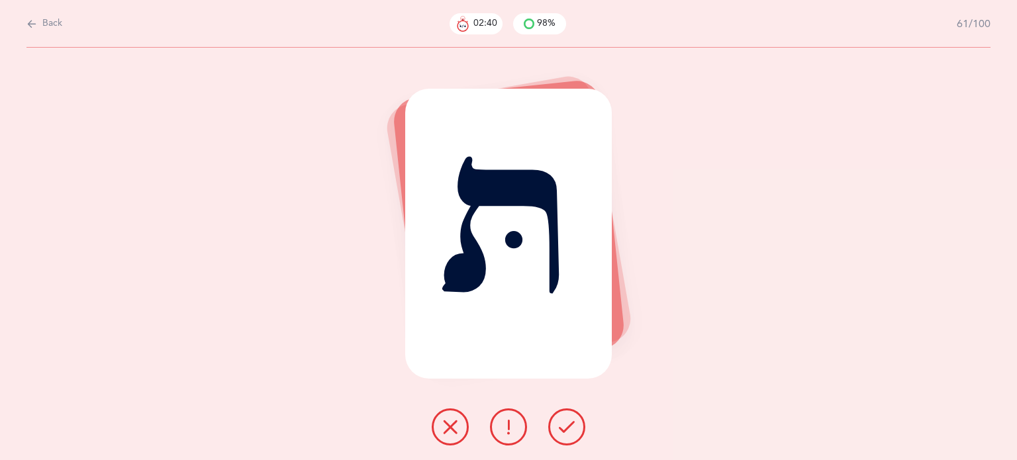
click at [567, 428] on icon at bounding box center [567, 427] width 16 height 16
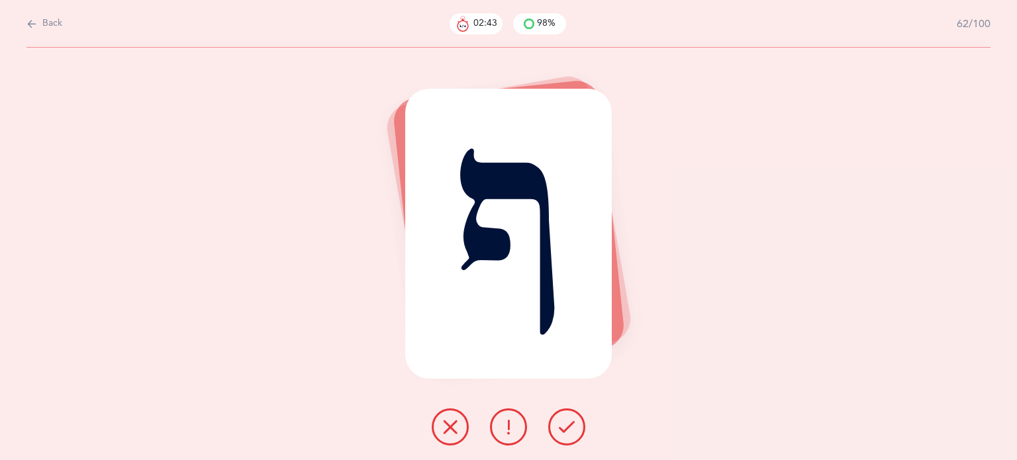
click at [567, 428] on icon at bounding box center [567, 427] width 16 height 16
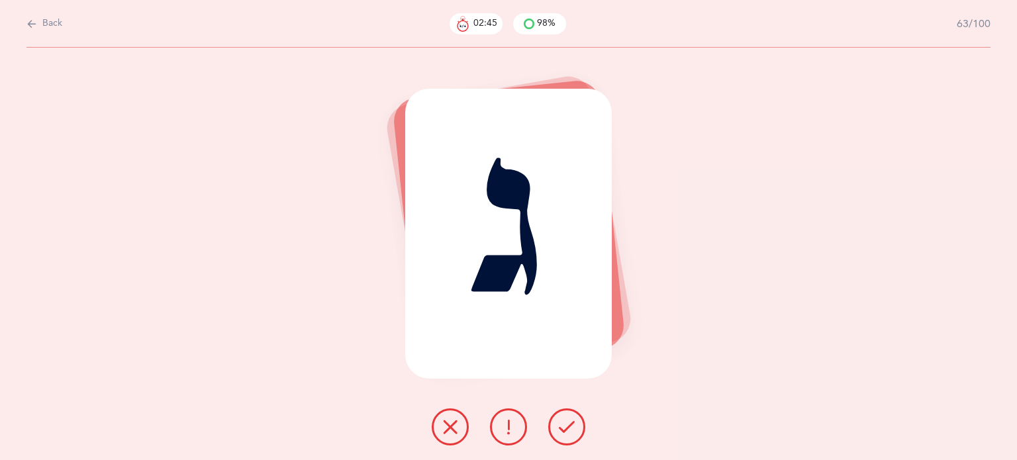
click at [567, 424] on icon at bounding box center [567, 427] width 16 height 16
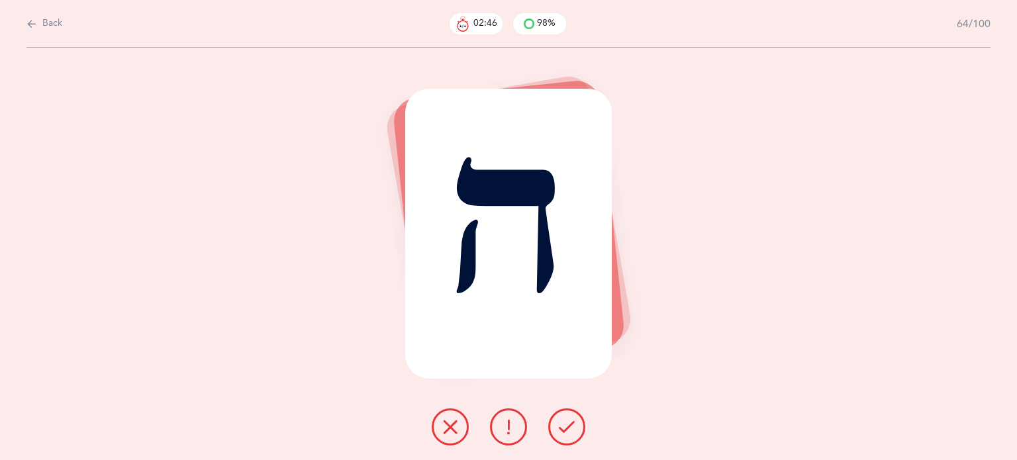
click at [567, 422] on icon at bounding box center [567, 427] width 16 height 16
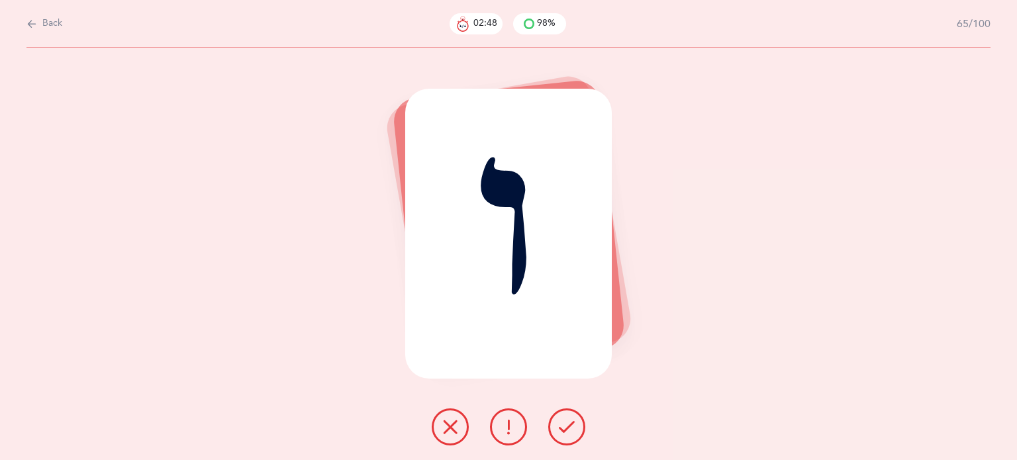
click at [567, 422] on icon at bounding box center [567, 427] width 16 height 16
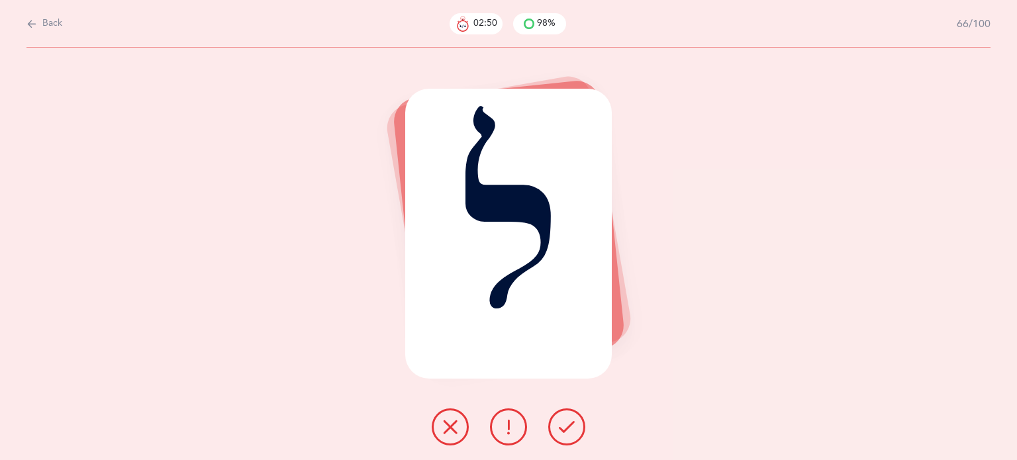
click at [565, 421] on icon at bounding box center [567, 427] width 16 height 16
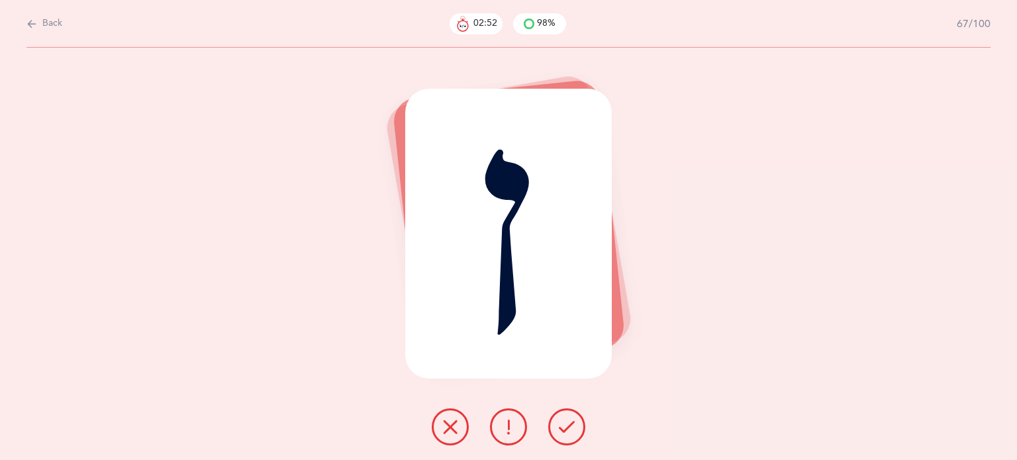
click at [564, 420] on icon at bounding box center [567, 427] width 16 height 16
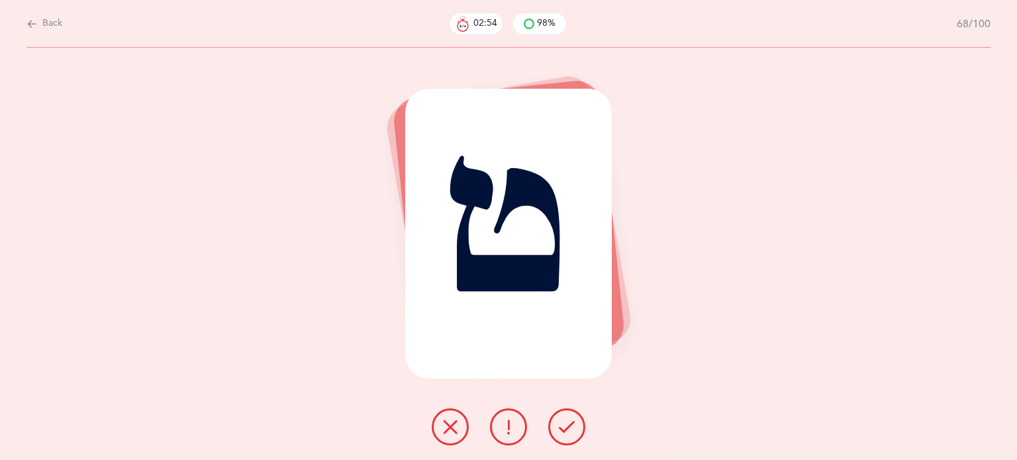
click at [564, 420] on icon at bounding box center [567, 427] width 16 height 16
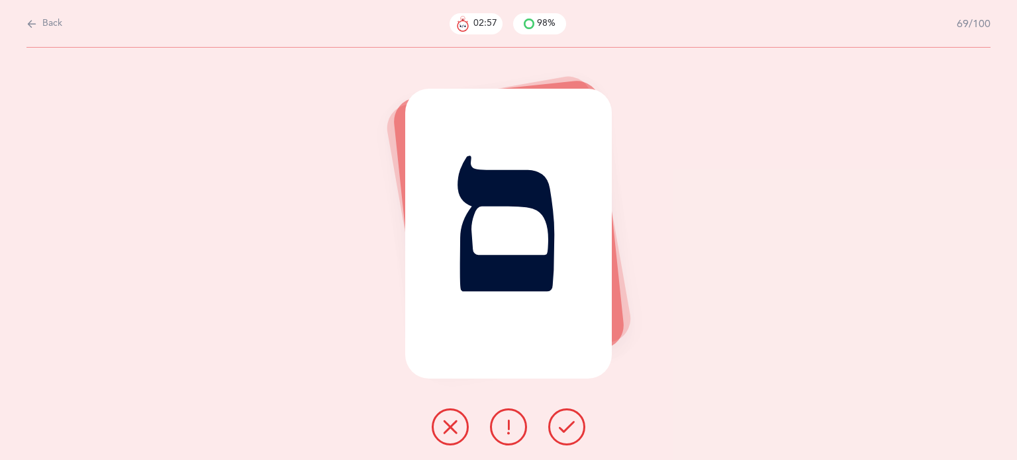
click at [564, 420] on icon at bounding box center [567, 427] width 16 height 16
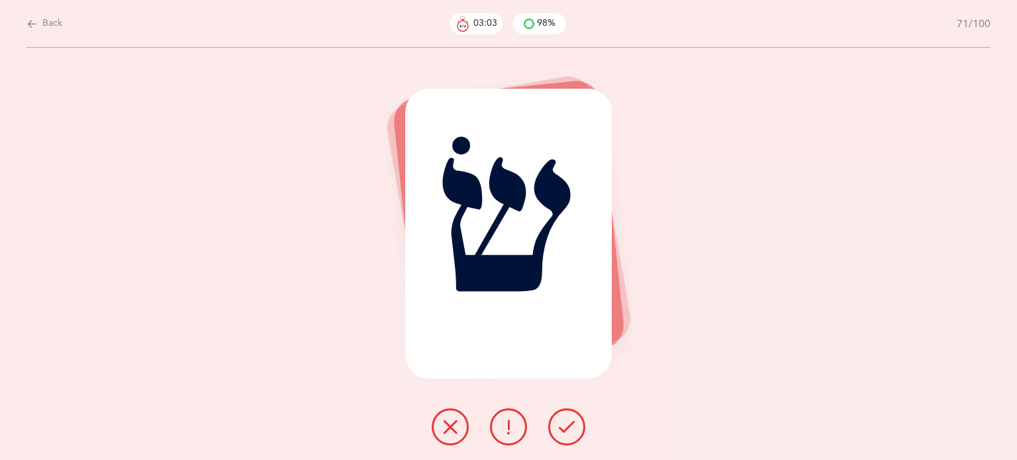
click at [472, 417] on div at bounding box center [508, 426] width 175 height 37
click at [458, 420] on button at bounding box center [450, 426] width 37 height 37
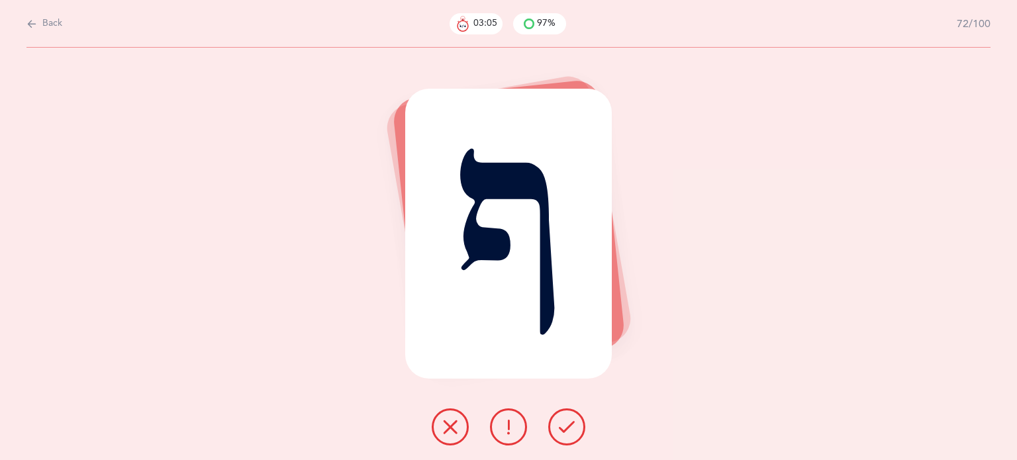
click at [555, 422] on button at bounding box center [566, 426] width 37 height 37
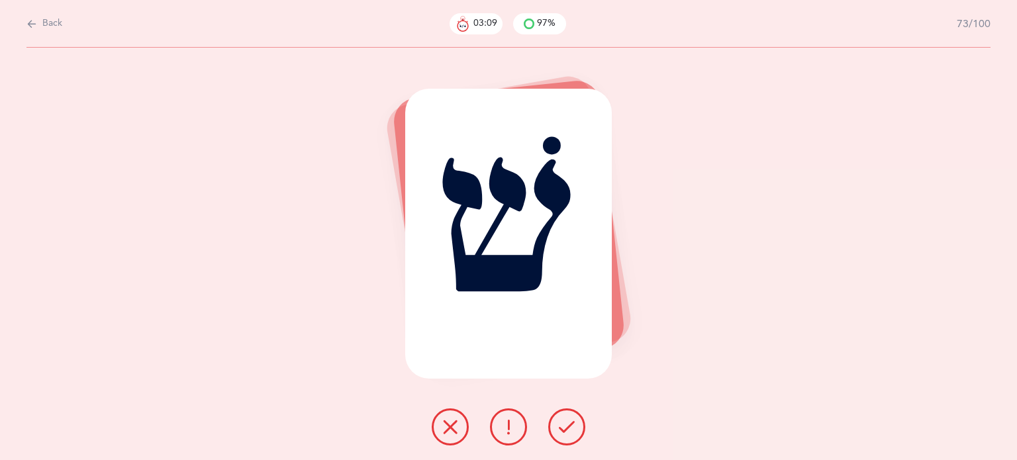
click at [536, 425] on div at bounding box center [508, 426] width 175 height 37
click at [552, 424] on button at bounding box center [566, 426] width 37 height 37
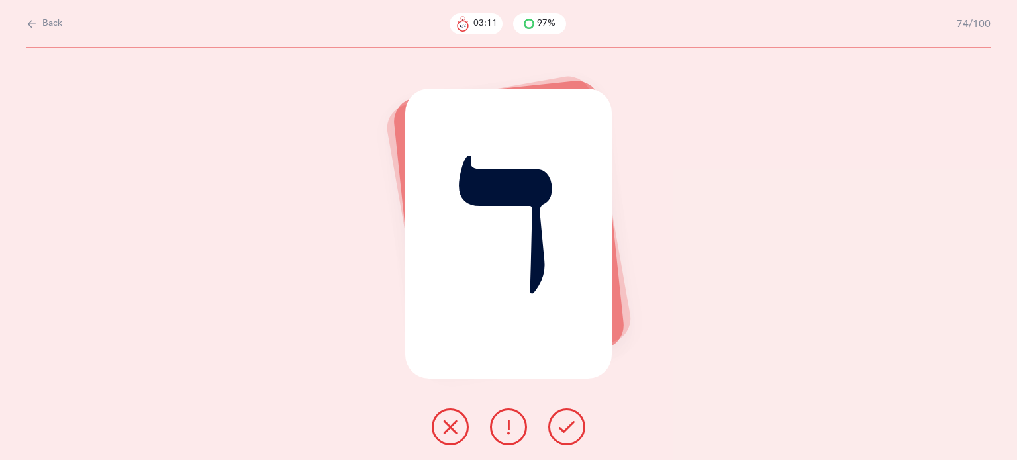
click at [570, 426] on icon at bounding box center [567, 427] width 16 height 16
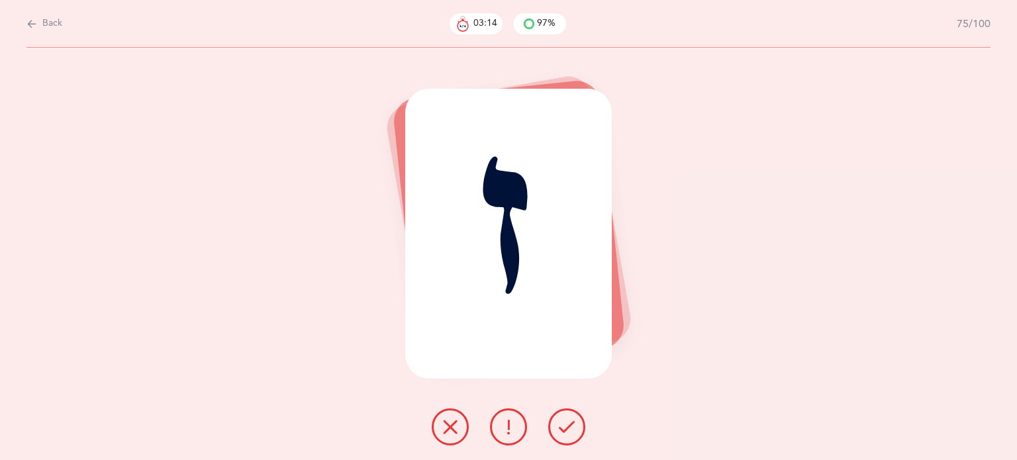
click at [570, 426] on icon at bounding box center [567, 427] width 16 height 16
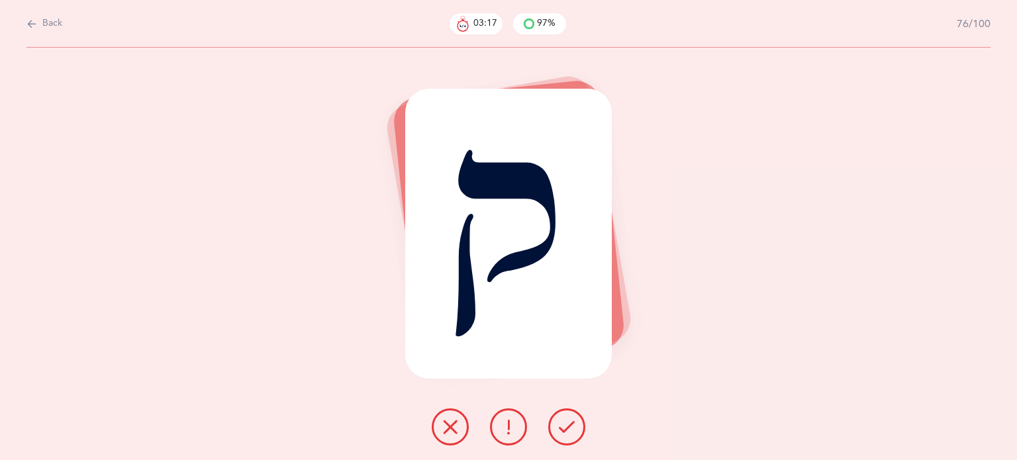
click at [368, 404] on div "ק" at bounding box center [508, 254] width 1017 height 412
click at [448, 419] on icon at bounding box center [450, 427] width 16 height 16
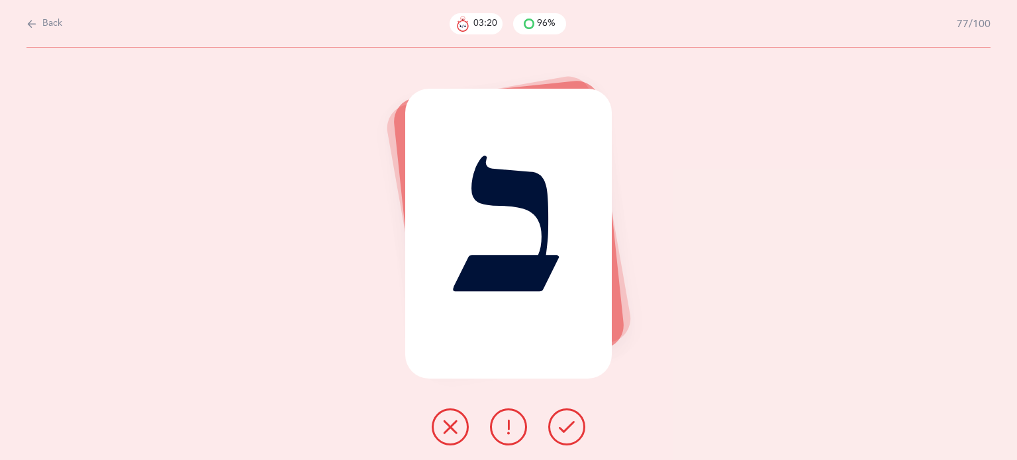
click at [555, 427] on button at bounding box center [566, 426] width 37 height 37
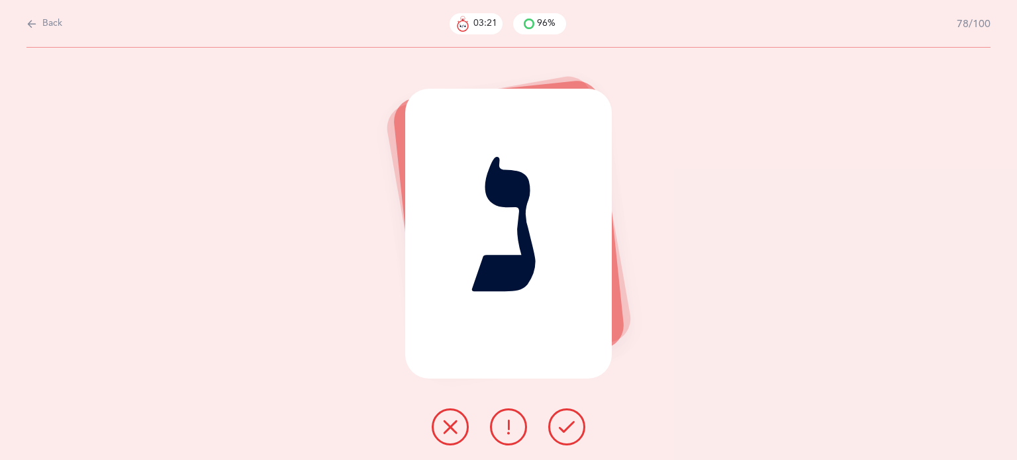
click at [555, 426] on button at bounding box center [566, 426] width 37 height 37
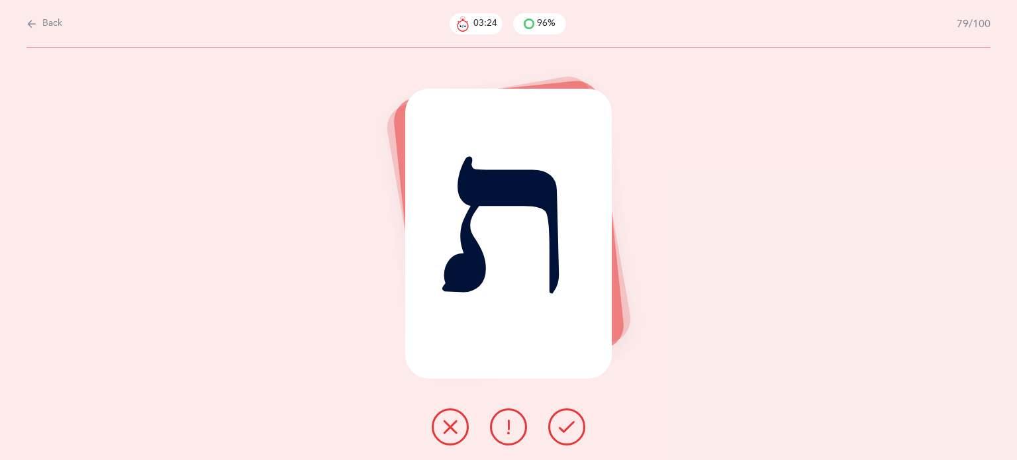
click at [553, 424] on button at bounding box center [566, 426] width 37 height 37
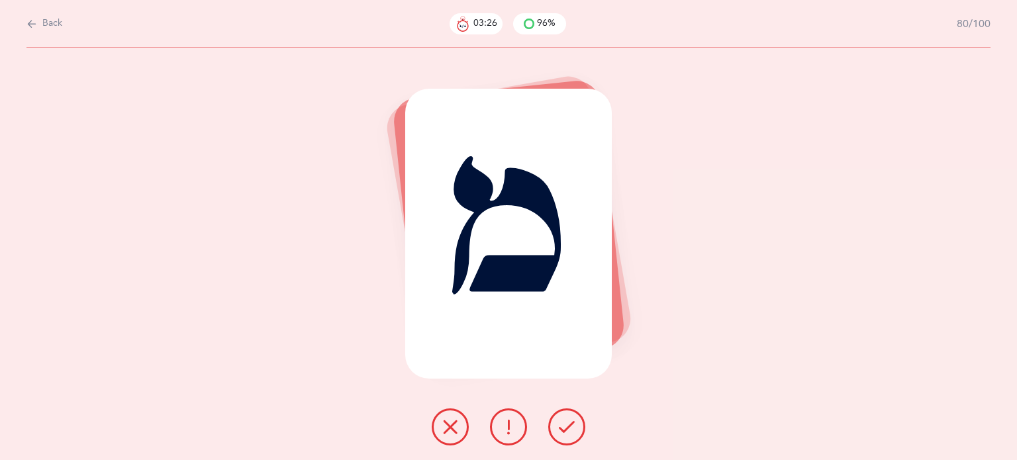
click at [560, 424] on icon at bounding box center [567, 427] width 16 height 16
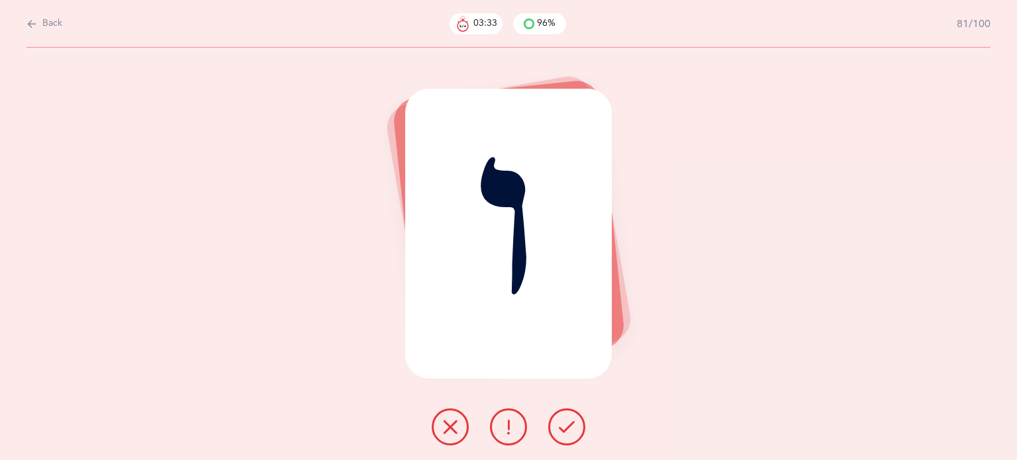
click at [445, 418] on button at bounding box center [450, 426] width 37 height 37
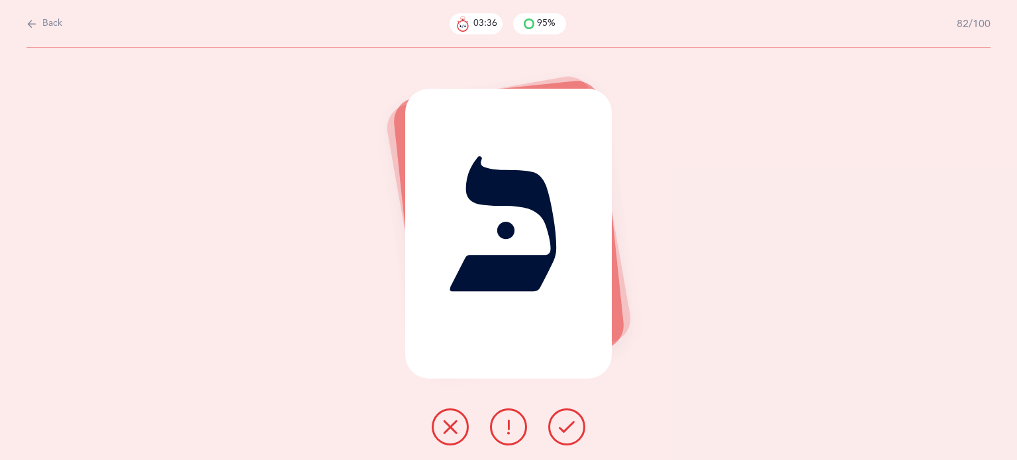
click at [572, 430] on icon at bounding box center [567, 427] width 16 height 16
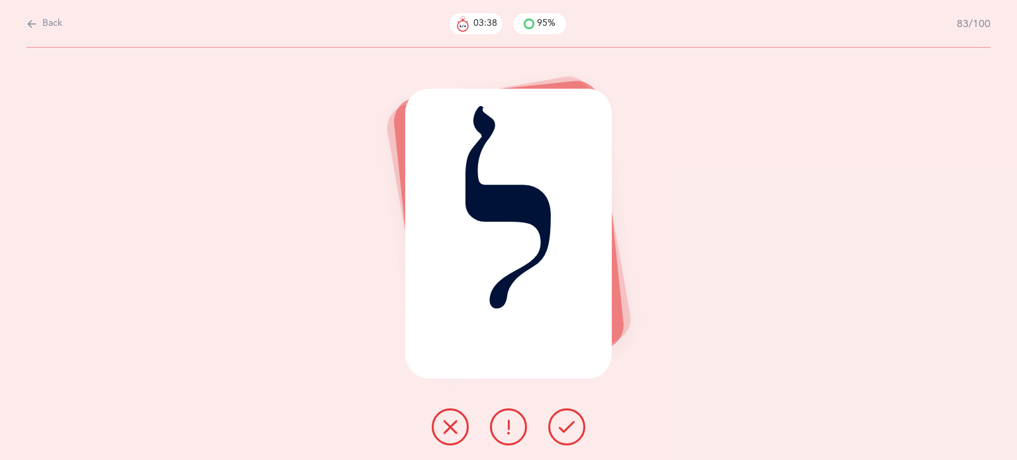
click at [572, 430] on icon at bounding box center [567, 427] width 16 height 16
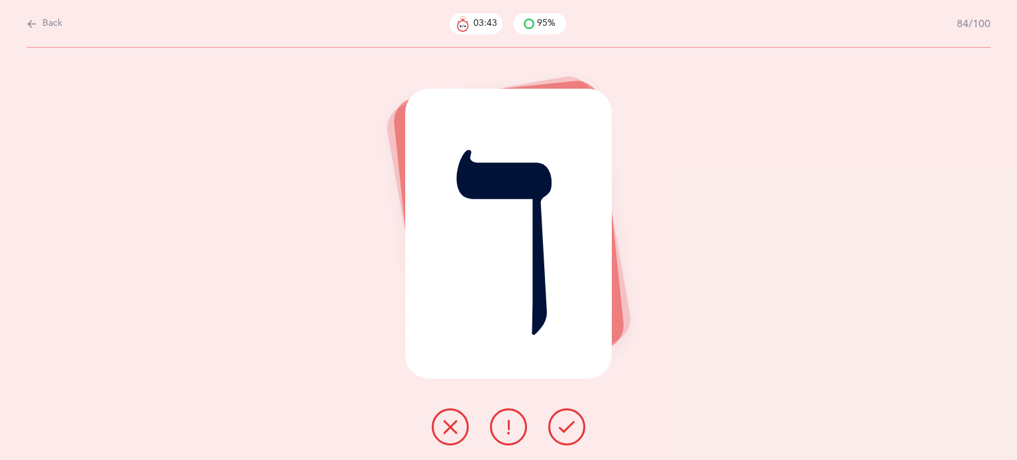
click at [570, 428] on icon at bounding box center [567, 427] width 16 height 16
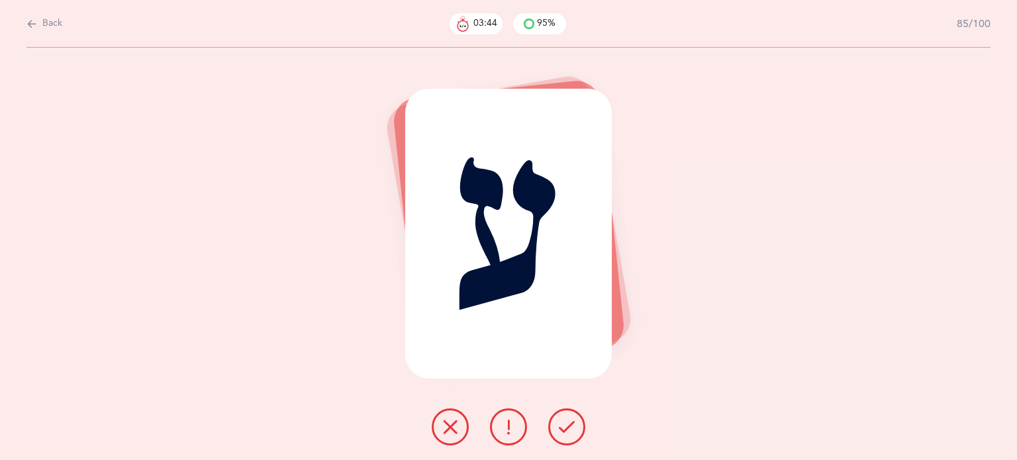
click at [566, 424] on icon at bounding box center [567, 427] width 16 height 16
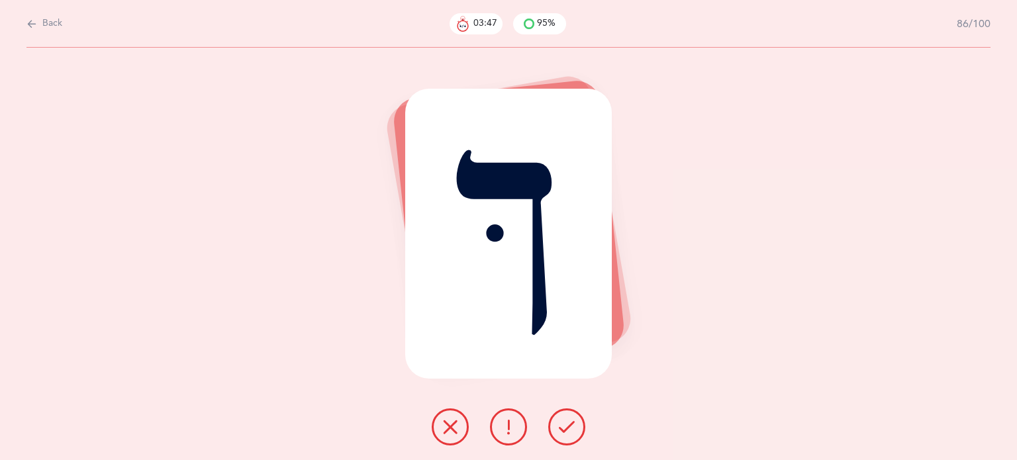
click at [566, 424] on icon at bounding box center [567, 427] width 16 height 16
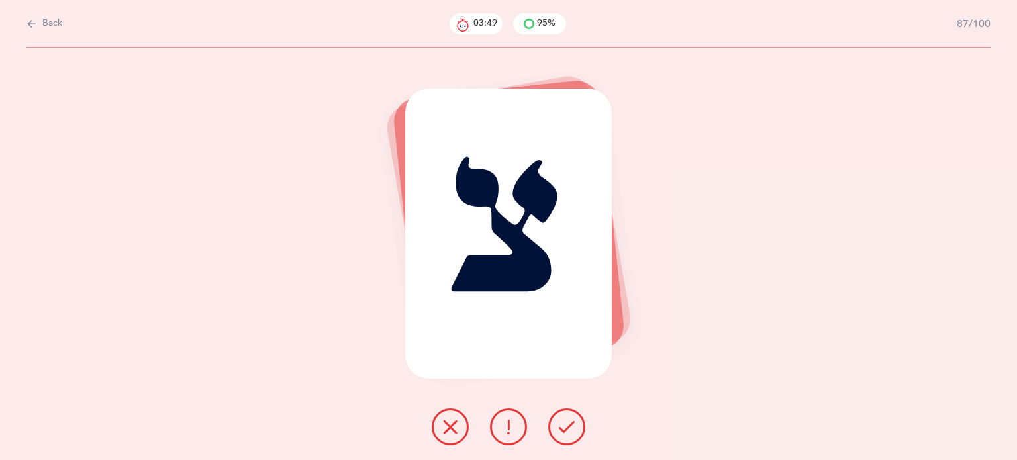
click at [565, 424] on icon at bounding box center [567, 427] width 16 height 16
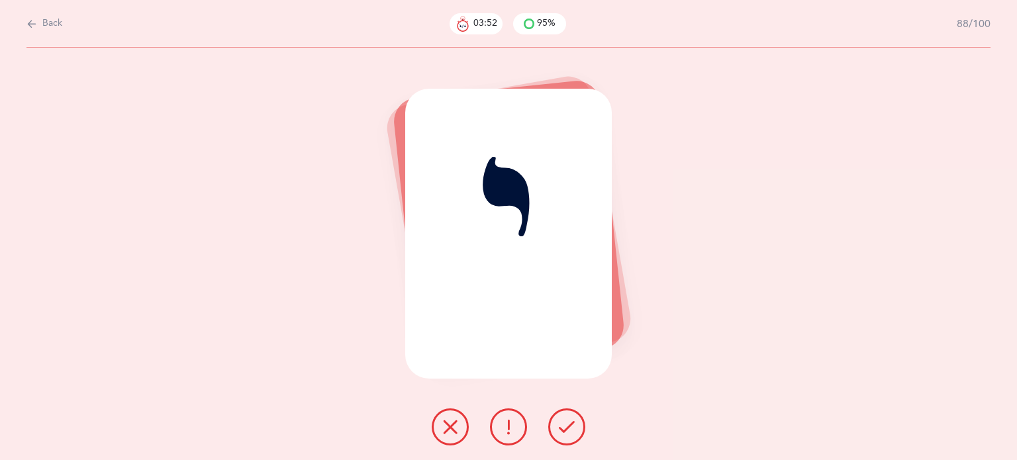
click at [565, 423] on icon at bounding box center [567, 427] width 16 height 16
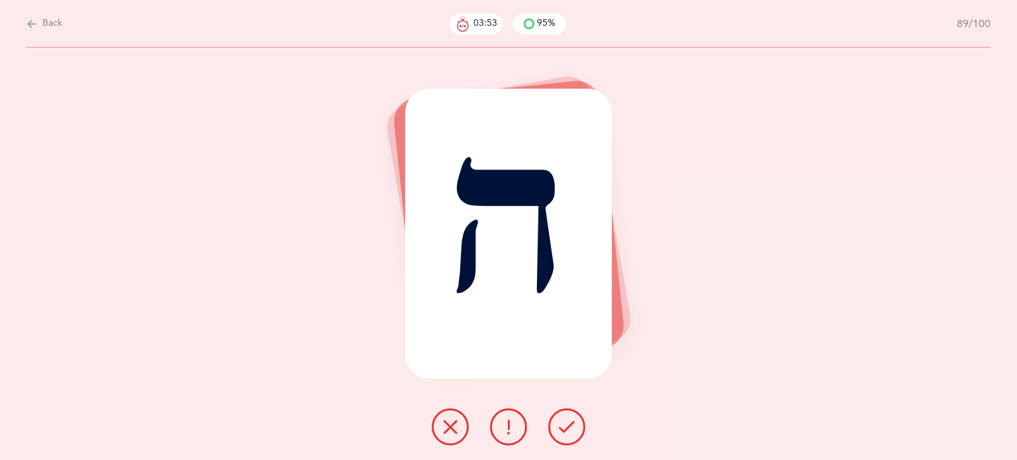
click at [565, 423] on icon at bounding box center [567, 427] width 16 height 16
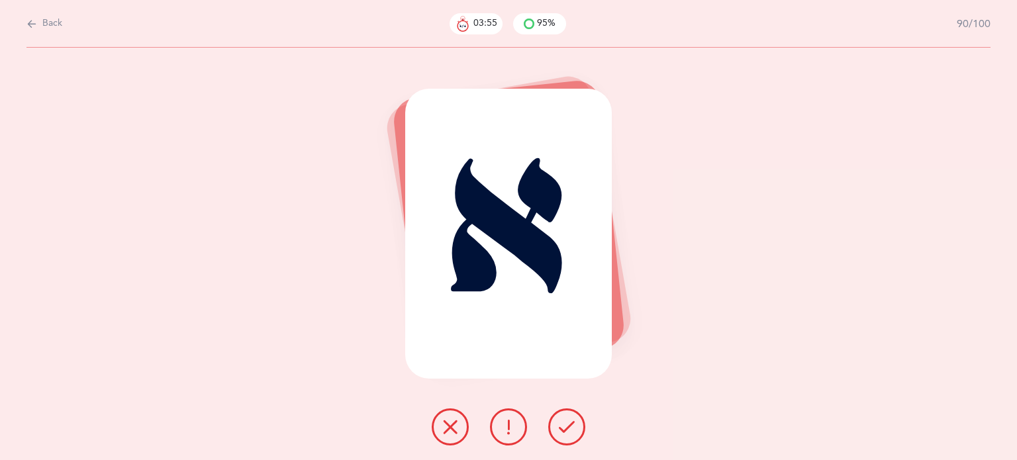
click at [565, 422] on icon at bounding box center [567, 427] width 16 height 16
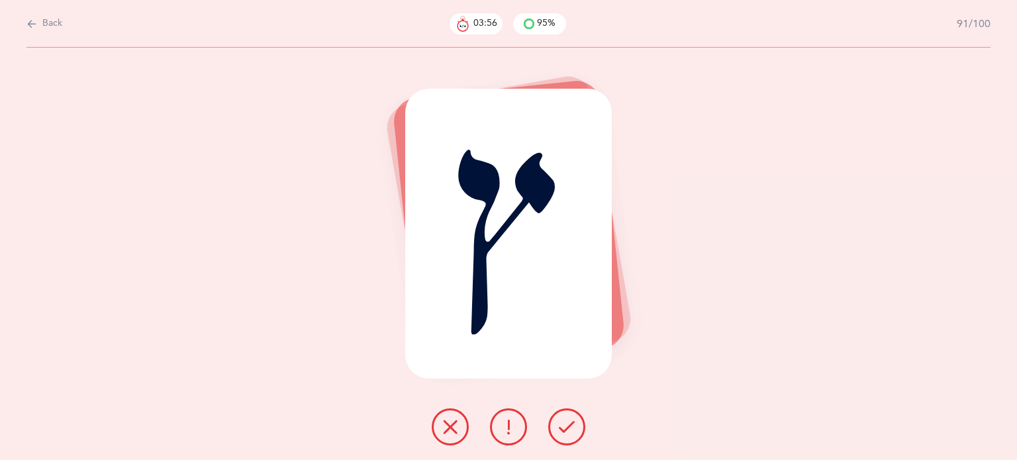
click at [565, 422] on icon at bounding box center [567, 427] width 16 height 16
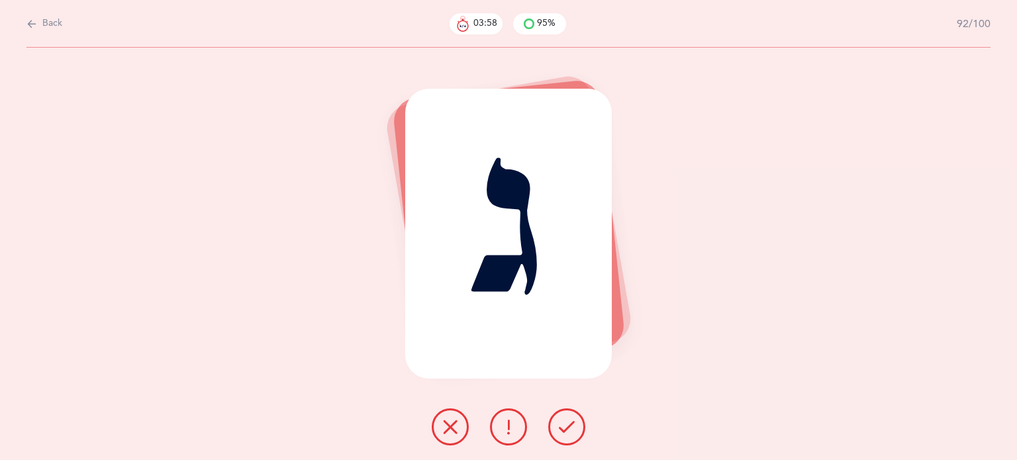
click at [565, 422] on icon at bounding box center [567, 427] width 16 height 16
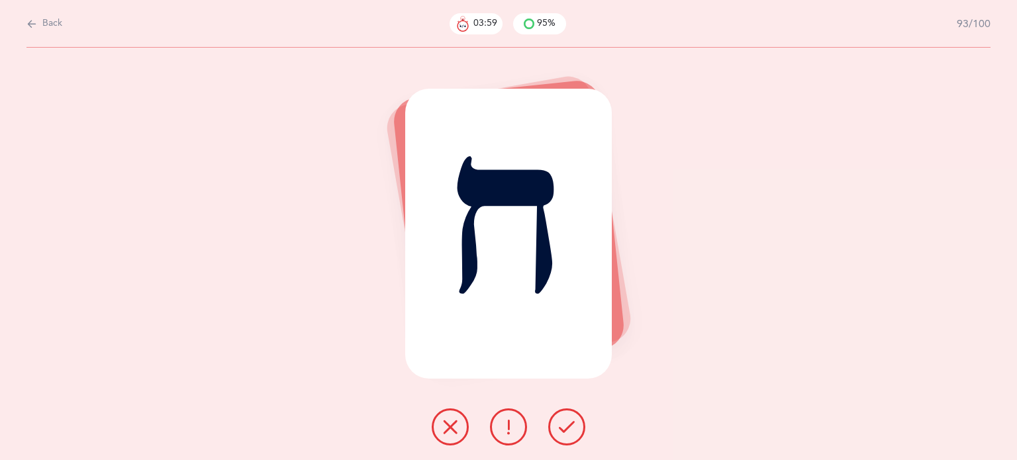
click at [565, 422] on icon at bounding box center [567, 427] width 16 height 16
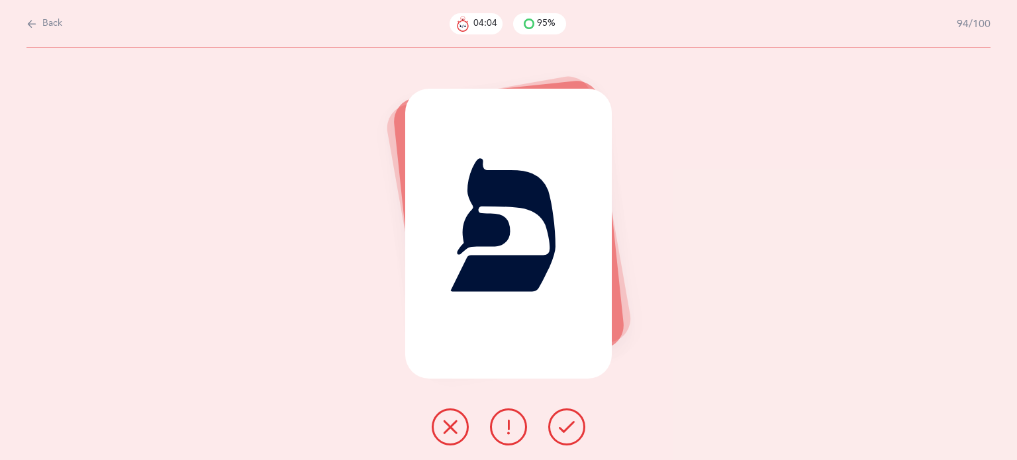
click at [575, 440] on button at bounding box center [566, 426] width 37 height 37
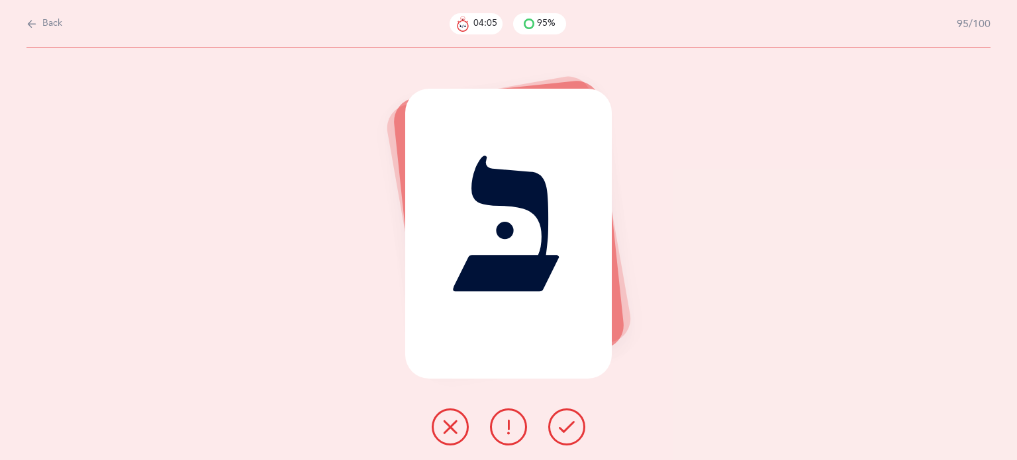
click at [572, 431] on icon at bounding box center [567, 427] width 16 height 16
click at [565, 431] on icon at bounding box center [567, 427] width 16 height 16
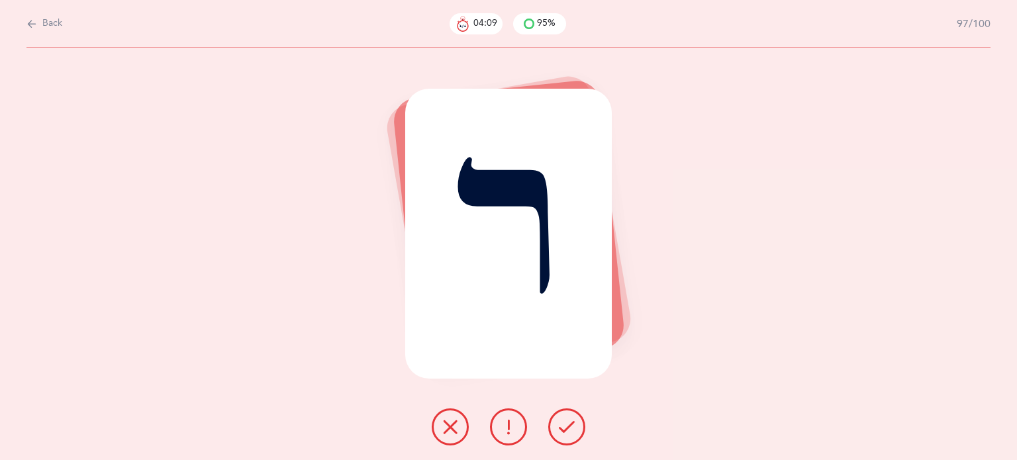
click at [565, 432] on icon at bounding box center [567, 427] width 16 height 16
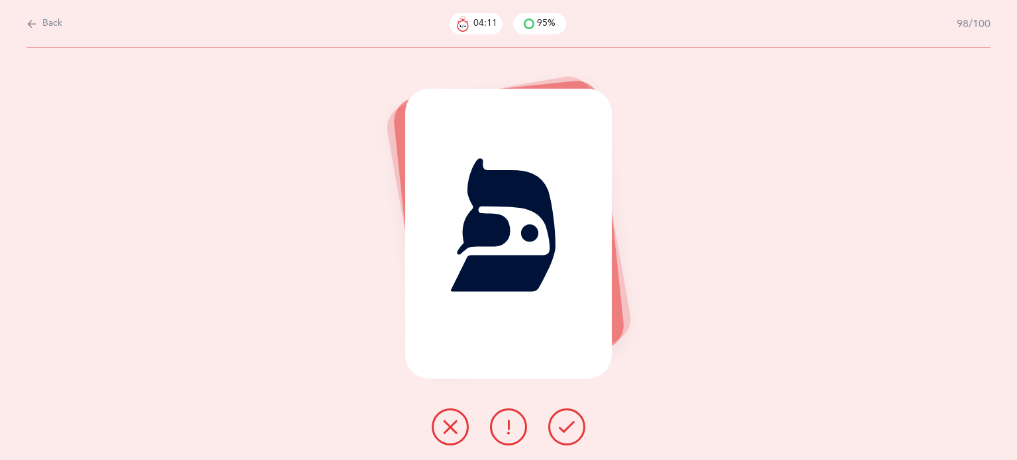
click at [565, 432] on icon at bounding box center [567, 427] width 16 height 16
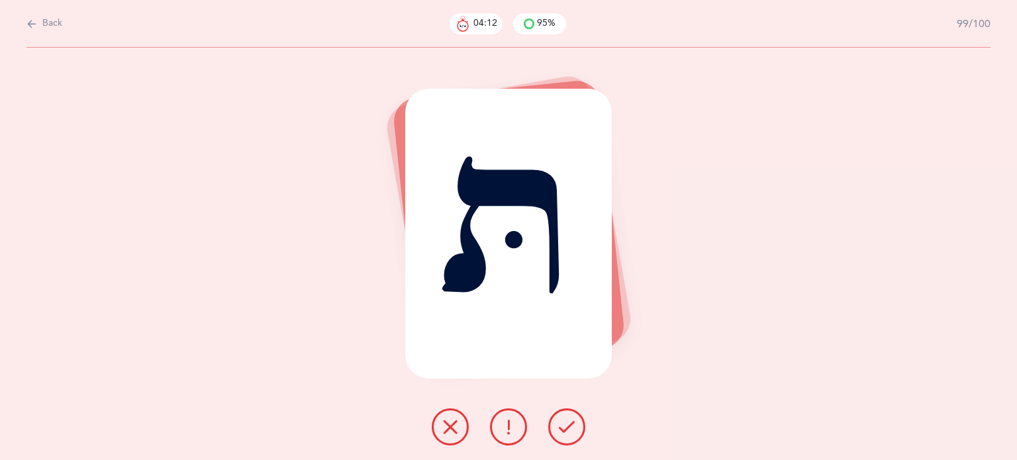
click at [564, 430] on icon at bounding box center [567, 427] width 16 height 16
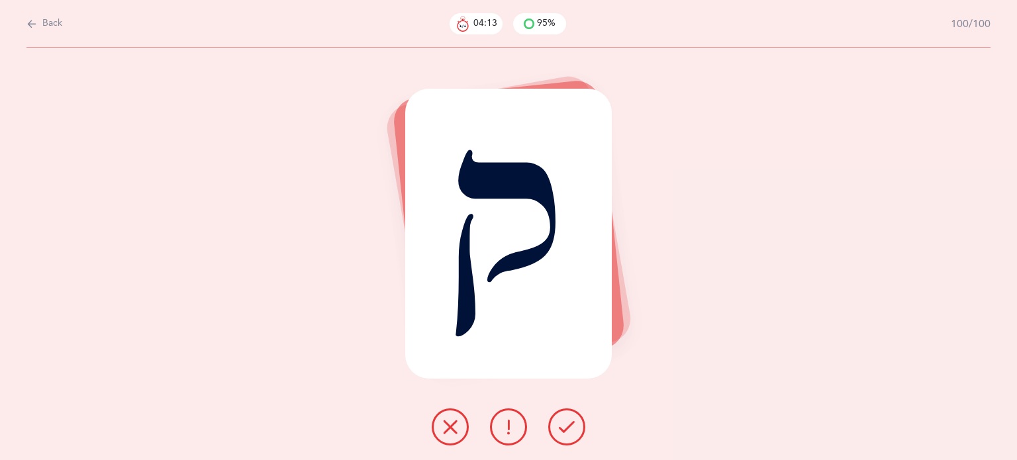
click at [563, 428] on icon at bounding box center [567, 427] width 16 height 16
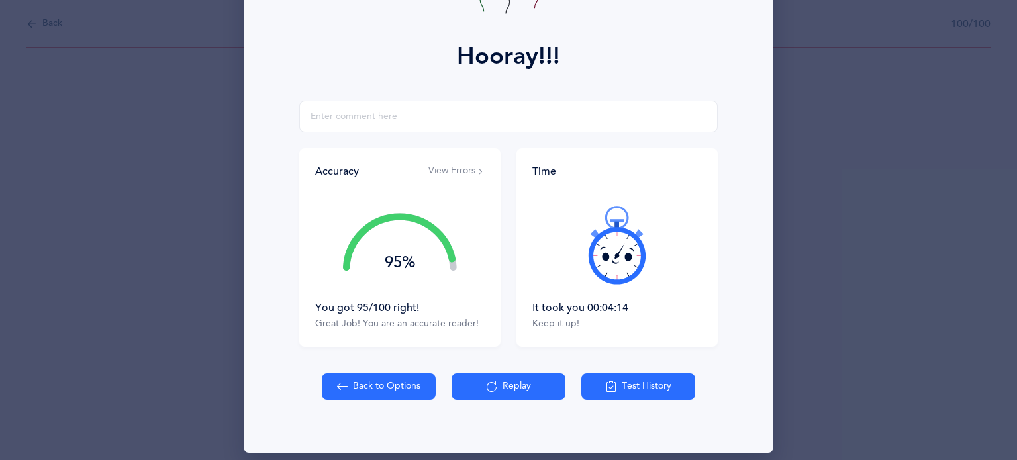
scroll to position [169, 0]
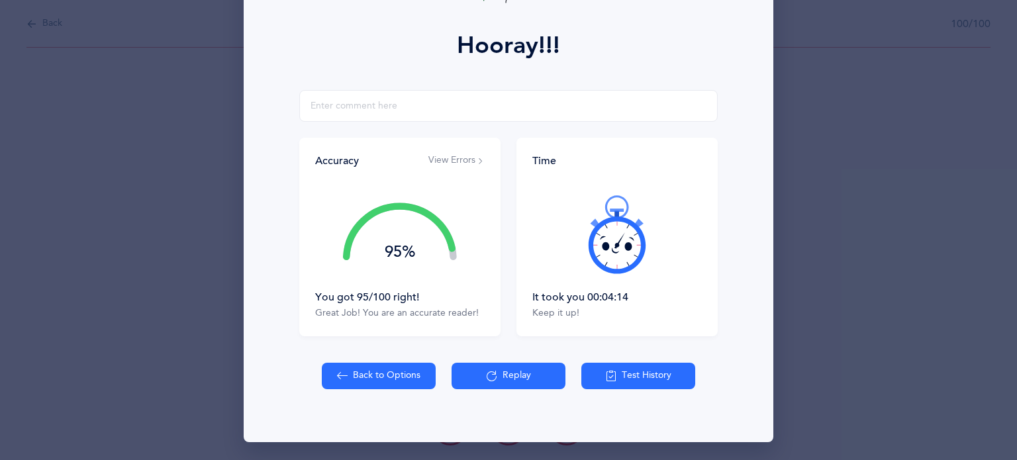
drag, startPoint x: 641, startPoint y: 379, endPoint x: 643, endPoint y: 370, distance: 9.0
click at [641, 377] on button "Test History" at bounding box center [638, 376] width 114 height 26
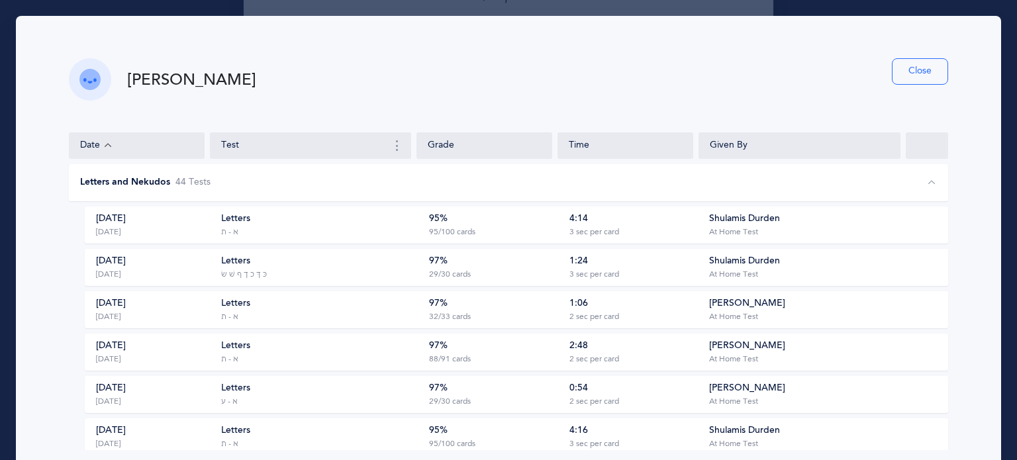
click at [563, 228] on div "4:14 3 sec per card" at bounding box center [629, 225] width 133 height 25
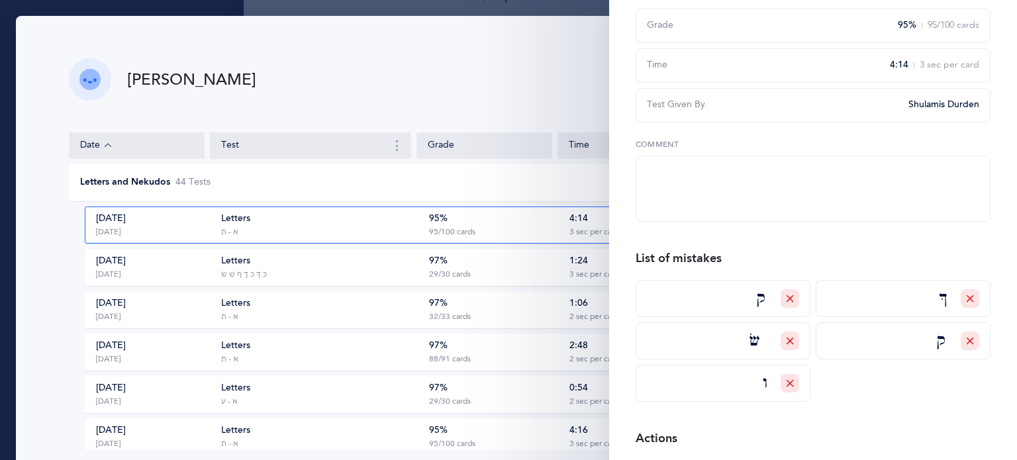
scroll to position [106, 0]
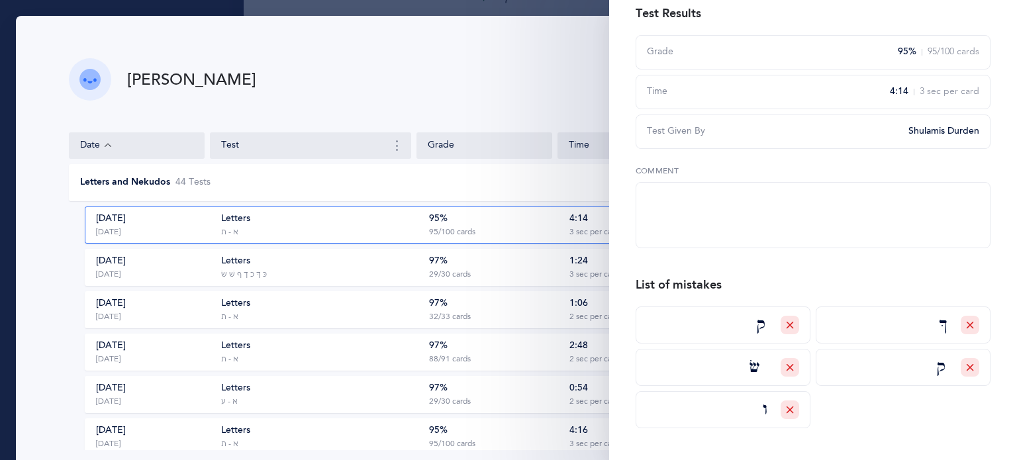
click at [553, 71] on div "Yosef Hana Close" at bounding box center [508, 79] width 879 height 42
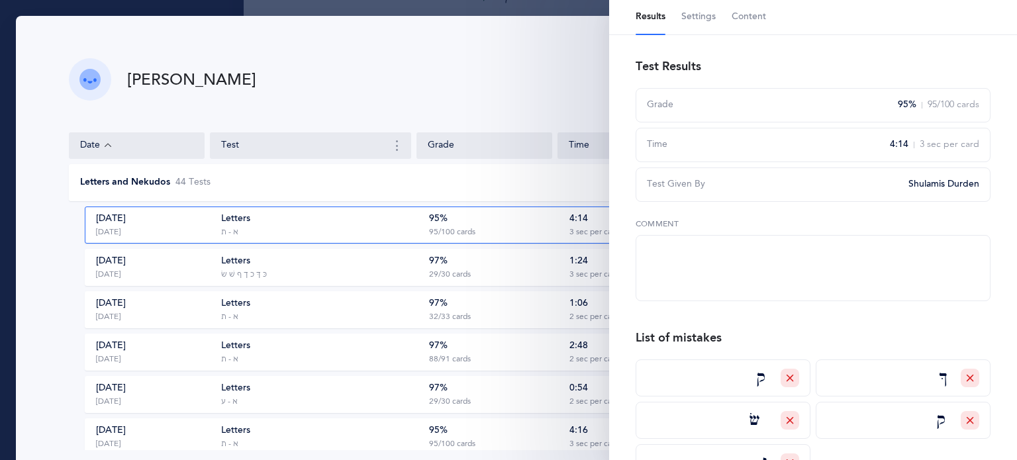
scroll to position [0, 0]
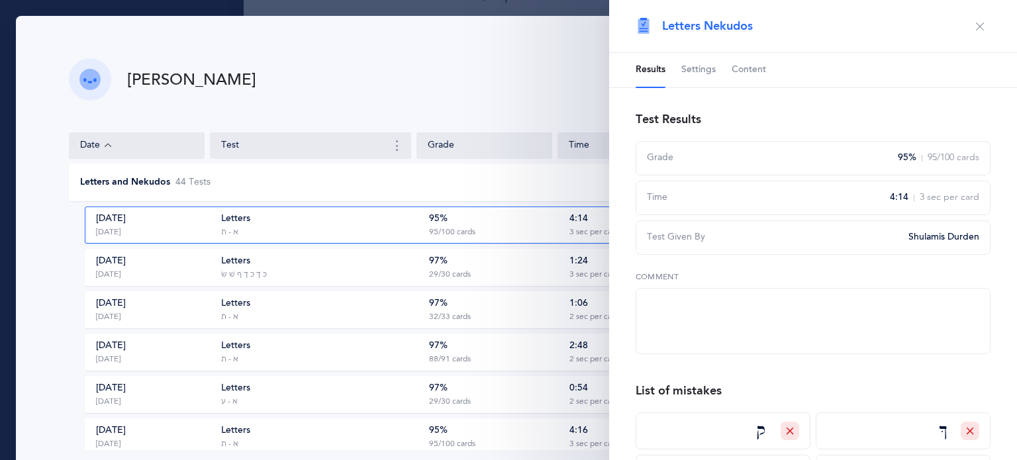
click at [974, 27] on icon "button" at bounding box center [979, 26] width 11 height 11
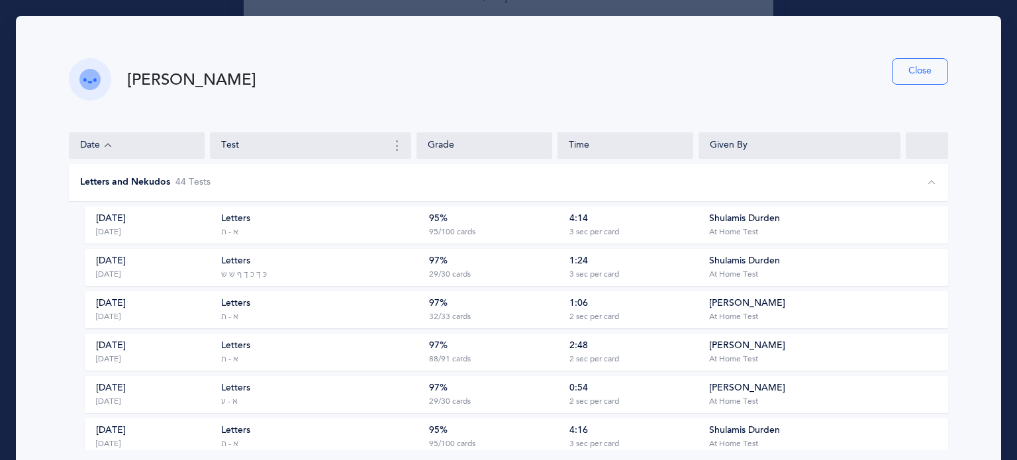
click at [896, 70] on button "Close" at bounding box center [920, 71] width 56 height 26
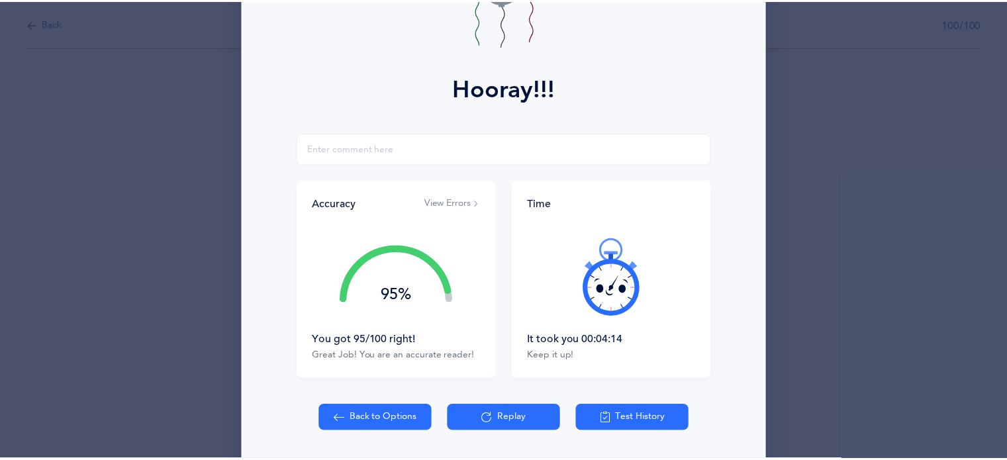
scroll to position [103, 0]
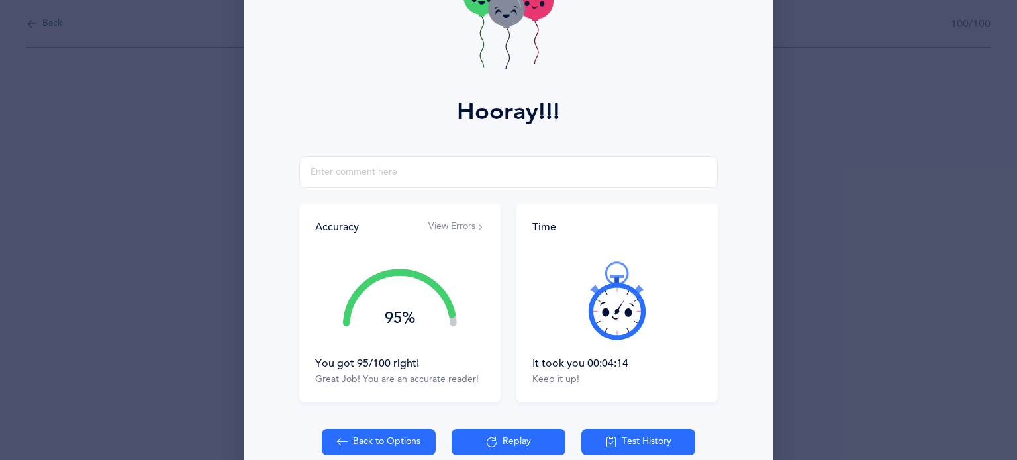
click at [371, 447] on button "Back to Options" at bounding box center [379, 442] width 114 height 26
select select "27"
select select "single"
